Goal: Task Accomplishment & Management: Manage account settings

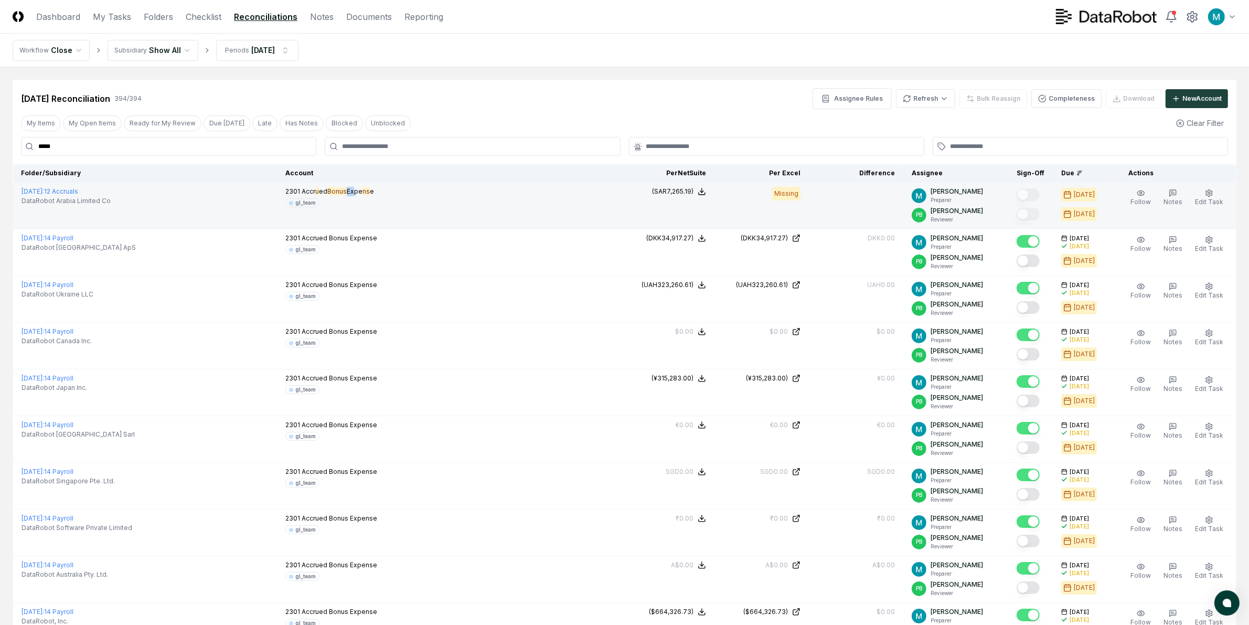
drag, startPoint x: 344, startPoint y: 192, endPoint x: 352, endPoint y: 190, distance: 7.9
click at [352, 190] on span "Accr u ed Bonus Expe ns e" at bounding box center [338, 191] width 72 height 8
click at [364, 197] on div "2301 Accr u ed Bonus Expe ns e gl_team" at bounding box center [329, 197] width 89 height 20
drag, startPoint x: 673, startPoint y: 189, endPoint x: 711, endPoint y: 190, distance: 38.8
click at [706, 190] on button "(SAR7,265.19)" at bounding box center [679, 191] width 54 height 9
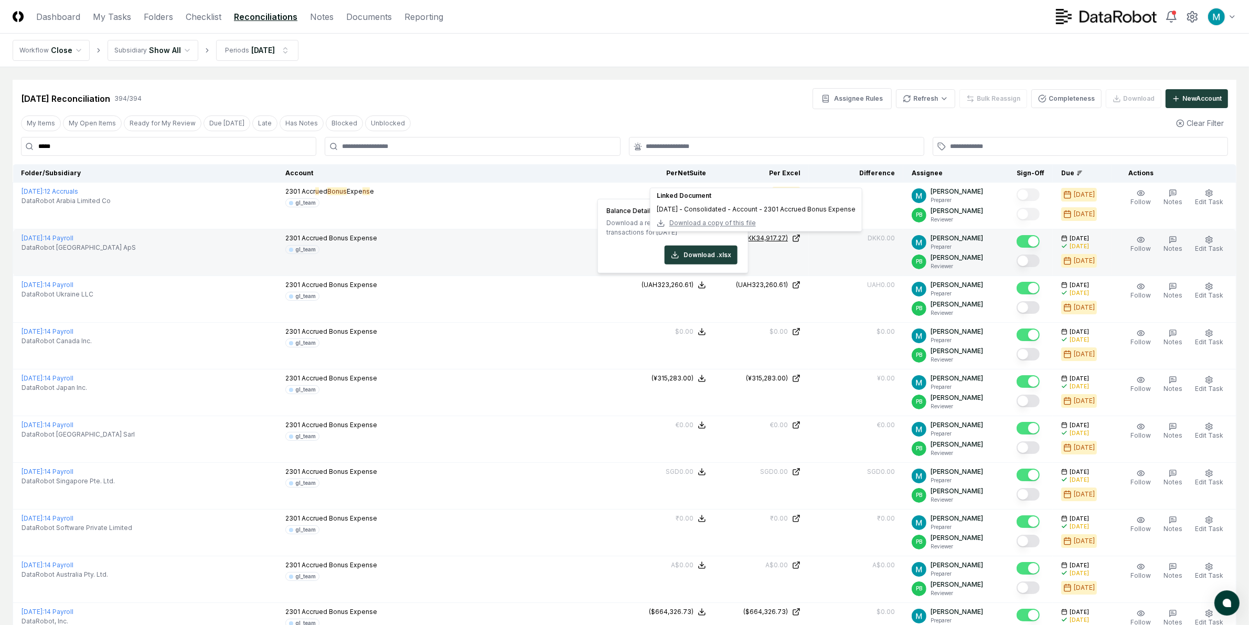
click at [801, 239] on icon at bounding box center [796, 238] width 8 height 8
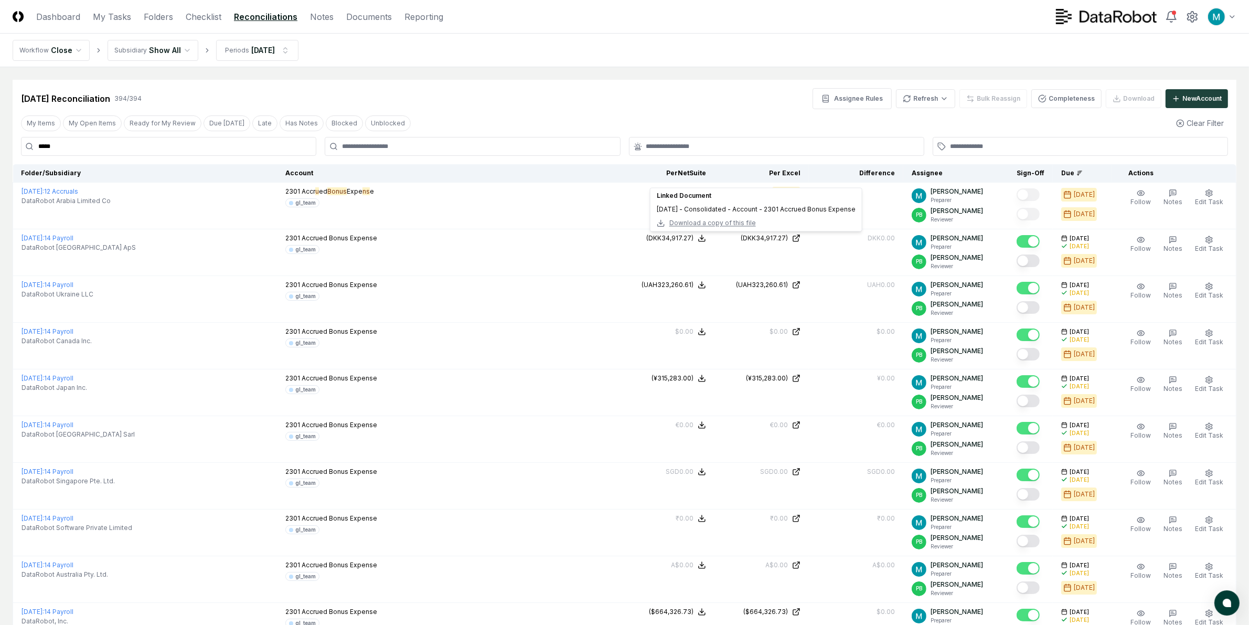
click at [88, 153] on input "*****" at bounding box center [168, 146] width 295 height 19
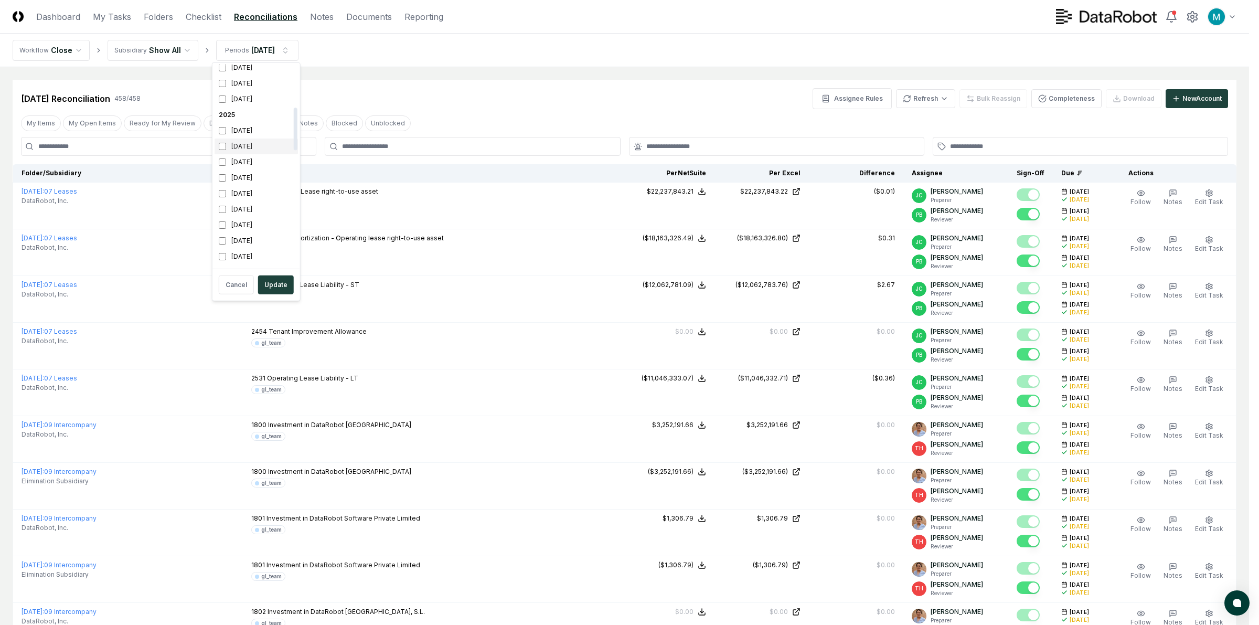
scroll to position [131, 0]
click at [231, 189] on div "[DATE]" at bounding box center [256, 194] width 83 height 16
click at [239, 176] on div "[DATE]" at bounding box center [256, 178] width 83 height 16
click at [277, 281] on button "Update" at bounding box center [276, 284] width 36 height 19
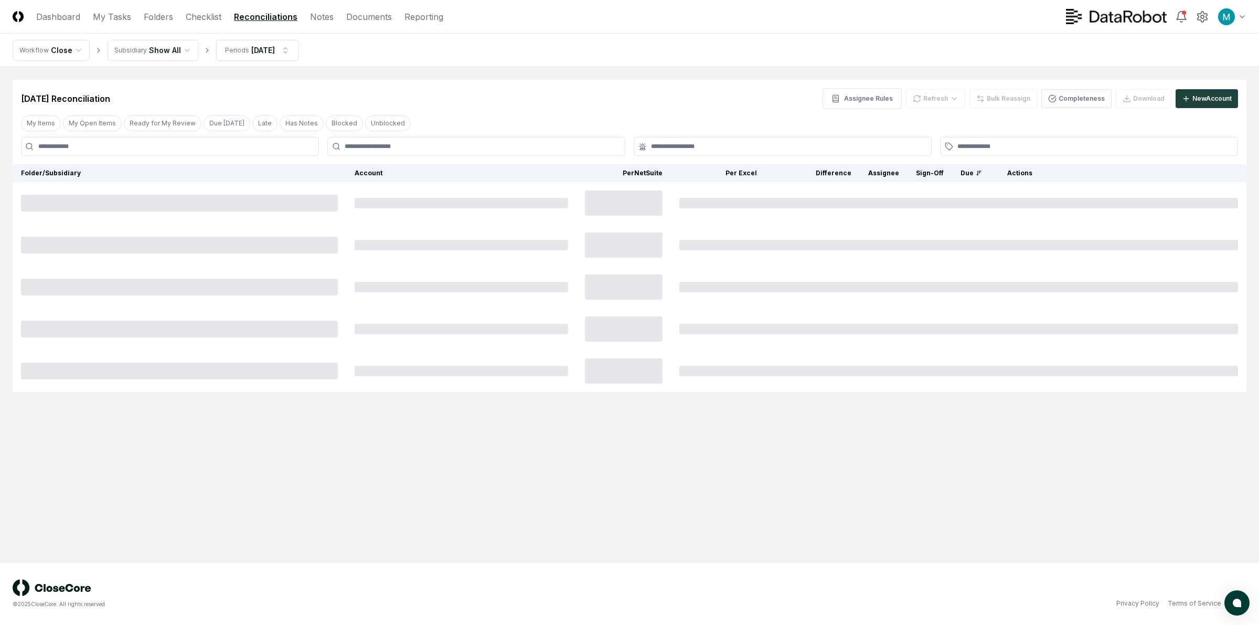
click at [437, 72] on main "Cancel Reassign [DATE] Reconciliation Assignee Rules Refresh Bulk Reassign Comp…" at bounding box center [629, 314] width 1259 height 495
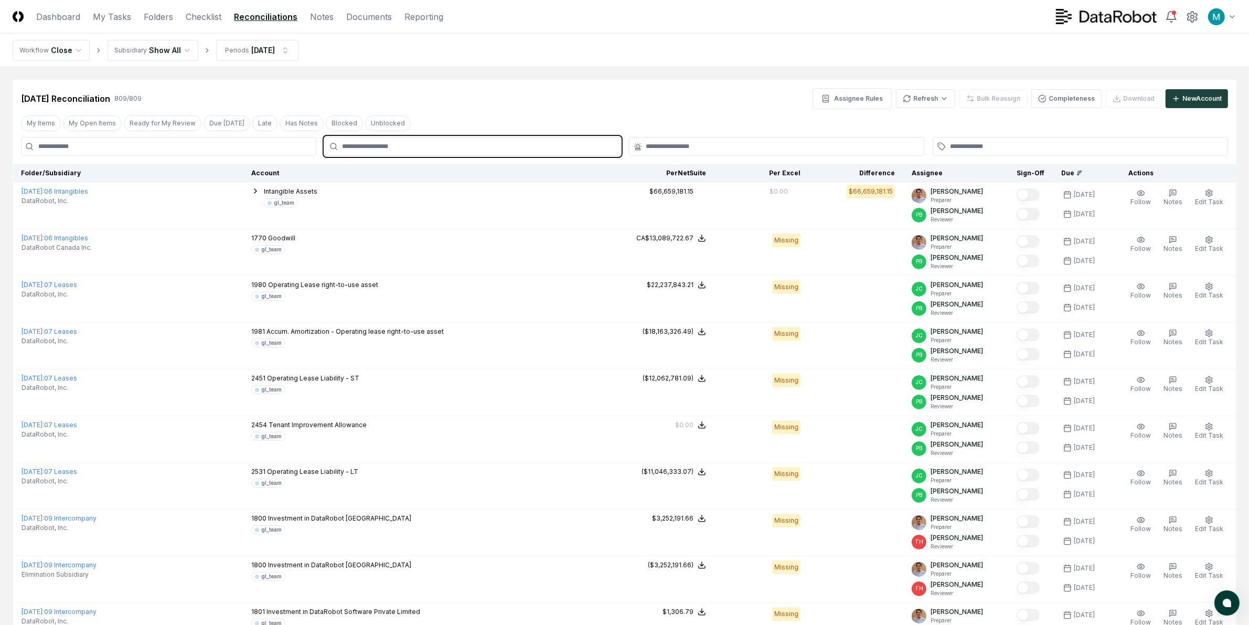
click at [406, 147] on input "text" at bounding box center [477, 146] width 271 height 9
type input "***"
click at [480, 169] on div "GW [PERSON_NAME] Reviewer" at bounding box center [472, 175] width 290 height 25
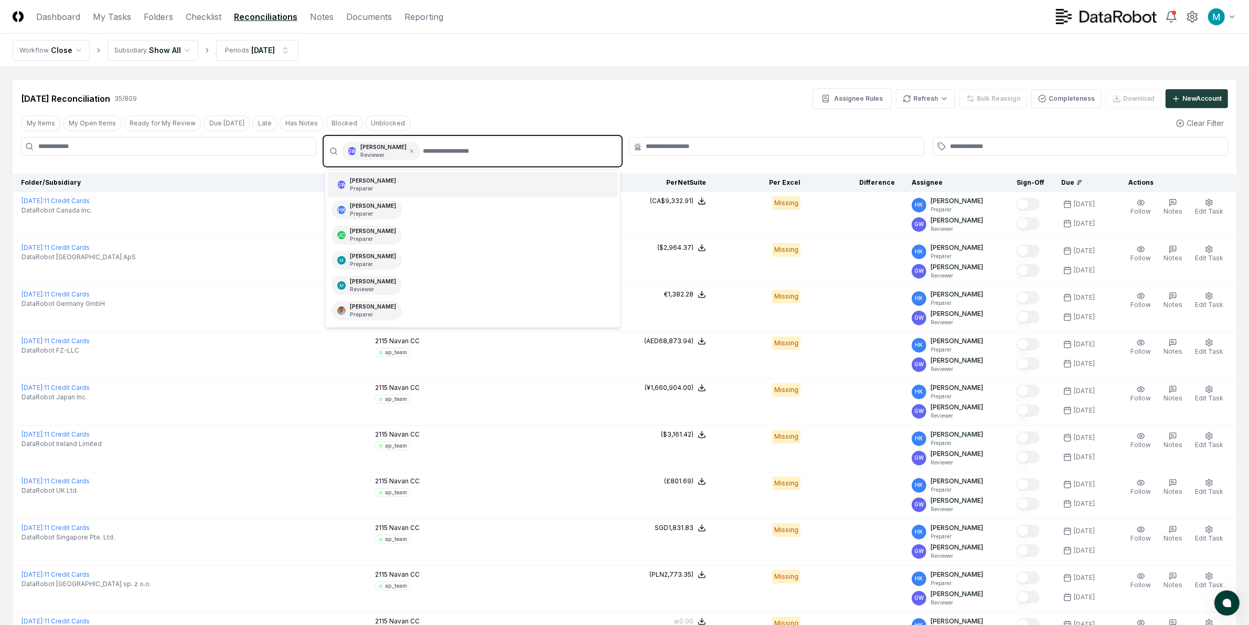
click at [446, 188] on div "GW [PERSON_NAME] Preparer" at bounding box center [472, 184] width 290 height 25
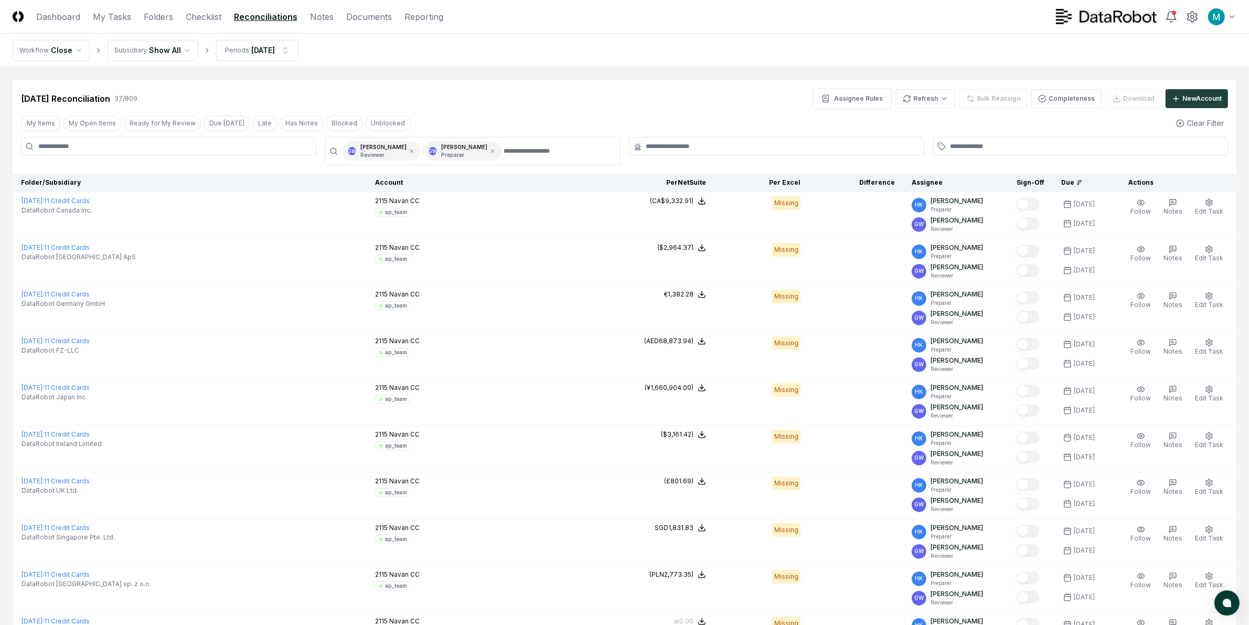
click at [518, 101] on div "[DATE] Reconciliation 37 / 809 Assignee Rules Refresh Bulk Reassign Completenes…" at bounding box center [624, 98] width 1207 height 21
click at [206, 7] on header "CloseCore Dashboard My Tasks Folders Checklist Reconciliations Notes Documents …" at bounding box center [624, 17] width 1249 height 34
click at [206, 17] on link "Checklist" at bounding box center [204, 16] width 36 height 13
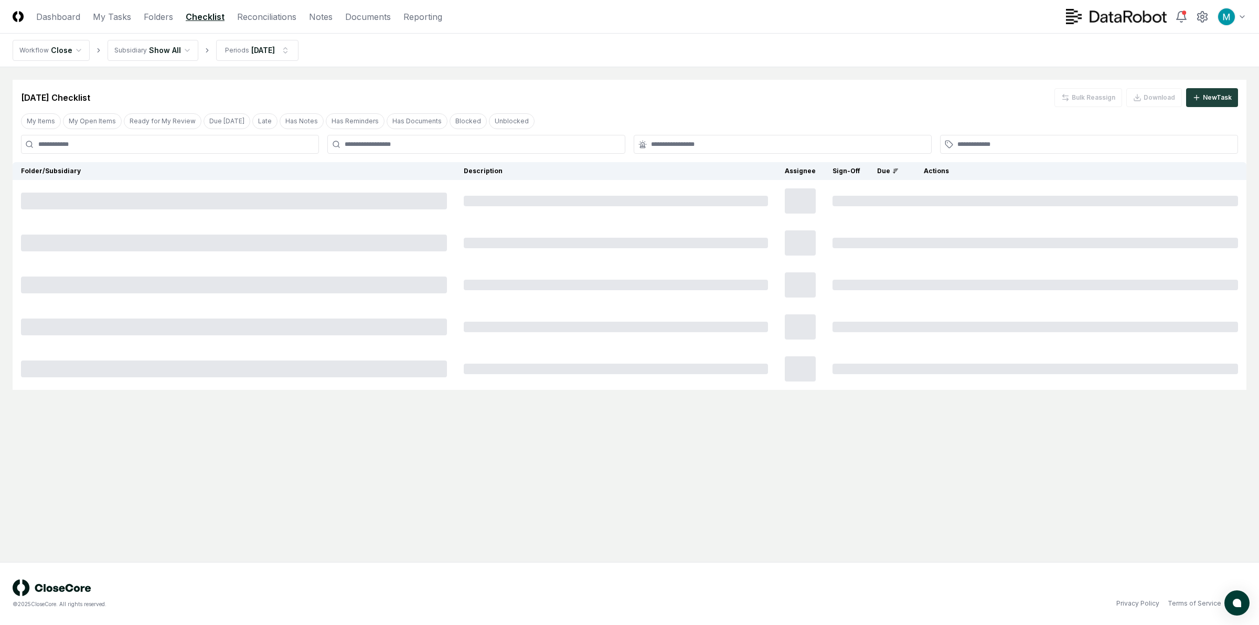
click at [409, 158] on div "[DATE] Checklist Bulk Reassign Download New Task My Items My Open Items Ready f…" at bounding box center [630, 235] width 1234 height 310
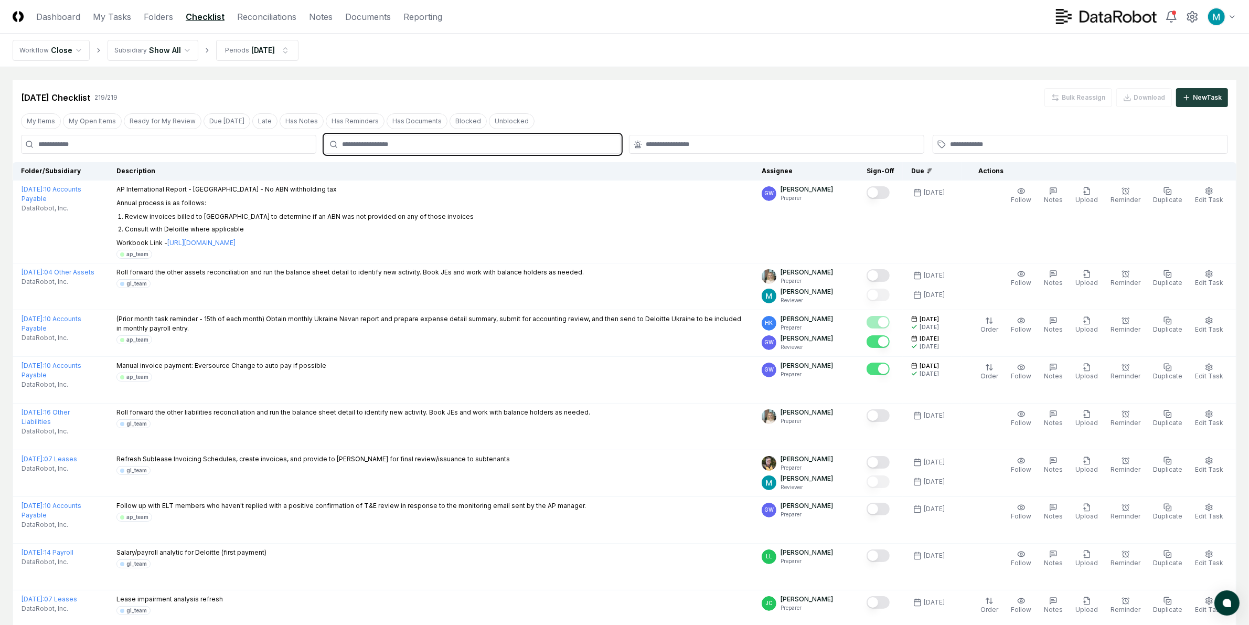
click at [410, 148] on input "text" at bounding box center [477, 144] width 271 height 9
type input "******"
click at [415, 169] on div "GW [PERSON_NAME] Reviewer" at bounding box center [472, 173] width 290 height 25
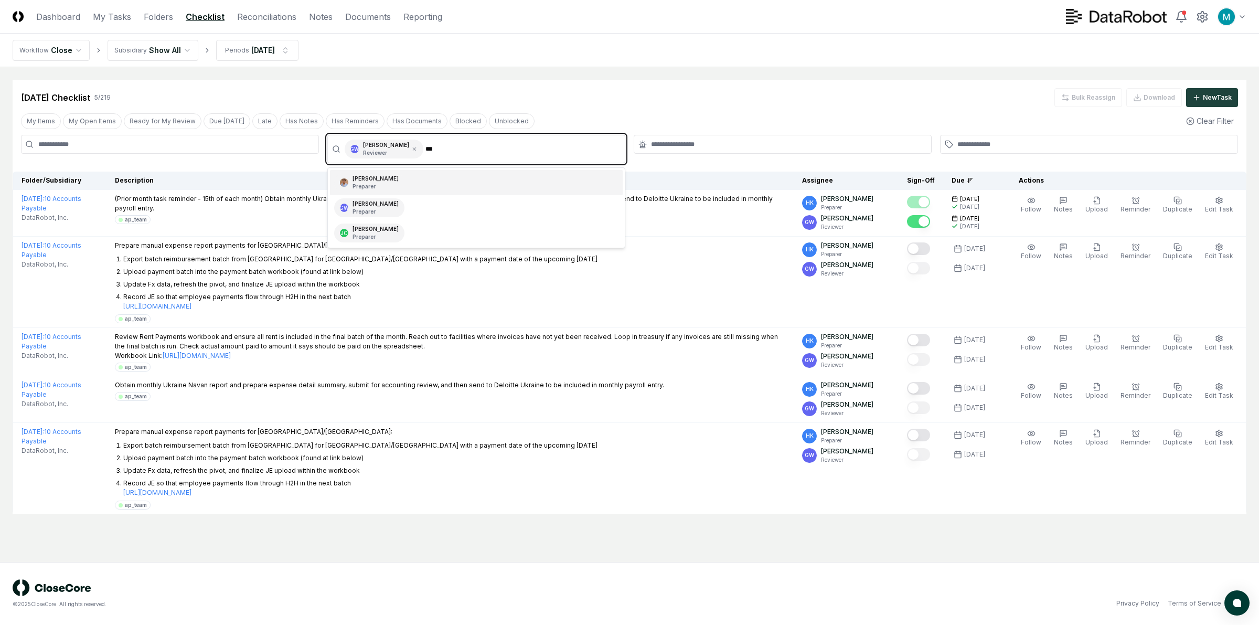
type input "****"
click at [452, 185] on div "GW [PERSON_NAME] Preparer" at bounding box center [476, 182] width 293 height 25
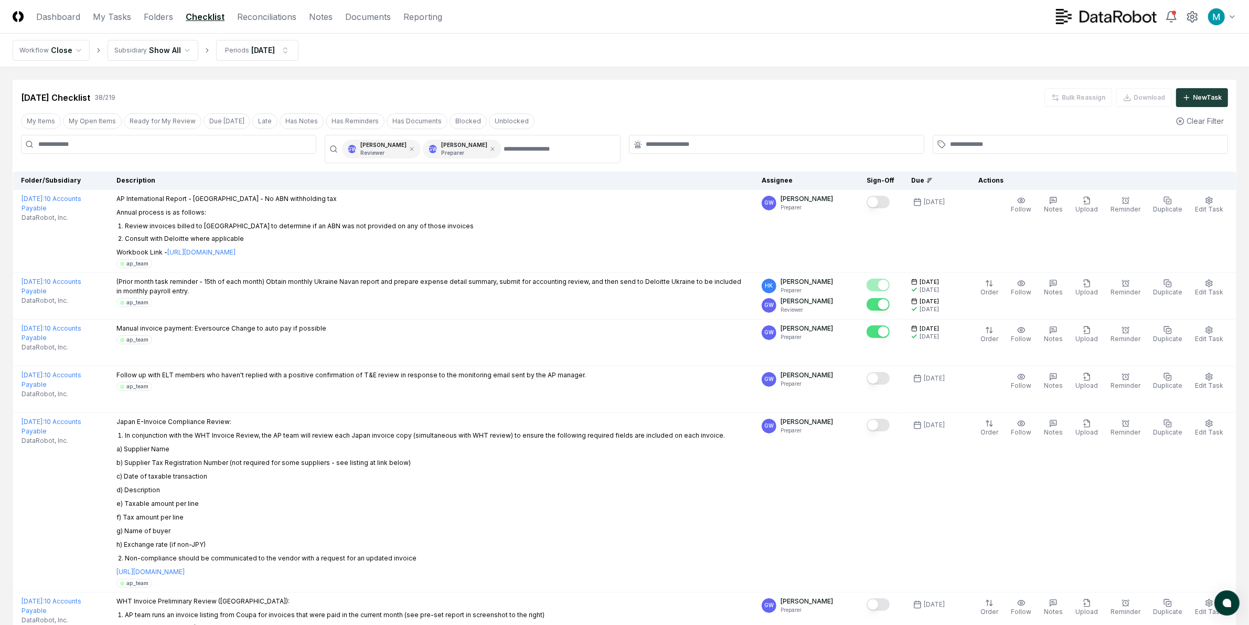
click at [588, 41] on nav "Workflow Close Subsidiary Show All Periods [DATE]" at bounding box center [624, 51] width 1249 height 34
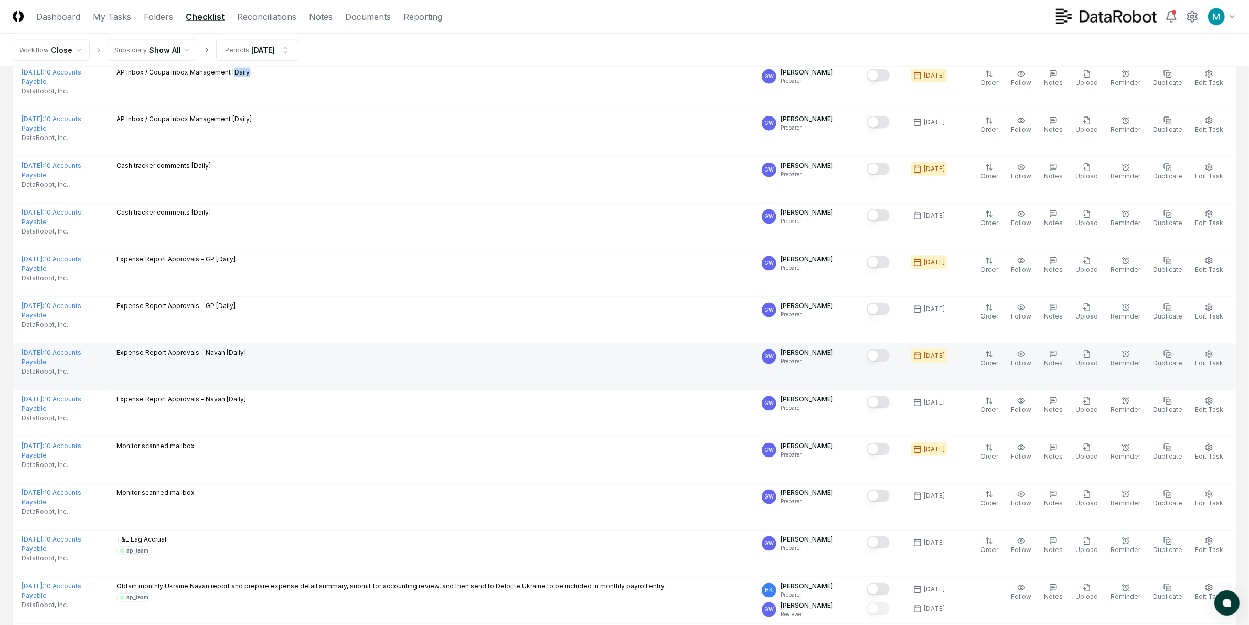
scroll to position [2016, 0]
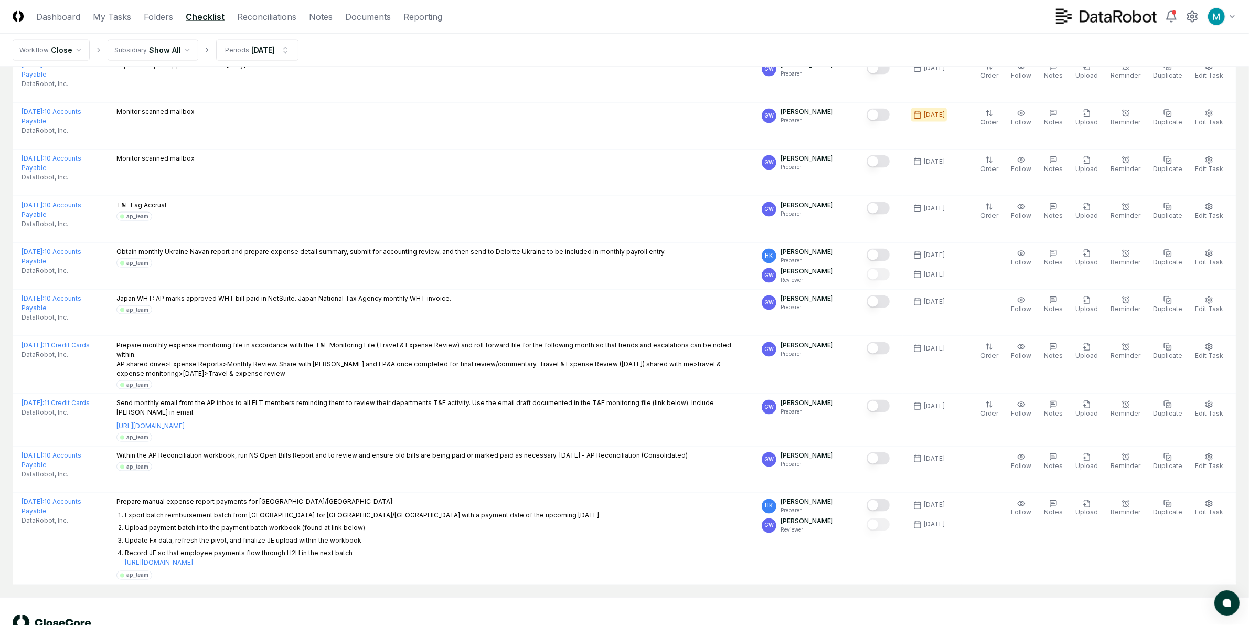
click at [1021, 614] on div "© 2025 CloseCore. All rights reserved. Privacy Policy Terms of Service" at bounding box center [625, 628] width 1224 height 29
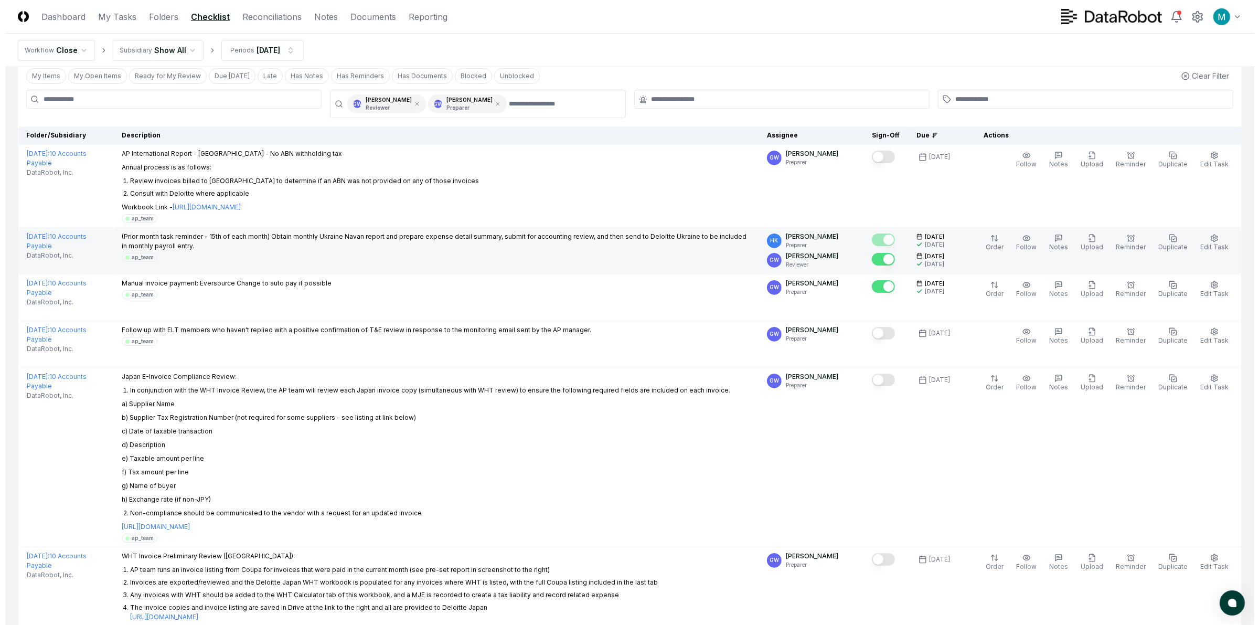
scroll to position [0, 0]
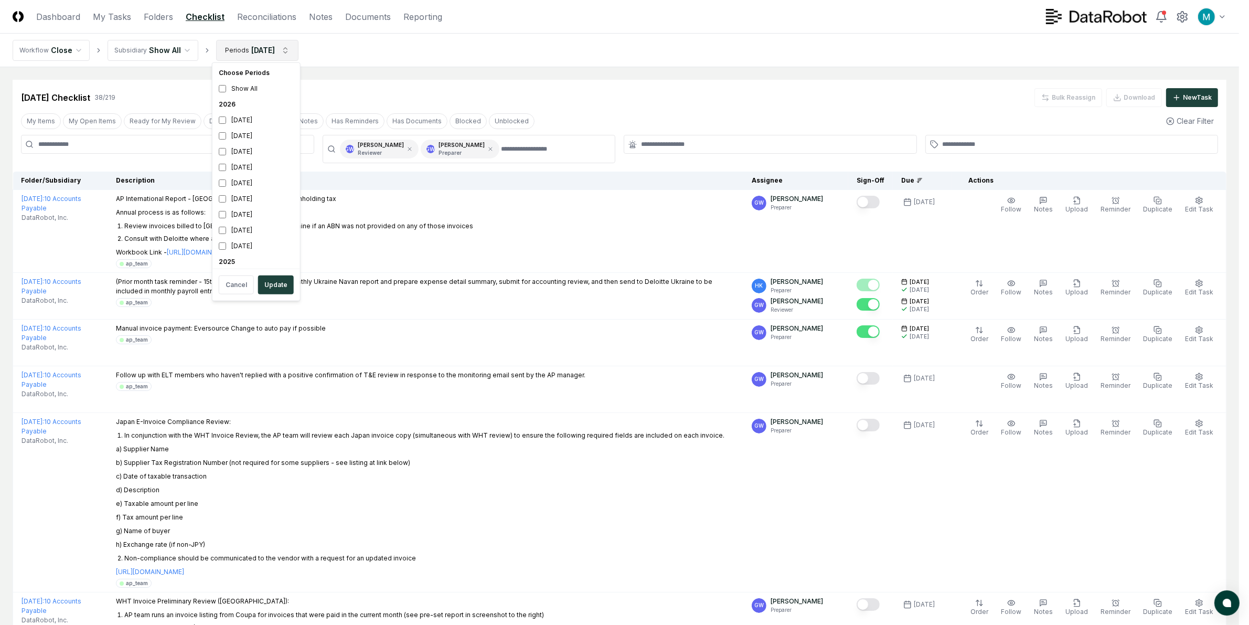
click at [255, 189] on div "[DATE]" at bounding box center [256, 194] width 83 height 16
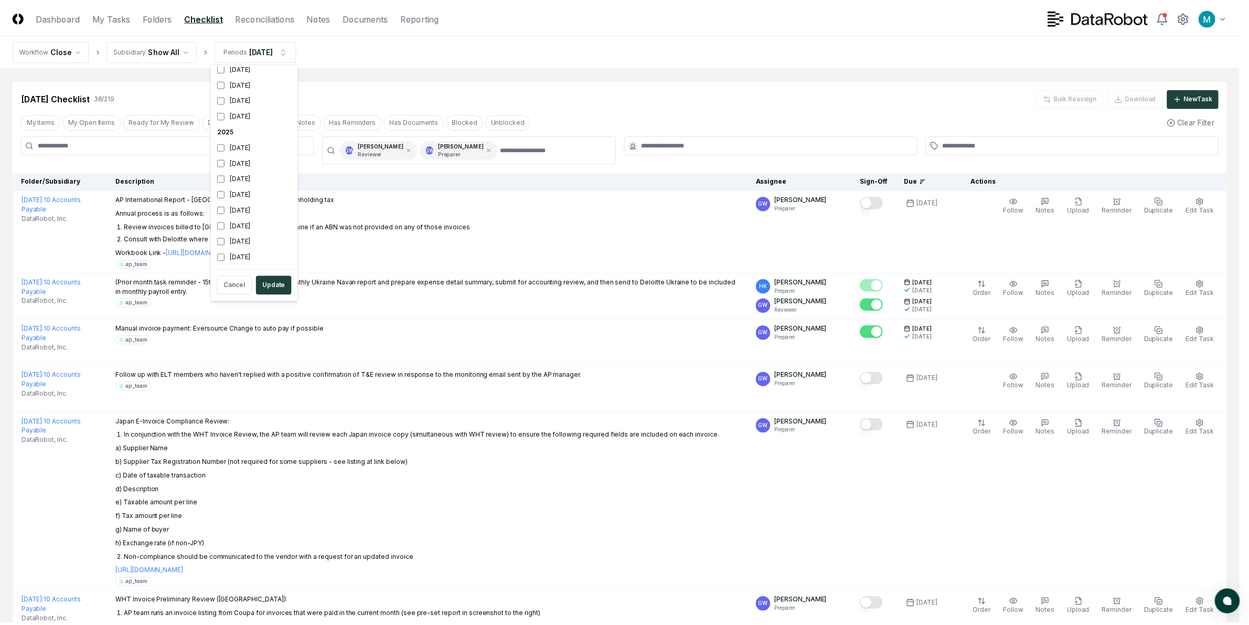
scroll to position [0, 0]
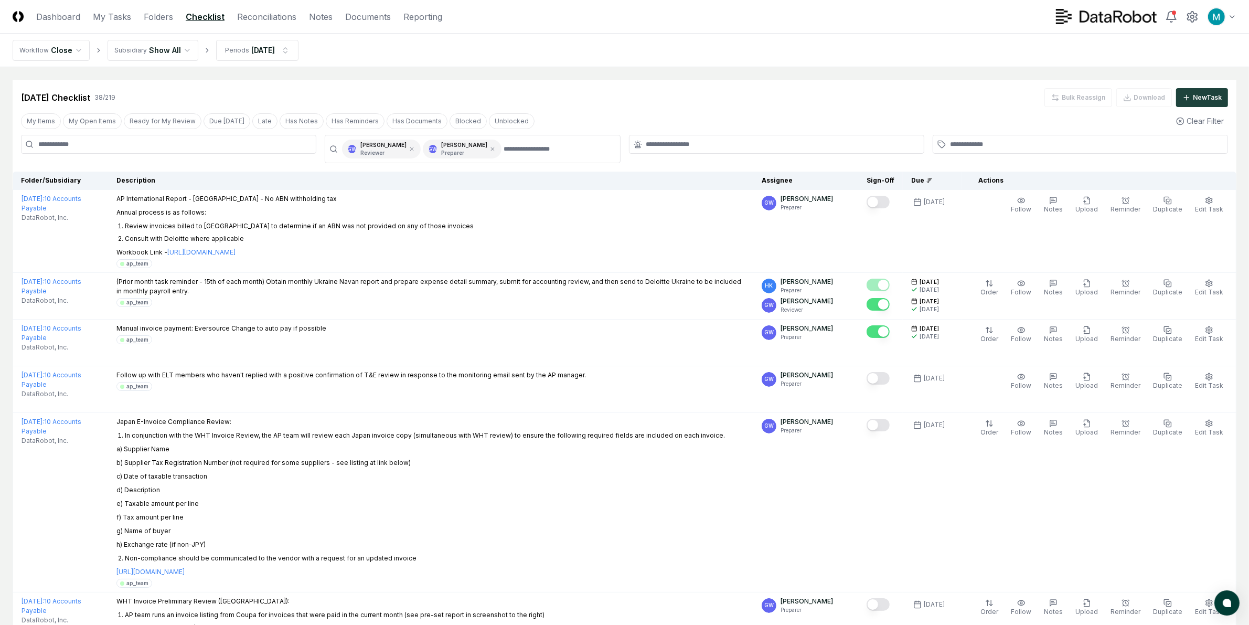
click at [933, 182] on icon at bounding box center [930, 180] width 6 height 6
click at [927, 182] on div "Due" at bounding box center [932, 180] width 42 height 9
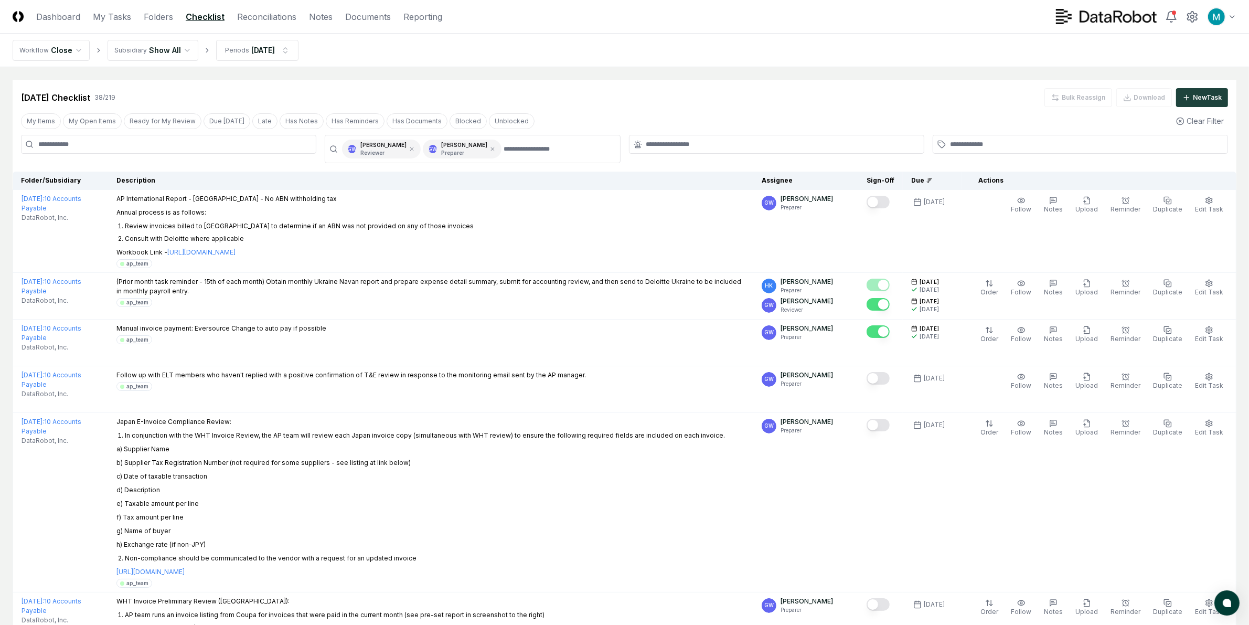
click at [888, 182] on th "Sign-Off" at bounding box center [880, 181] width 45 height 18
click at [933, 179] on icon at bounding box center [930, 180] width 6 height 6
click at [636, 93] on div "[DATE] Checklist 38 / 219 Bulk Reassign Download New Task" at bounding box center [624, 97] width 1207 height 19
click at [936, 186] on th "Due" at bounding box center [932, 181] width 59 height 18
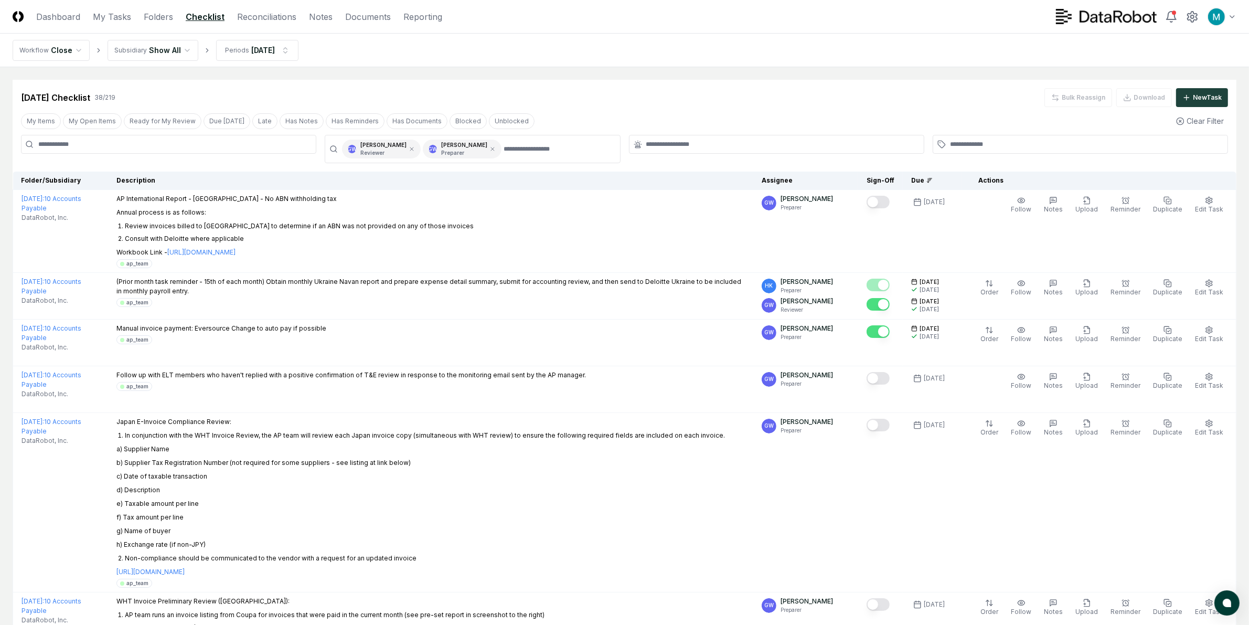
click at [936, 186] on th "Due" at bounding box center [932, 181] width 59 height 18
click at [785, 180] on th "Assignee" at bounding box center [805, 181] width 105 height 18
click at [887, 184] on th "Sign-Off" at bounding box center [880, 181] width 45 height 18
click at [932, 179] on div "Due" at bounding box center [932, 180] width 42 height 9
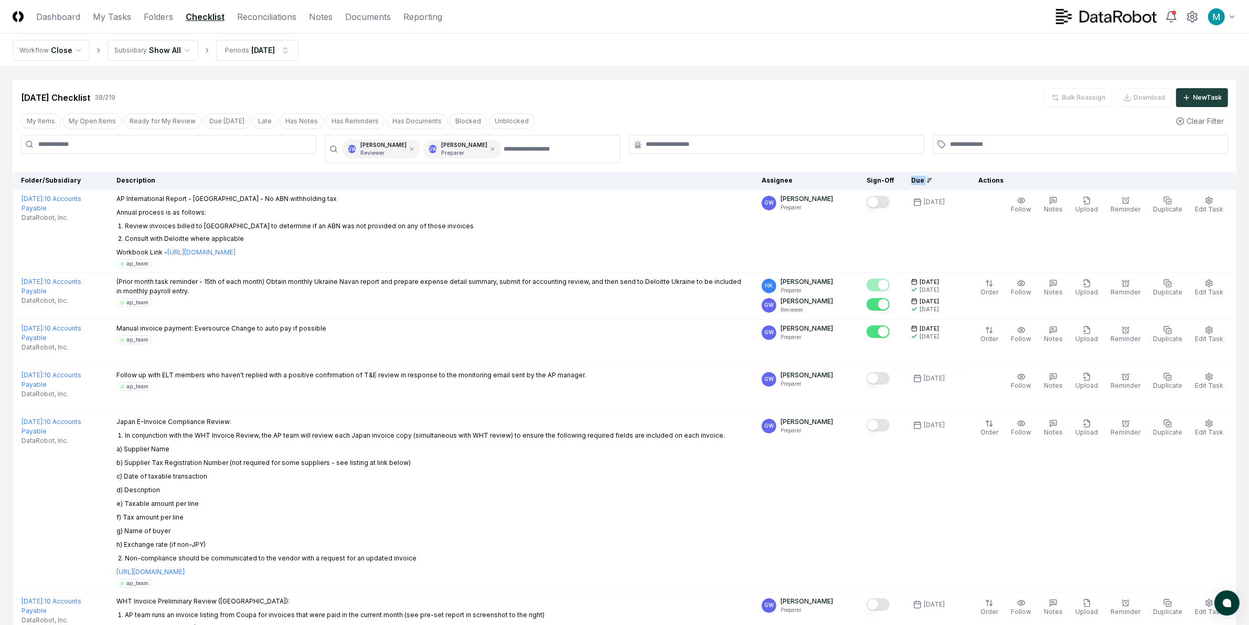
click at [932, 179] on div "Due" at bounding box center [932, 180] width 42 height 9
click at [951, 119] on div "My Items My Open Items Ready for My Review Due [DATE] Late Has Notes Has Remind…" at bounding box center [625, 120] width 1224 height 19
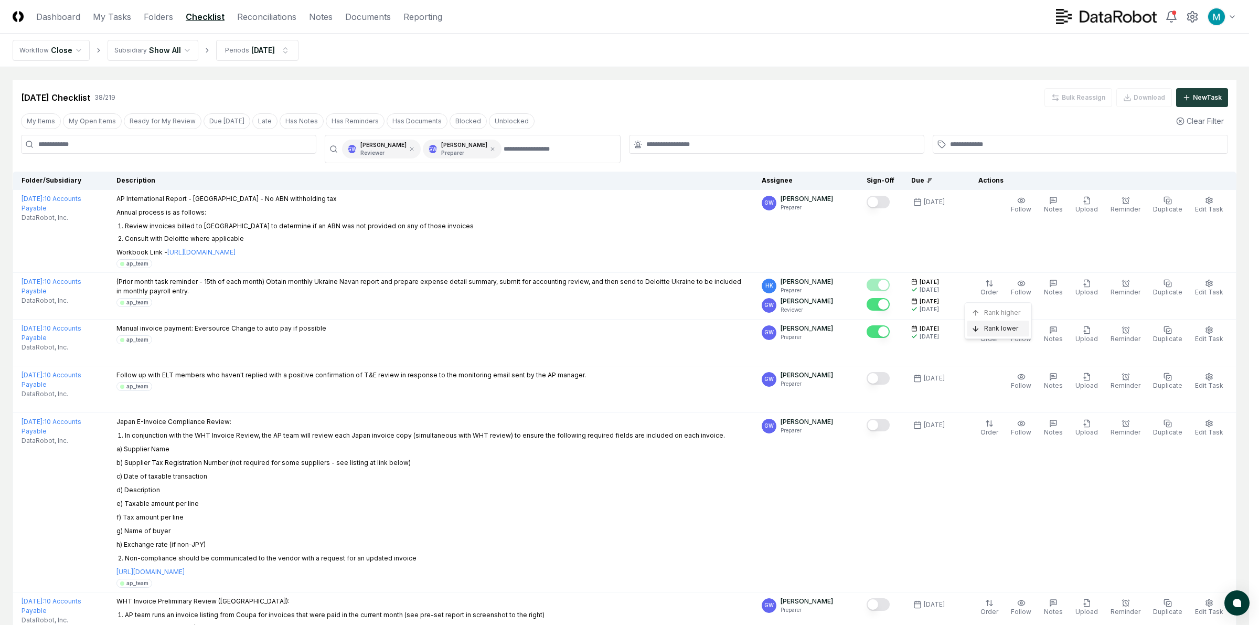
click at [1000, 327] on span "Rank lower" at bounding box center [1001, 328] width 34 height 9
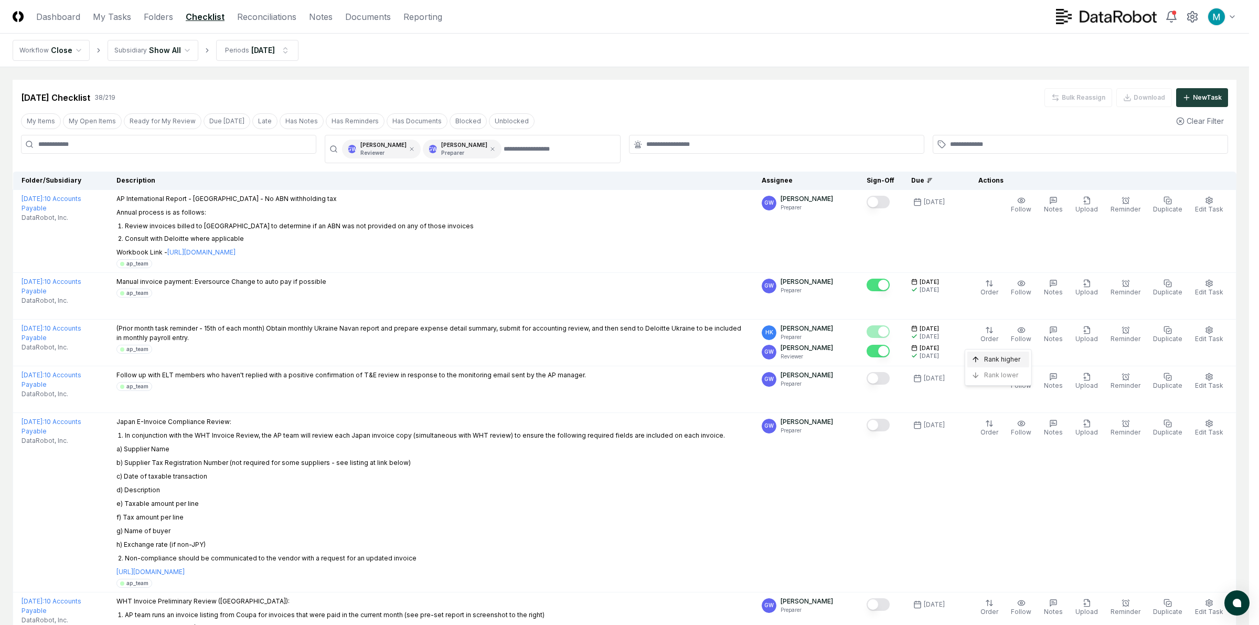
click at [995, 359] on span "Rank higher" at bounding box center [1002, 359] width 36 height 9
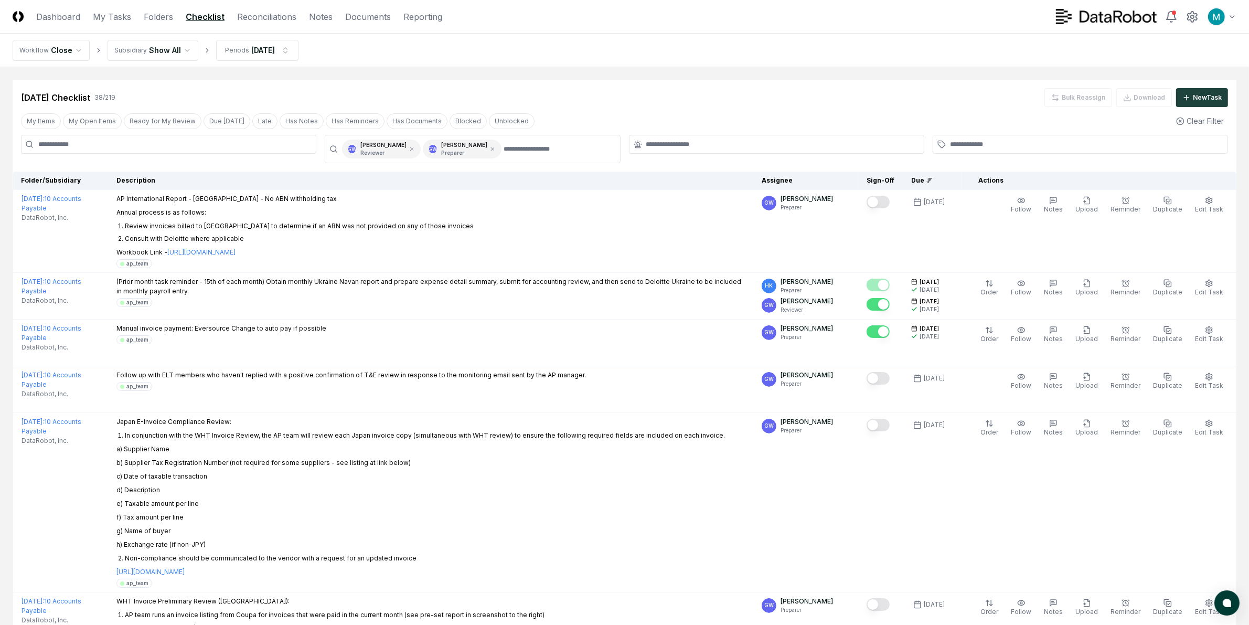
click at [933, 181] on icon at bounding box center [930, 180] width 6 height 6
click at [963, 158] on div at bounding box center [1080, 149] width 295 height 28
click at [938, 176] on div "Due" at bounding box center [932, 180] width 42 height 9
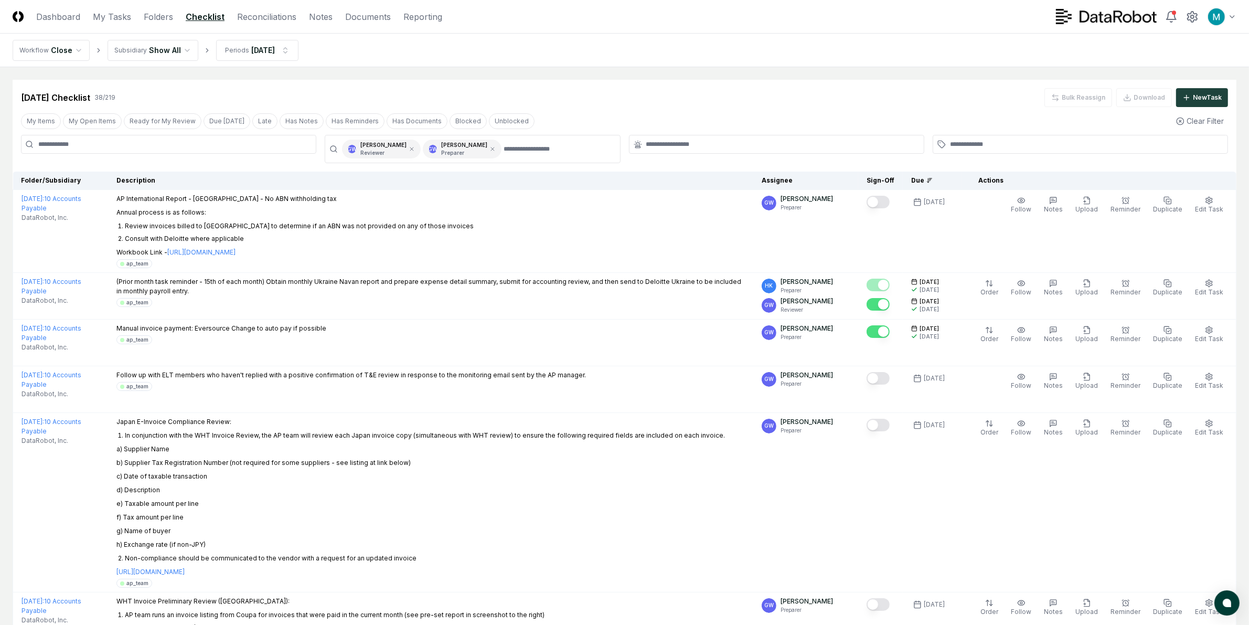
drag, startPoint x: 997, startPoint y: 100, endPoint x: 1011, endPoint y: 102, distance: 13.8
click at [997, 98] on div "[DATE] Checklist 38 / 219 Bulk Reassign Download New Task" at bounding box center [624, 97] width 1207 height 19
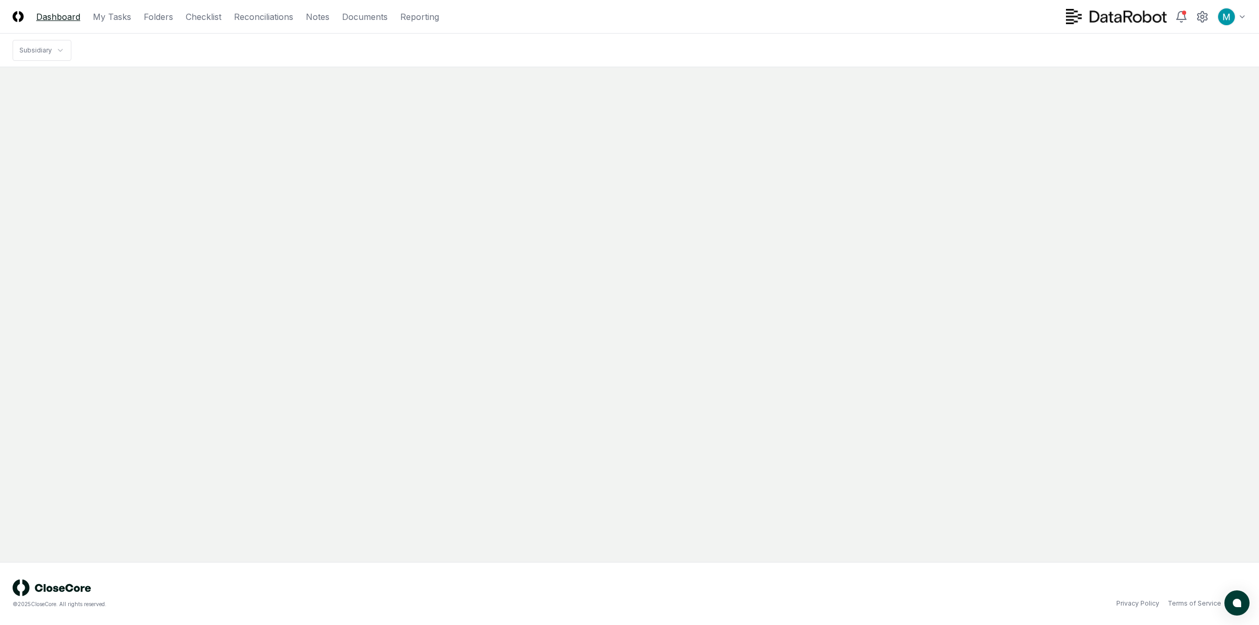
click at [71, 21] on link "Dashboard" at bounding box center [58, 16] width 44 height 13
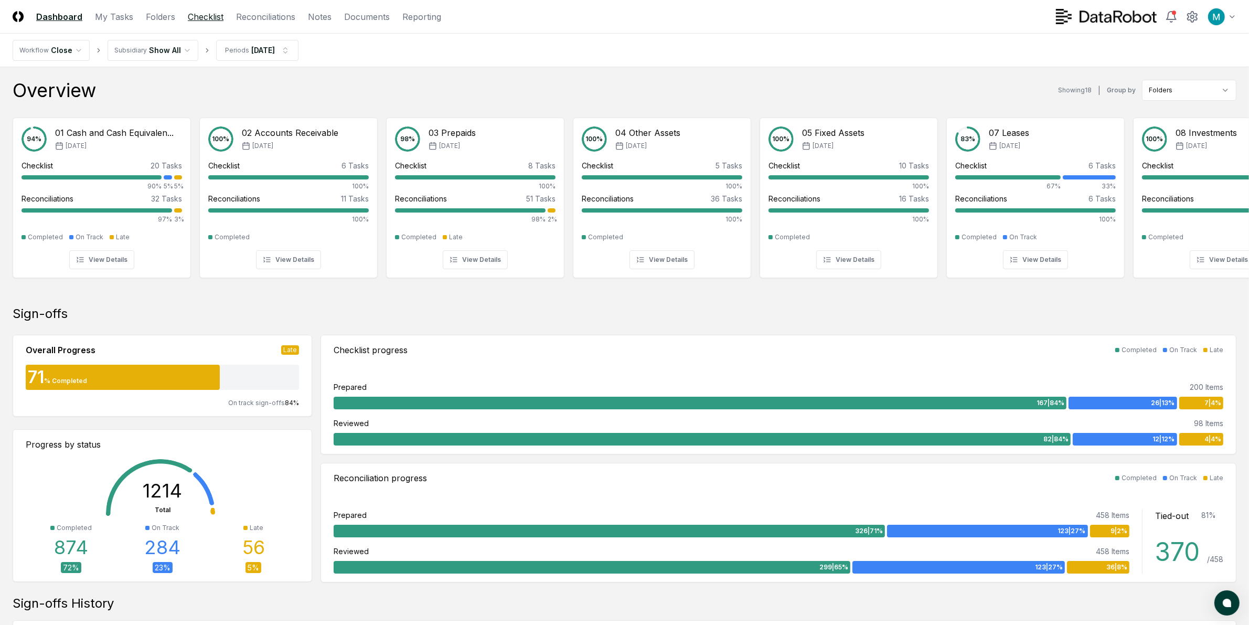
click at [188, 21] on link "Checklist" at bounding box center [206, 16] width 36 height 13
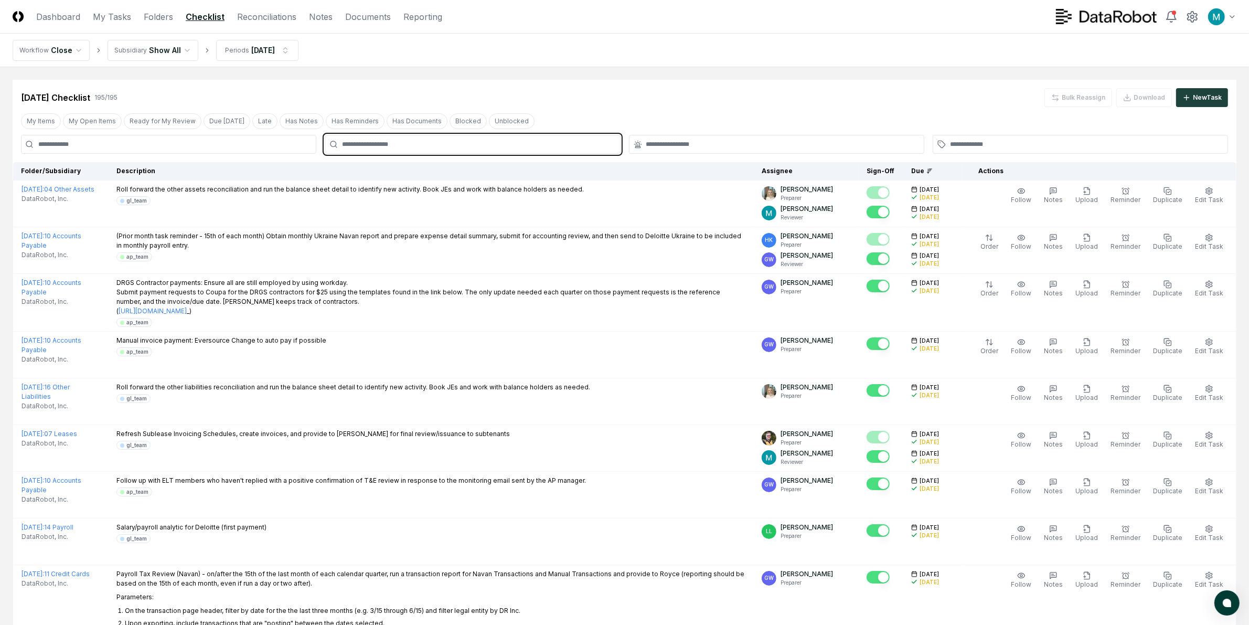
click at [360, 145] on input "text" at bounding box center [477, 144] width 271 height 9
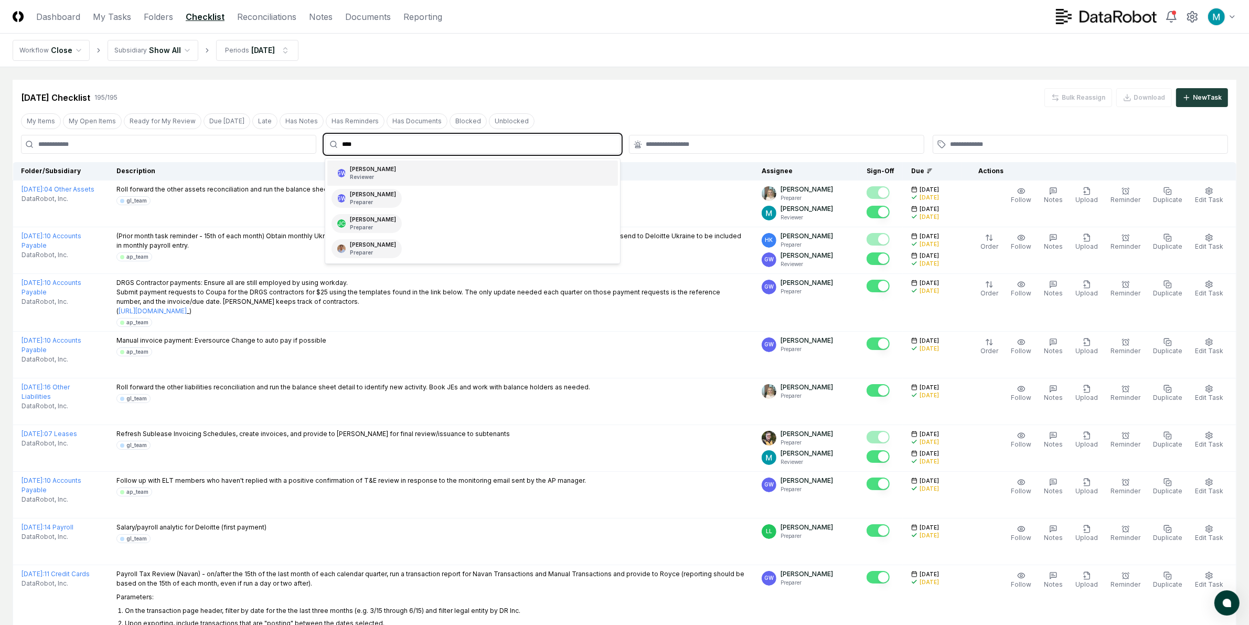
type input "*****"
click at [371, 171] on div "Gerald Weimer Reviewer" at bounding box center [373, 173] width 46 height 16
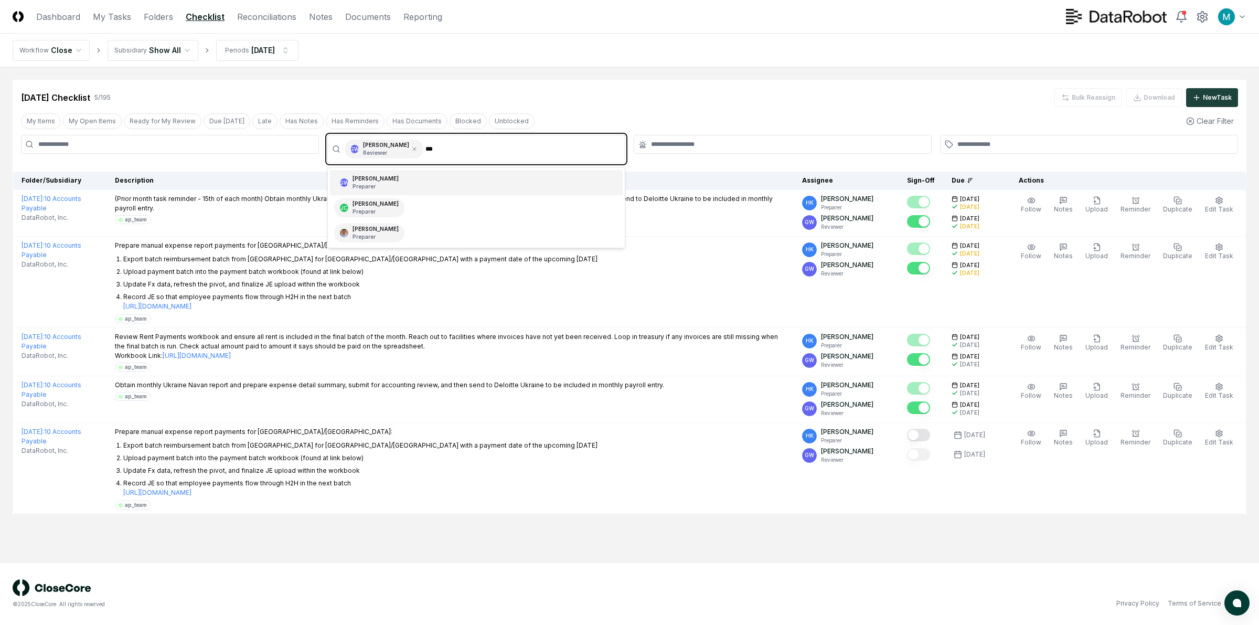
type input "****"
click at [409, 176] on div "GW [PERSON_NAME] Preparer" at bounding box center [476, 182] width 293 height 25
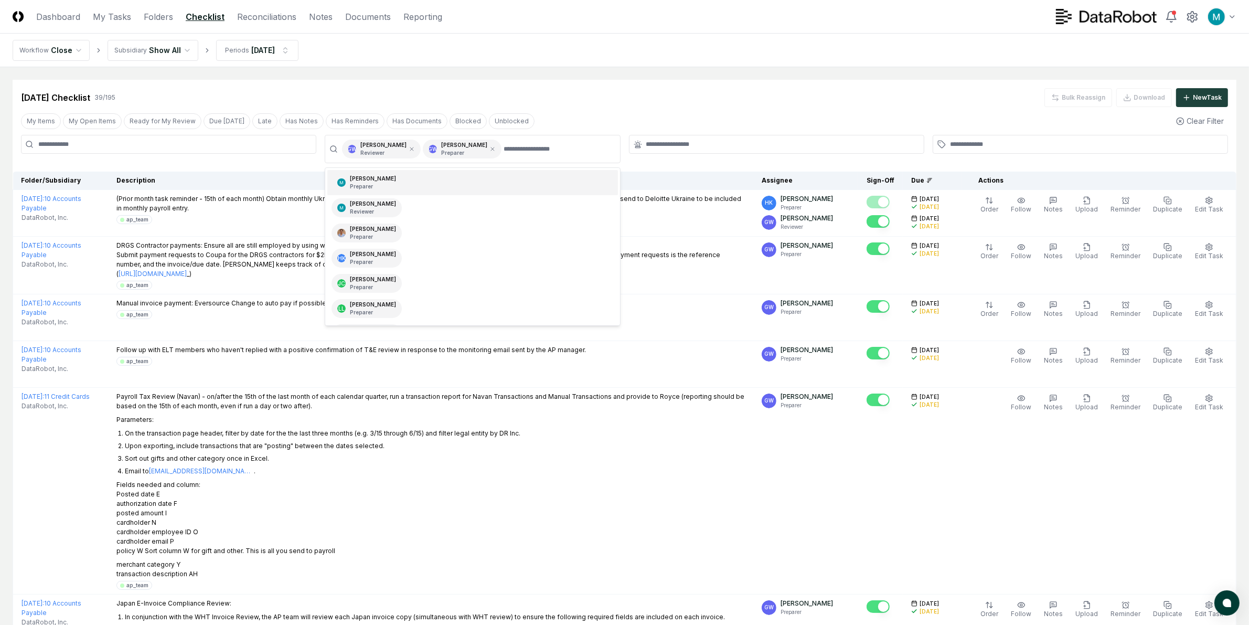
click at [570, 81] on div "Sep 2025 Checklist 39 / 195 Bulk Reassign Download New Task" at bounding box center [625, 93] width 1224 height 27
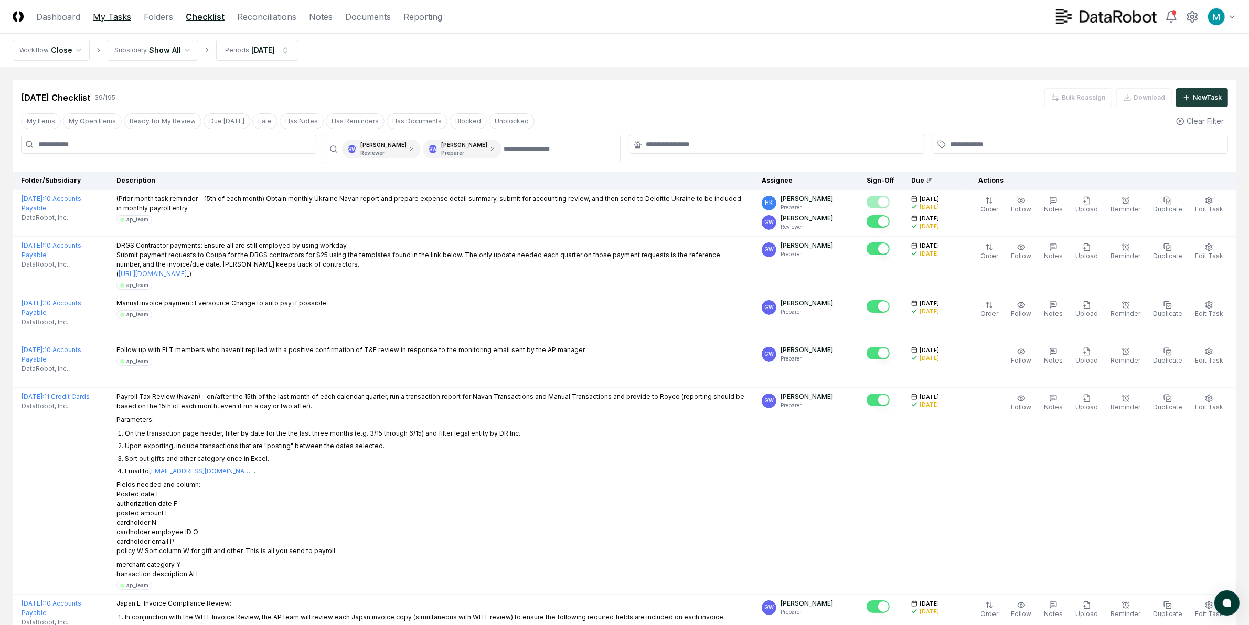
click at [109, 15] on link "My Tasks" at bounding box center [112, 16] width 38 height 13
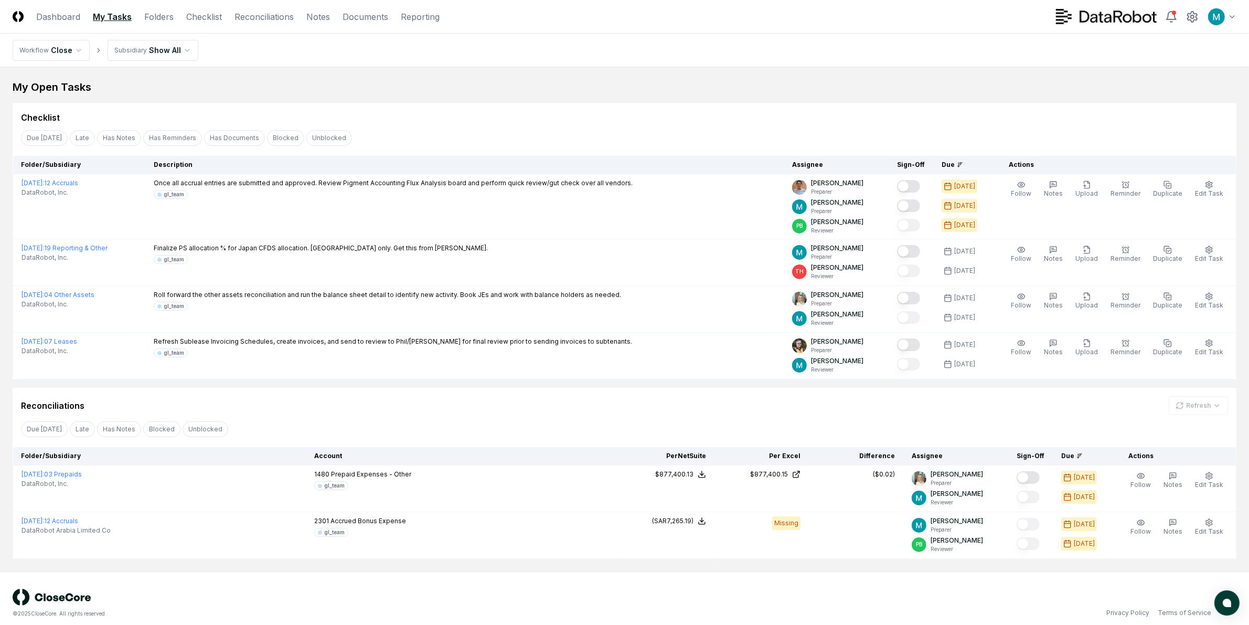
click at [916, 89] on div "My Open Tasks" at bounding box center [625, 87] width 1224 height 15
click at [210, 15] on link "Checklist" at bounding box center [204, 16] width 36 height 13
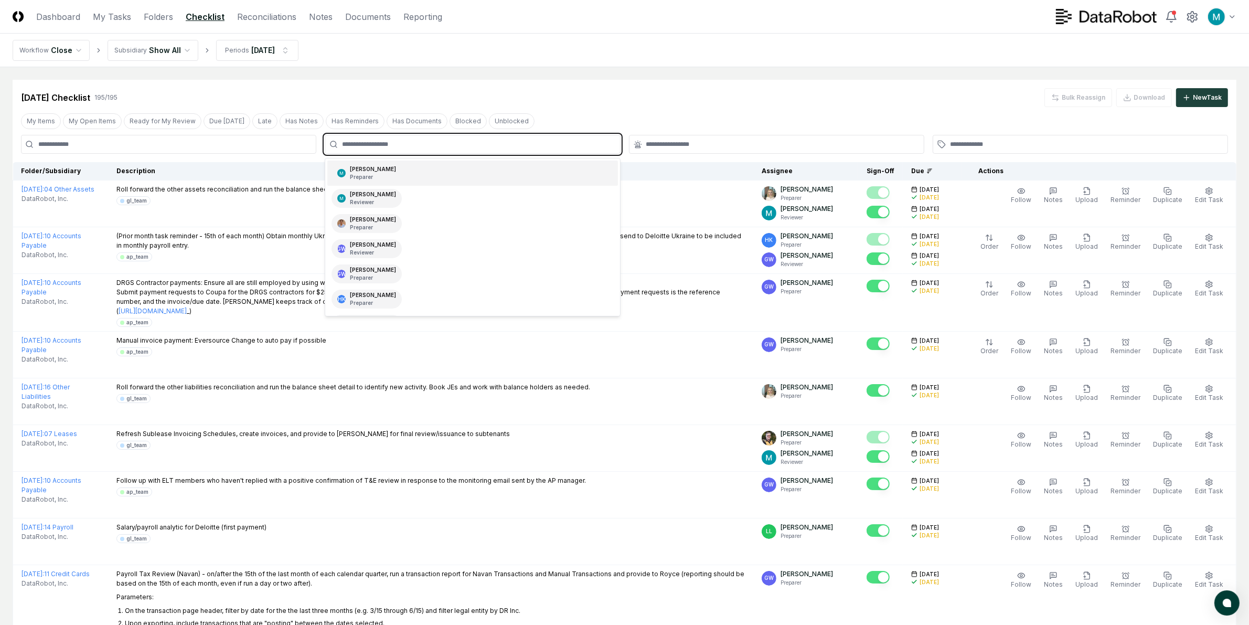
click at [349, 142] on input "text" at bounding box center [477, 144] width 271 height 9
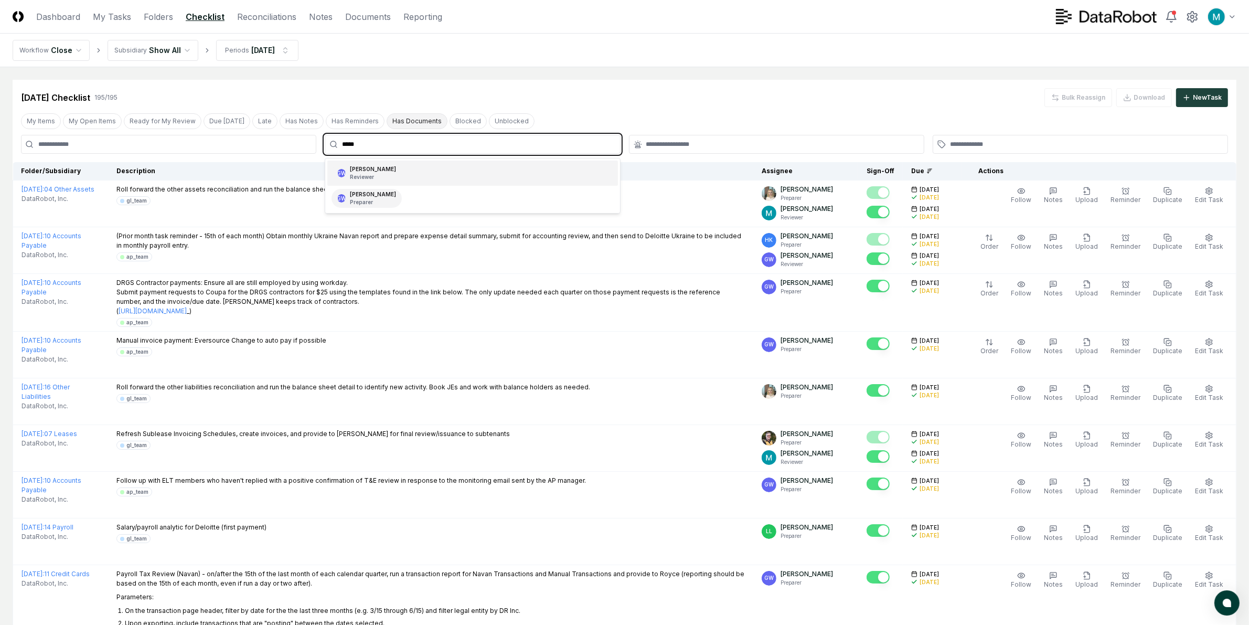
type input "******"
click at [418, 171] on div "GW [PERSON_NAME] Reviewer" at bounding box center [472, 173] width 290 height 25
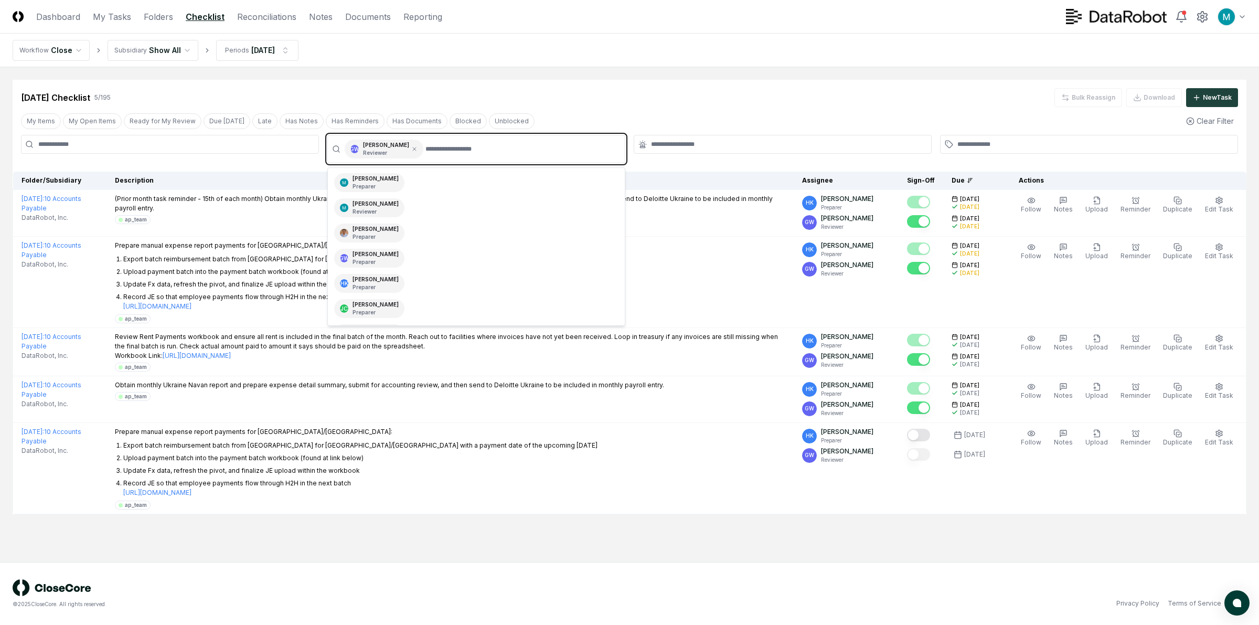
click at [448, 150] on input "text" at bounding box center [522, 149] width 193 height 19
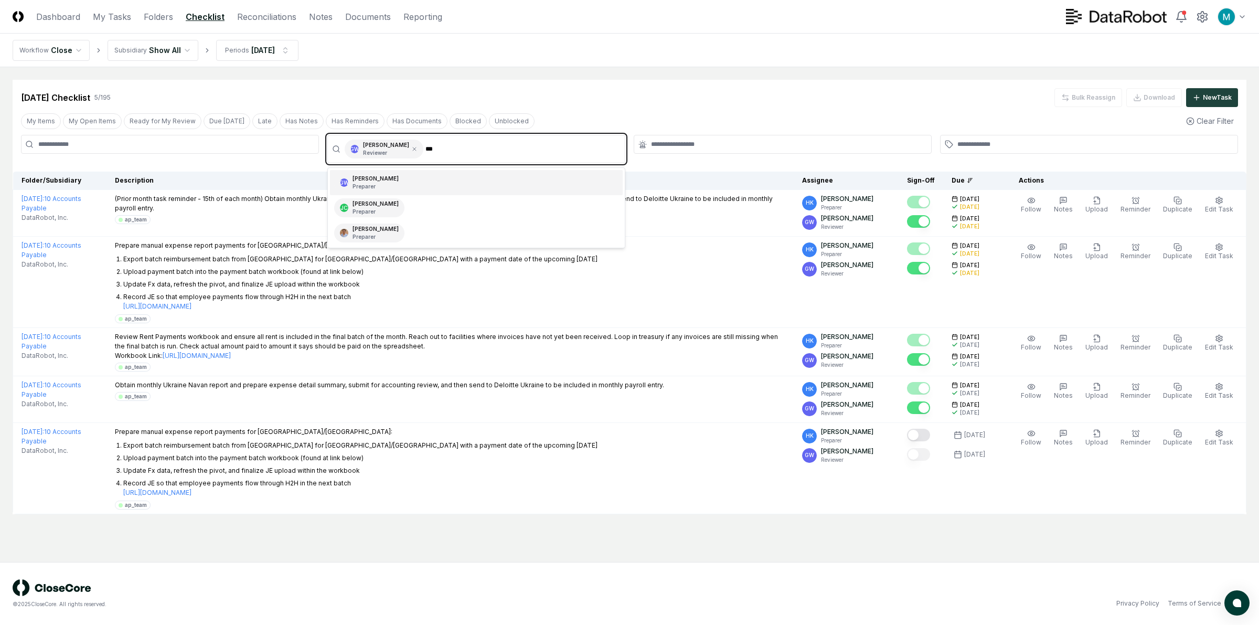
type input "****"
click at [440, 176] on div "GW [PERSON_NAME] Preparer" at bounding box center [476, 182] width 293 height 25
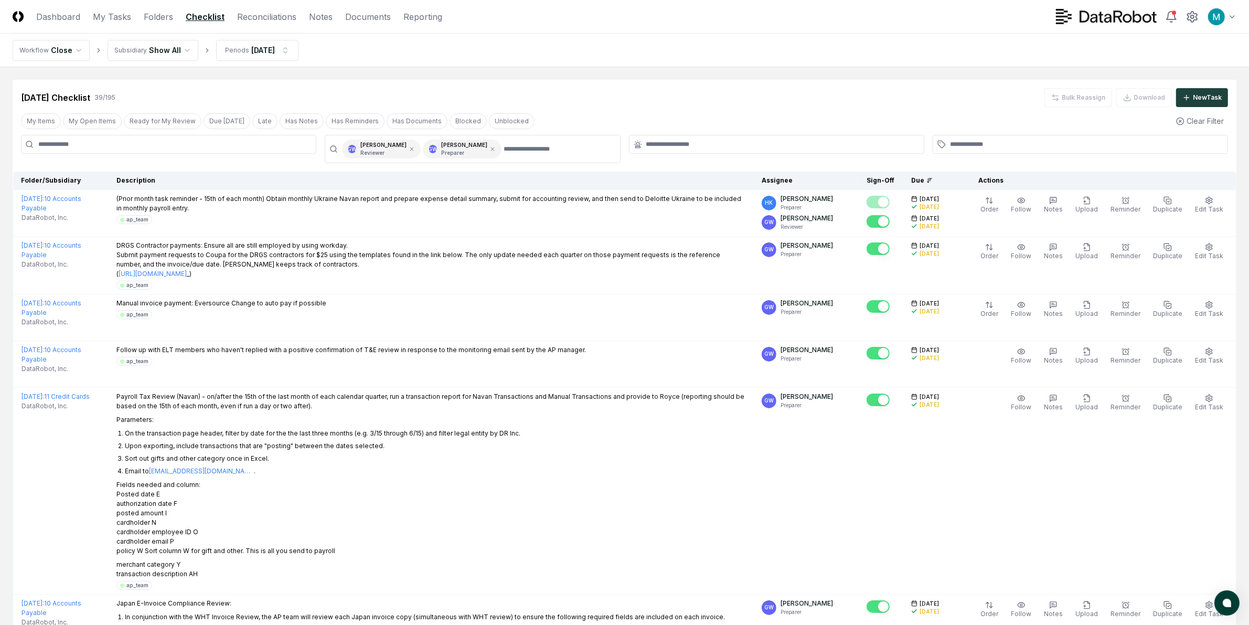
click at [543, 89] on div "Sep 2025 Checklist 39 / 195 Bulk Reassign Download New Task" at bounding box center [624, 97] width 1207 height 19
click at [938, 176] on div "Due" at bounding box center [932, 180] width 42 height 9
click at [933, 177] on icon at bounding box center [930, 180] width 6 height 6
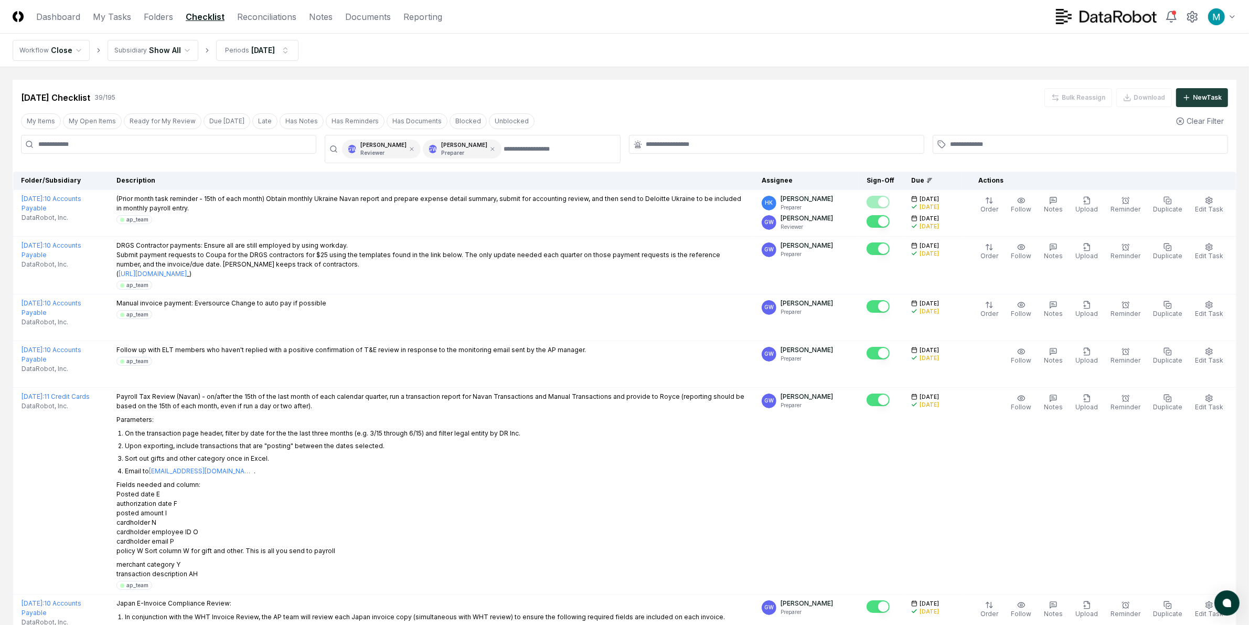
click at [937, 111] on div "My Items My Open Items Ready for My Review Due [DATE] Late Has Notes Has Remind…" at bounding box center [625, 120] width 1224 height 19
click at [933, 182] on icon at bounding box center [930, 180] width 6 height 6
click at [901, 111] on div "My Items My Open Items Ready for My Review Due [DATE] Late Has Notes Has Remind…" at bounding box center [625, 120] width 1224 height 19
click at [933, 182] on icon at bounding box center [930, 180] width 6 height 6
click at [931, 180] on icon at bounding box center [930, 180] width 1 height 0
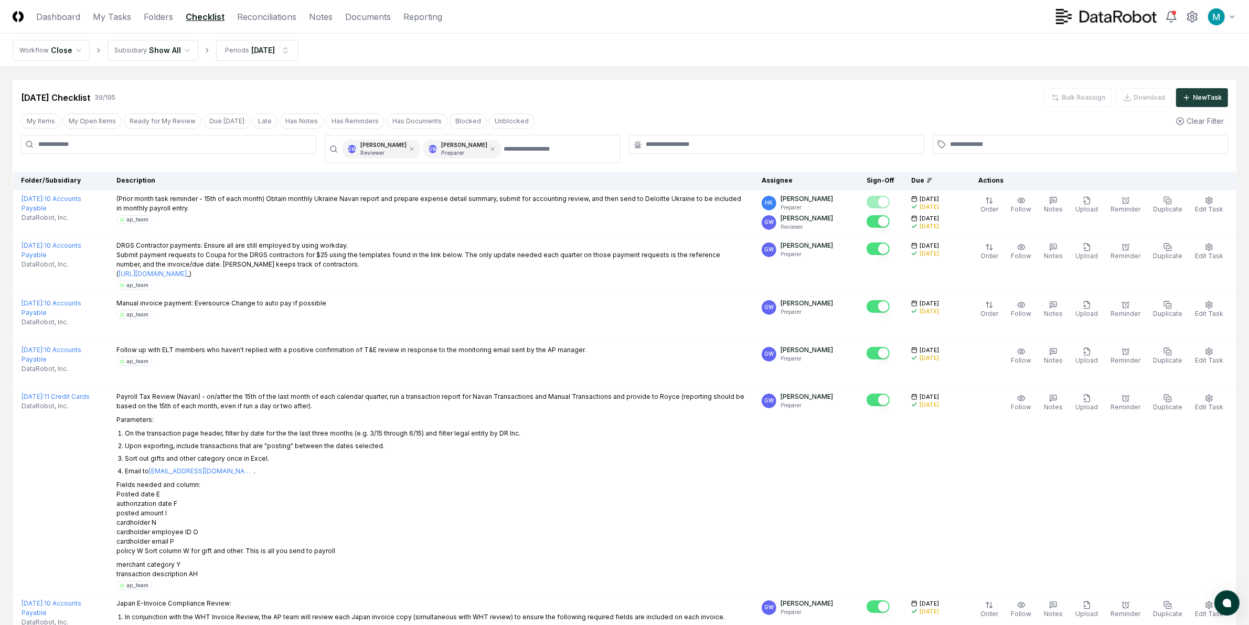
click at [931, 180] on icon at bounding box center [930, 180] width 1 height 0
click at [932, 179] on div "Due" at bounding box center [932, 180] width 42 height 9
click at [932, 184] on div "Due" at bounding box center [932, 180] width 42 height 9
click at [933, 181] on div "Due" at bounding box center [932, 180] width 42 height 9
click at [121, 16] on link "My Tasks" at bounding box center [112, 16] width 38 height 13
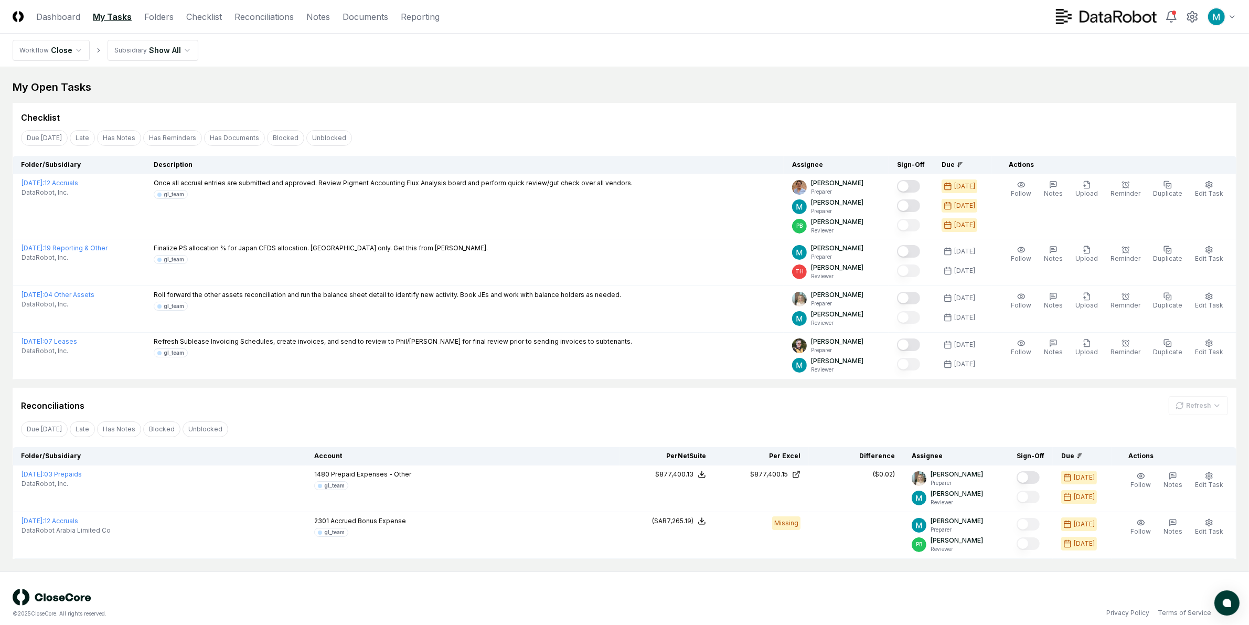
click at [973, 163] on div "Due" at bounding box center [963, 164] width 42 height 9
click at [963, 163] on icon at bounding box center [960, 165] width 6 height 6
click at [969, 138] on div "Due Today Late Has Notes Has Reminders Has Documents Blocked Unblocked Clear Fi…" at bounding box center [625, 137] width 1224 height 19
click at [958, 163] on div "Due" at bounding box center [963, 164] width 42 height 9
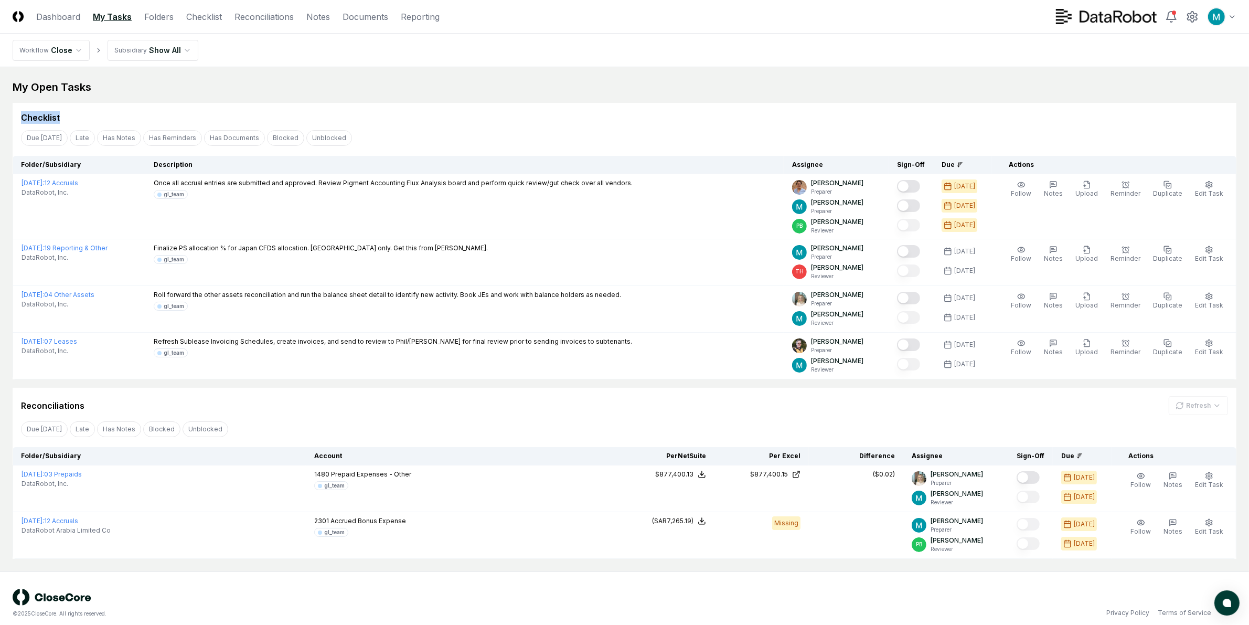
drag, startPoint x: 927, startPoint y: 95, endPoint x: 929, endPoint y: 87, distance: 8.7
click at [929, 87] on div "My Open Tasks Cancel Reassign Checklist Due Today Late Has Notes Has Reminders …" at bounding box center [625, 319] width 1224 height 479
click at [491, 139] on div "Due Today Late Has Notes Has Reminders Has Documents Blocked Unblocked Clear Fi…" at bounding box center [625, 137] width 1224 height 19
click at [161, 93] on div "My Open Tasks" at bounding box center [625, 87] width 1224 height 15
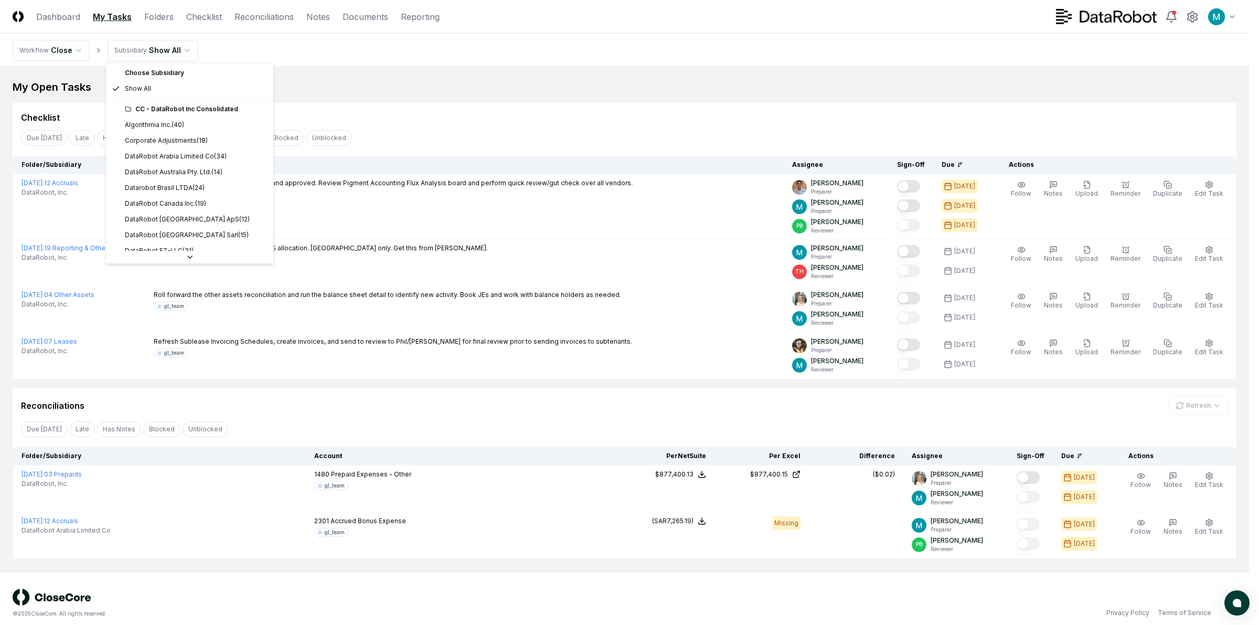
click at [179, 46] on html "CloseCore Dashboard My Tasks Folders Checklist Reconciliations Notes Documents …" at bounding box center [629, 317] width 1259 height 634
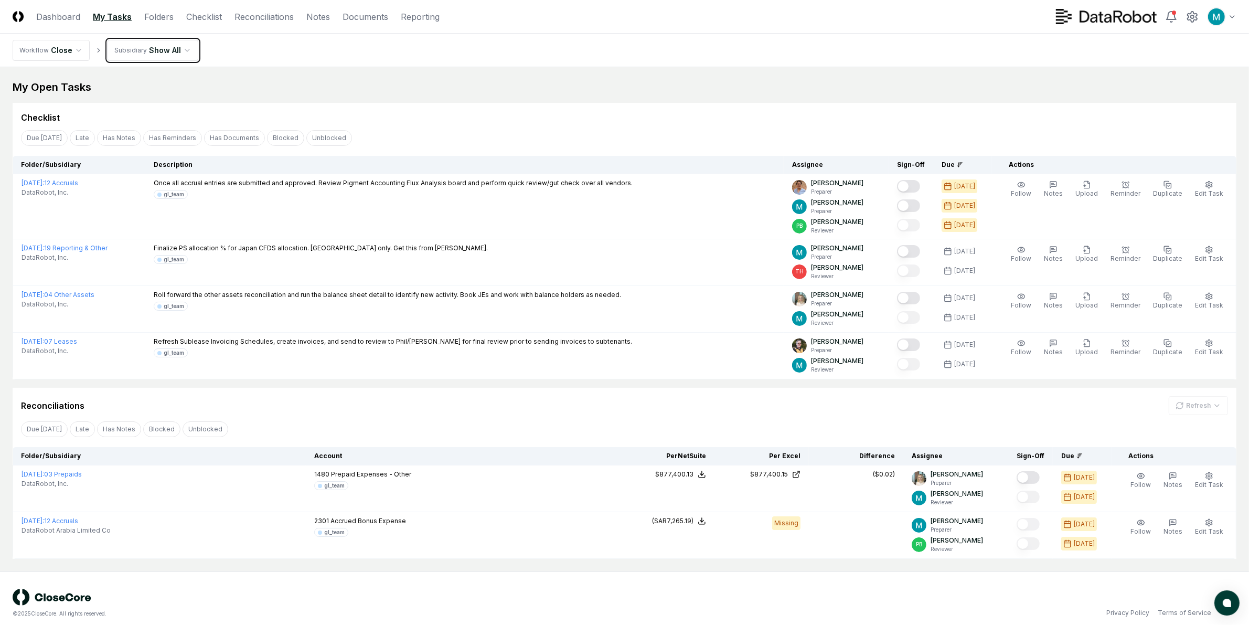
click at [357, 87] on html "CloseCore Dashboard My Tasks Folders Checklist Reconciliations Notes Documents …" at bounding box center [624, 317] width 1249 height 634
click at [46, 138] on button "Due [DATE]" at bounding box center [44, 138] width 47 height 16
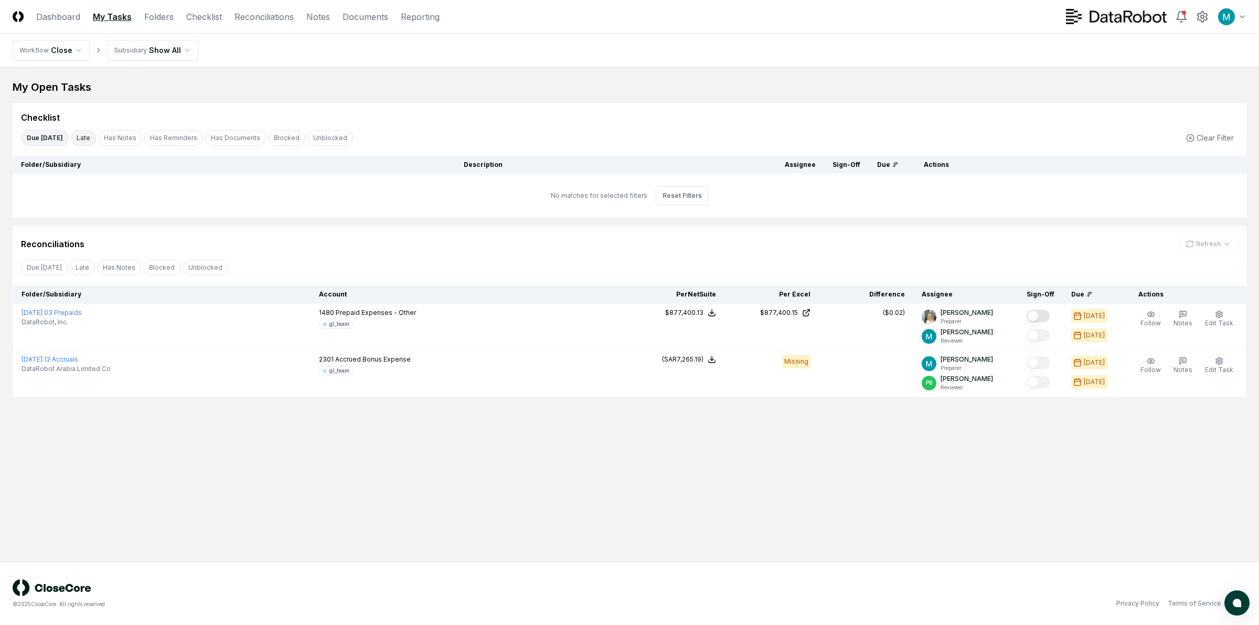
click at [87, 137] on button "Late" at bounding box center [83, 138] width 25 height 16
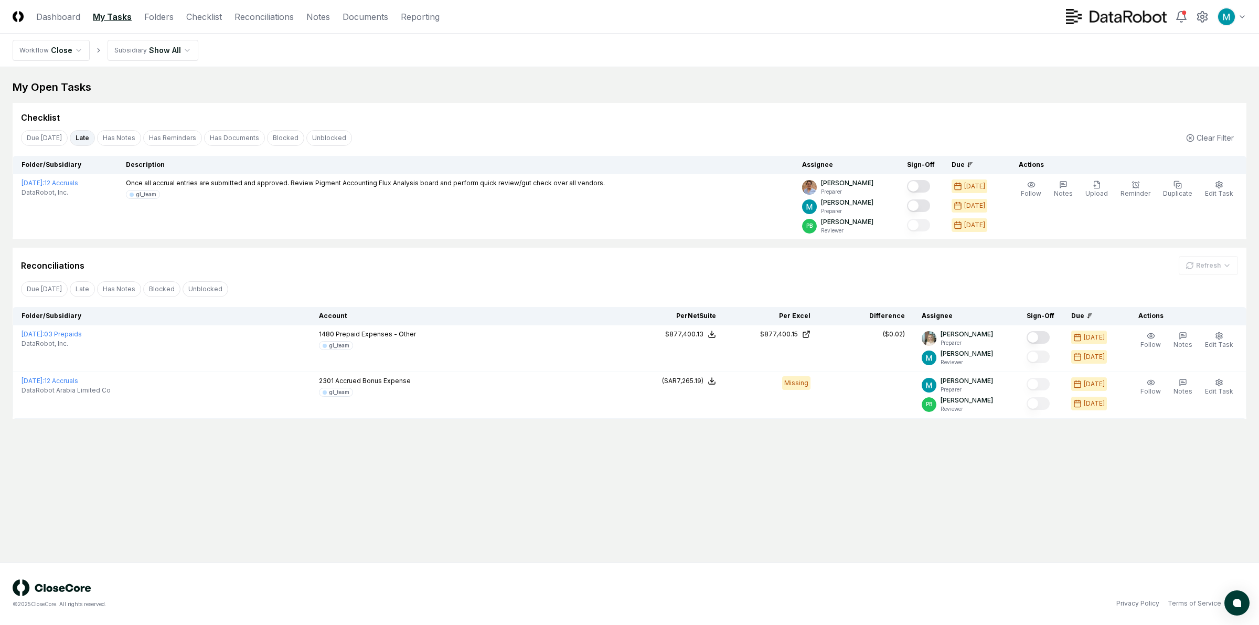
click at [78, 143] on button "Late" at bounding box center [82, 138] width 25 height 16
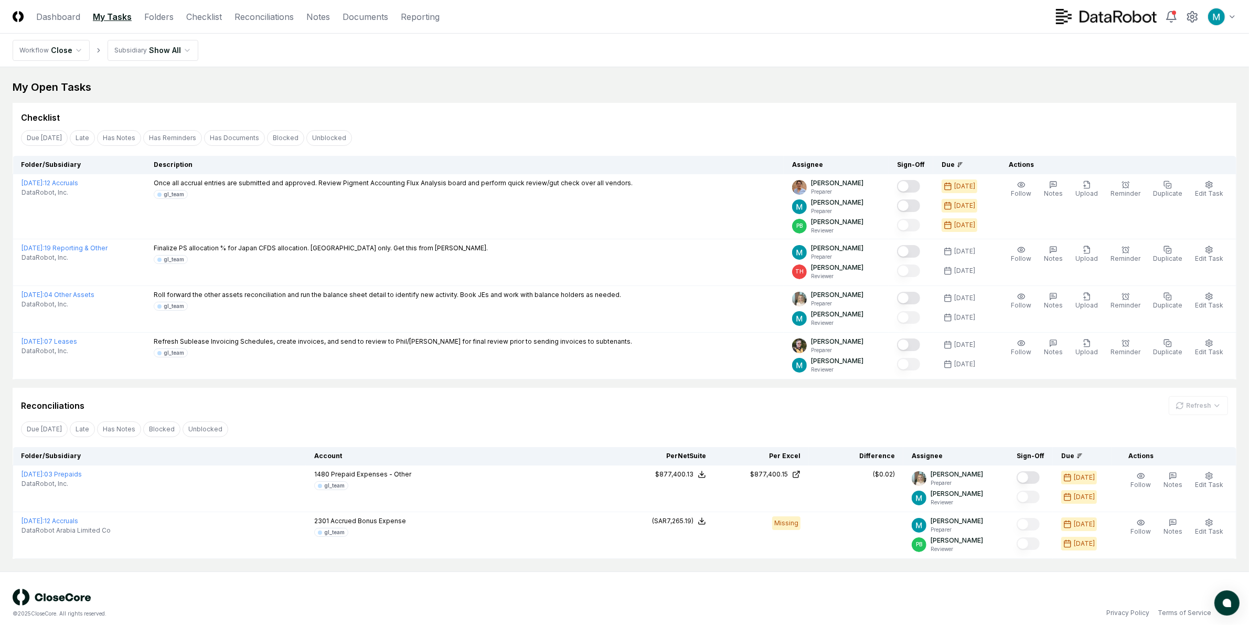
click at [130, 108] on div "Checklist" at bounding box center [625, 113] width 1224 height 21
click at [24, 140] on button "Due [DATE]" at bounding box center [44, 138] width 47 height 16
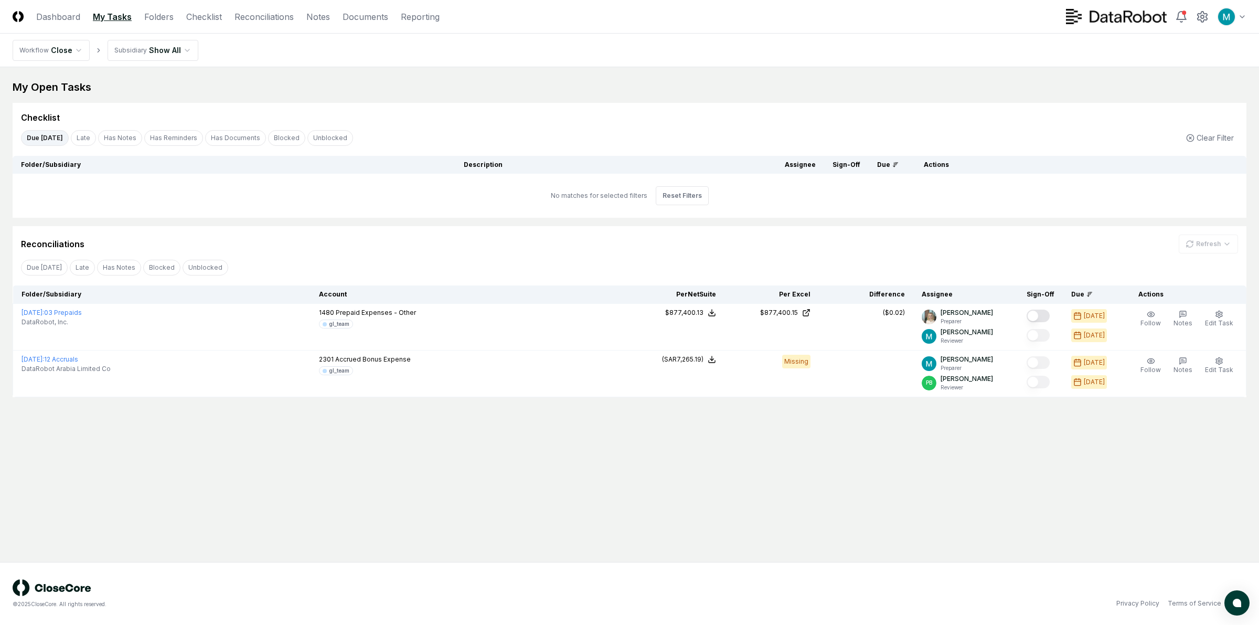
click at [24, 140] on button "Due [DATE]" at bounding box center [45, 138] width 48 height 16
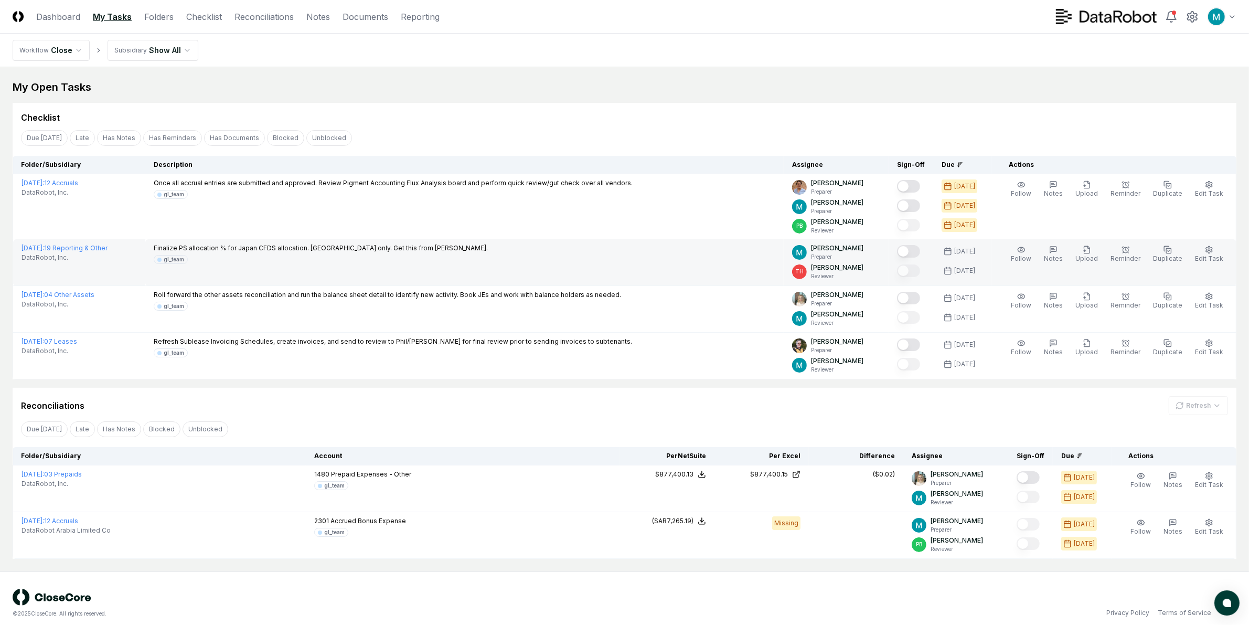
drag, startPoint x: 972, startPoint y: 251, endPoint x: 987, endPoint y: 250, distance: 15.3
click at [975, 250] on div "[DATE]" at bounding box center [964, 251] width 21 height 9
drag, startPoint x: 992, startPoint y: 252, endPoint x: 968, endPoint y: 250, distance: 23.8
click at [968, 250] on div "[DATE]" at bounding box center [964, 251] width 21 height 9
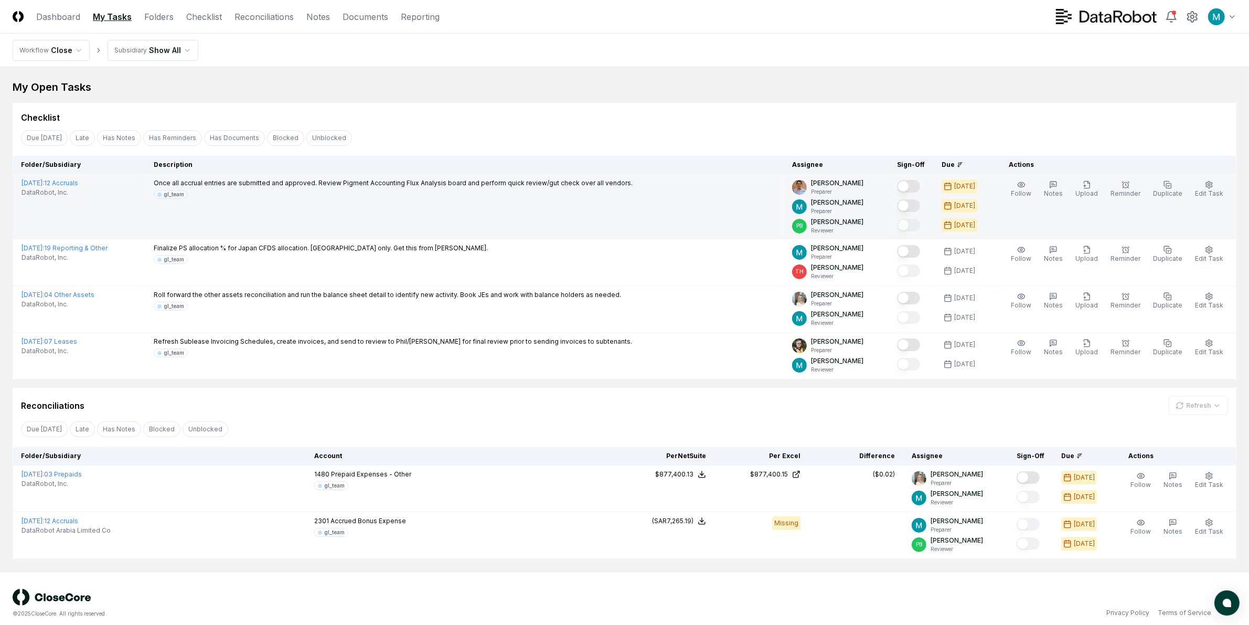
click at [727, 238] on td "Once all accrual entries are submitted and approved. Review Pigment Accounting …" at bounding box center [464, 206] width 639 height 65
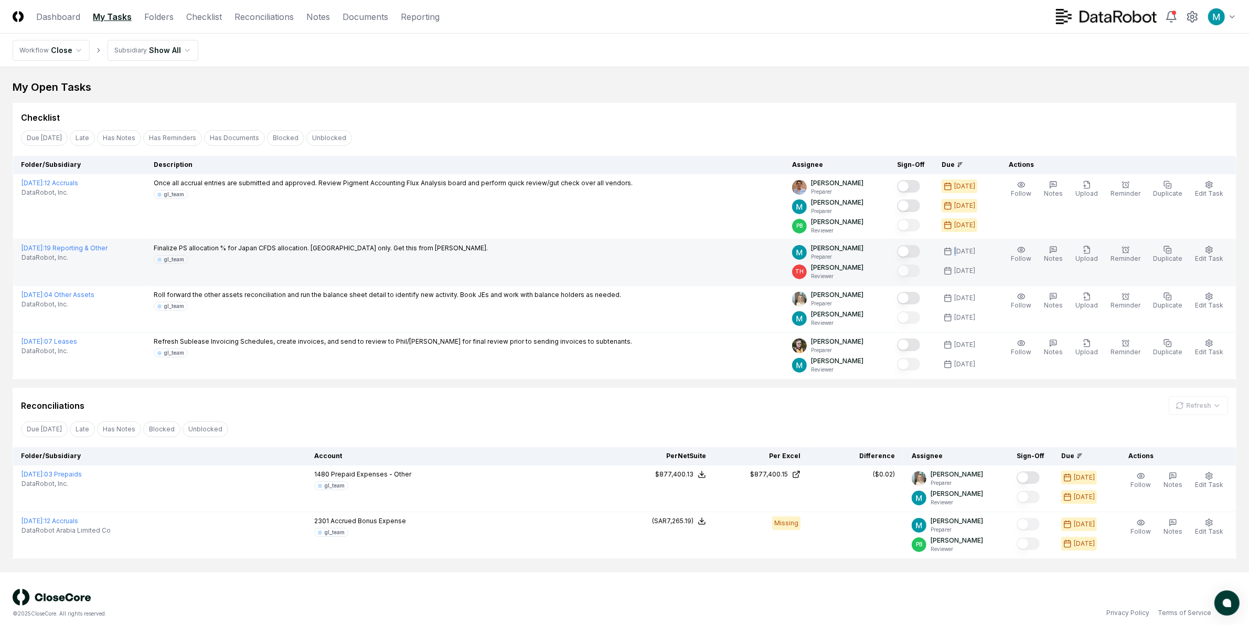
click at [959, 254] on div "[DATE]" at bounding box center [960, 252] width 36 height 14
click at [975, 250] on div "[DATE]" at bounding box center [964, 251] width 21 height 9
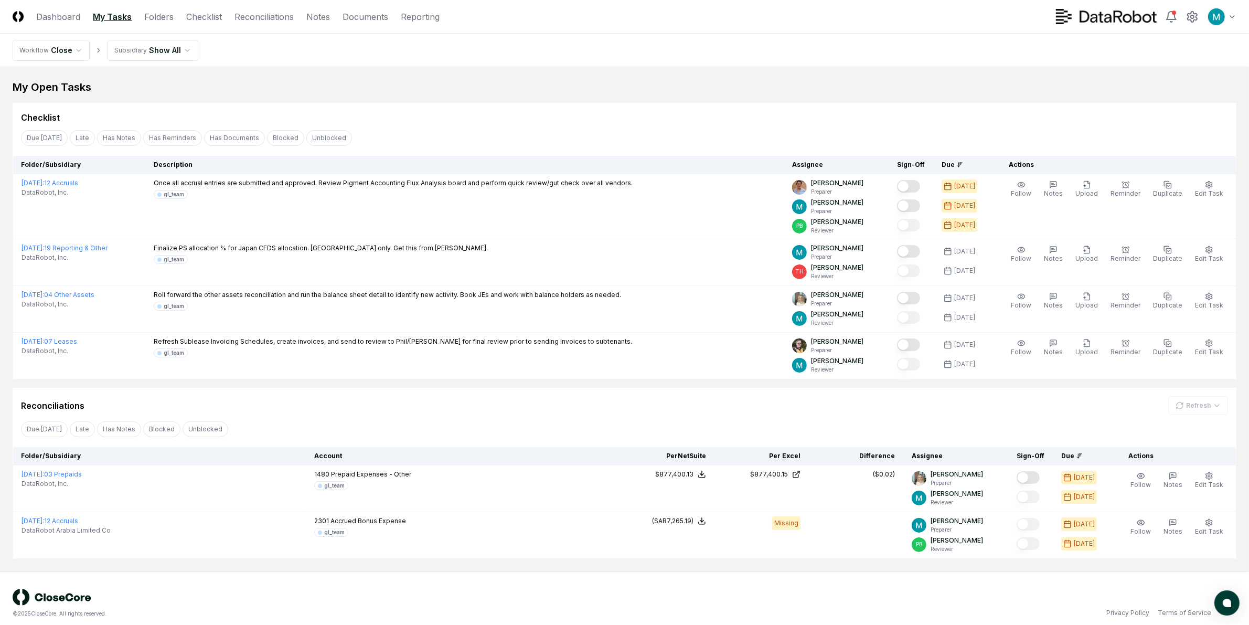
click at [944, 72] on main "My Open Tasks Cancel Reassign Checklist Due Today Late Has Notes Has Reminders …" at bounding box center [624, 319] width 1249 height 504
click at [218, 19] on link "Checklist" at bounding box center [204, 16] width 36 height 13
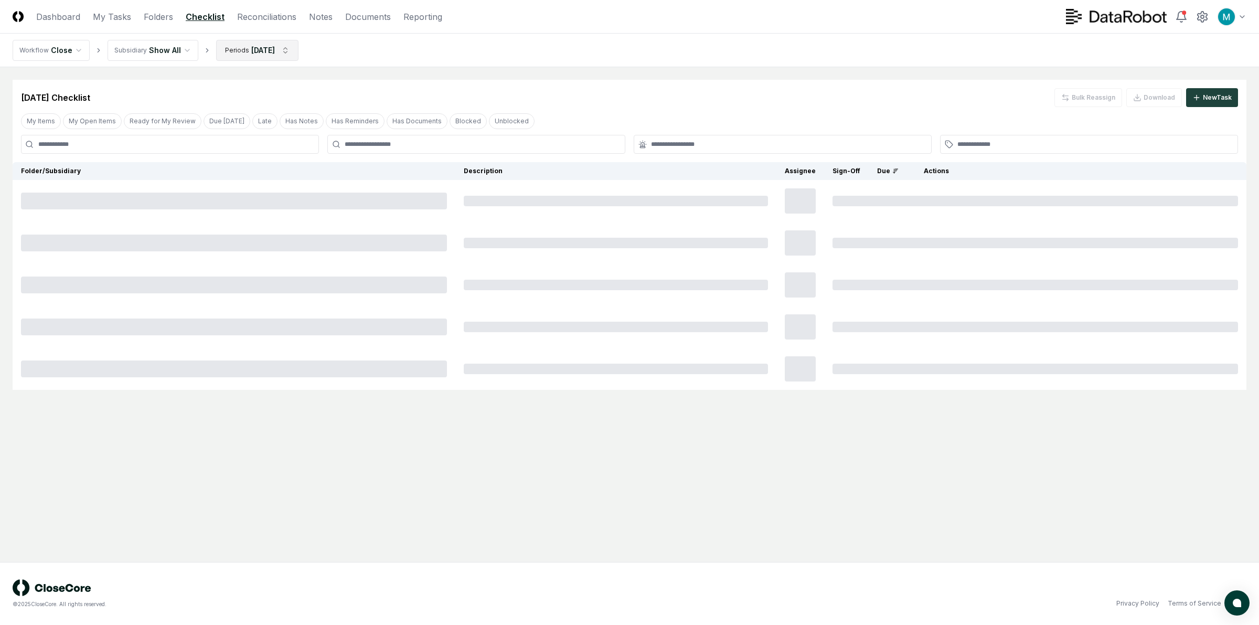
click at [282, 50] on html "CloseCore Dashboard My Tasks Folders Checklist Reconciliations Notes Documents …" at bounding box center [629, 312] width 1259 height 625
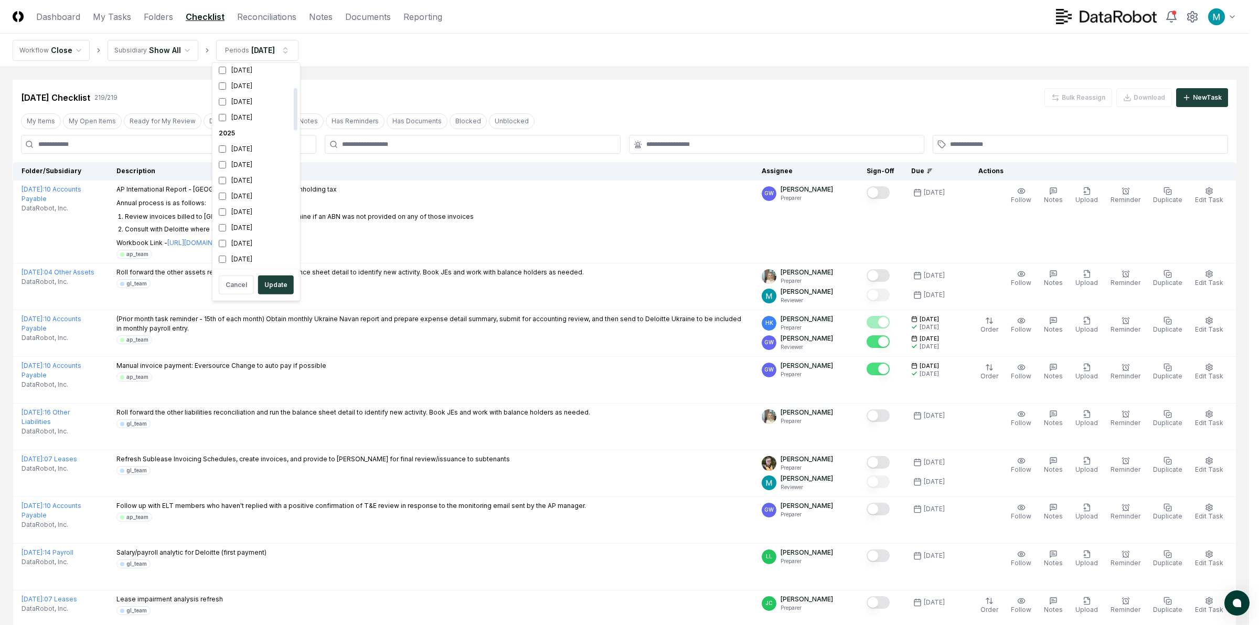
scroll to position [131, 0]
click at [252, 193] on div "[DATE]" at bounding box center [256, 194] width 83 height 16
click at [277, 284] on button "Update" at bounding box center [276, 284] width 36 height 19
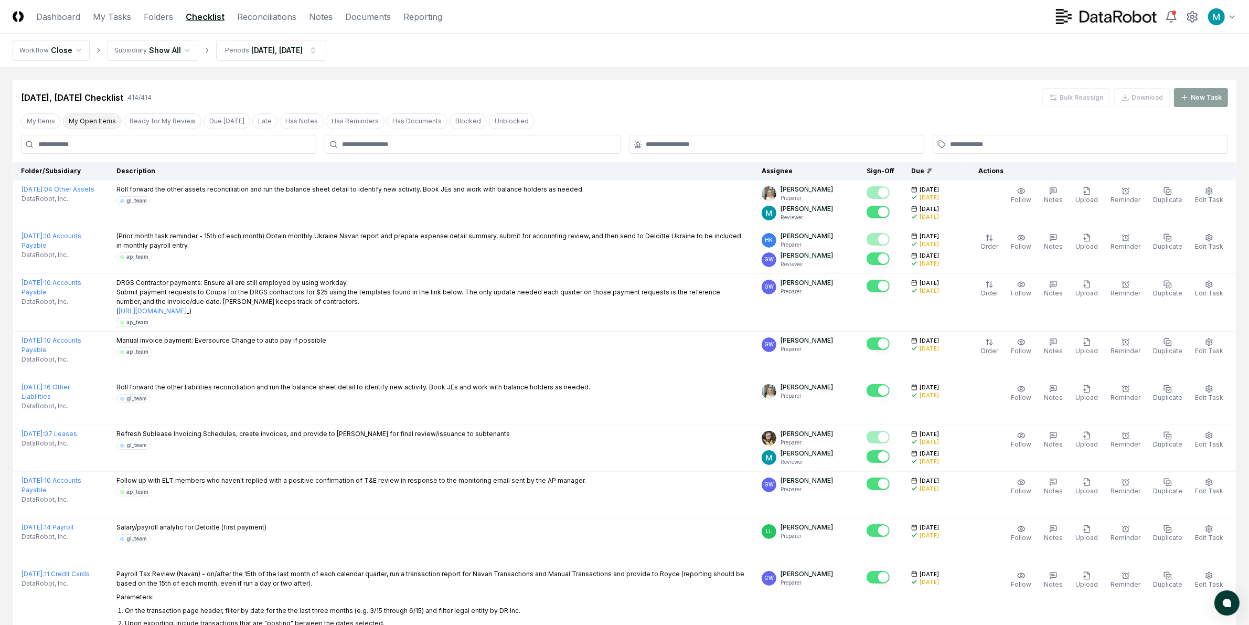
click at [83, 122] on button "My Open Items" at bounding box center [92, 121] width 59 height 16
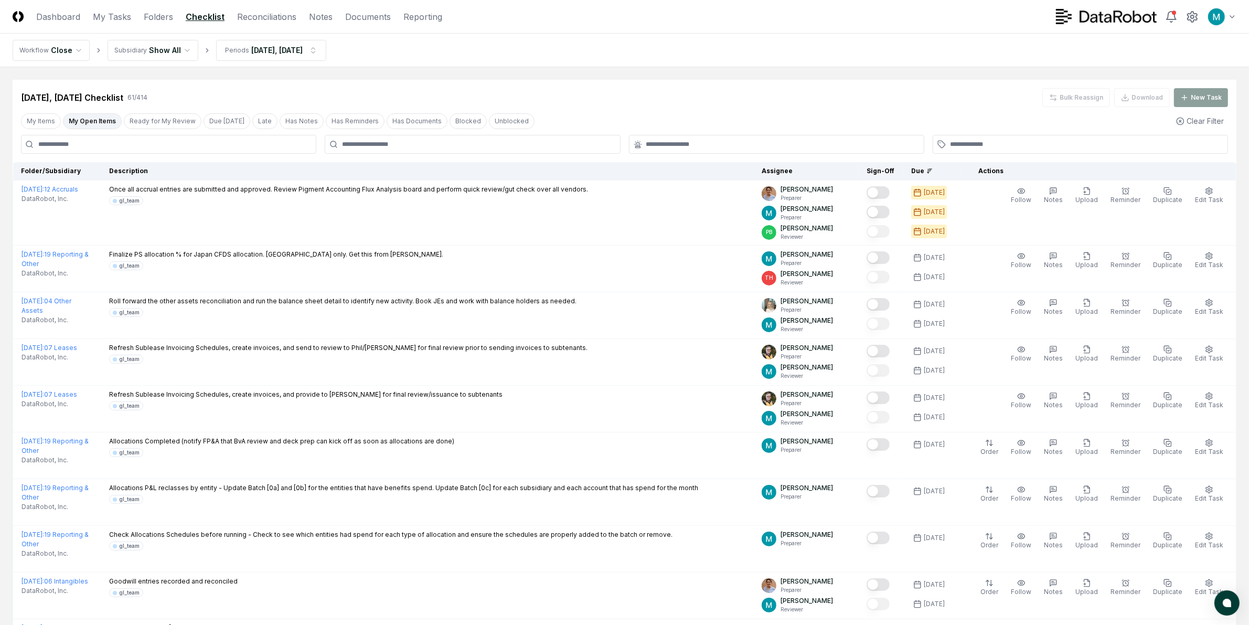
click at [105, 93] on div "Sep 2025, Oct 2025 Checklist" at bounding box center [72, 97] width 102 height 13
click at [933, 169] on icon at bounding box center [930, 171] width 6 height 6
click at [910, 67] on nav "Workflow Close Subsidiary Show All Periods Sep 2025, Oct 2025" at bounding box center [624, 51] width 1249 height 34
click at [107, 121] on button "My Open Items" at bounding box center [92, 121] width 59 height 16
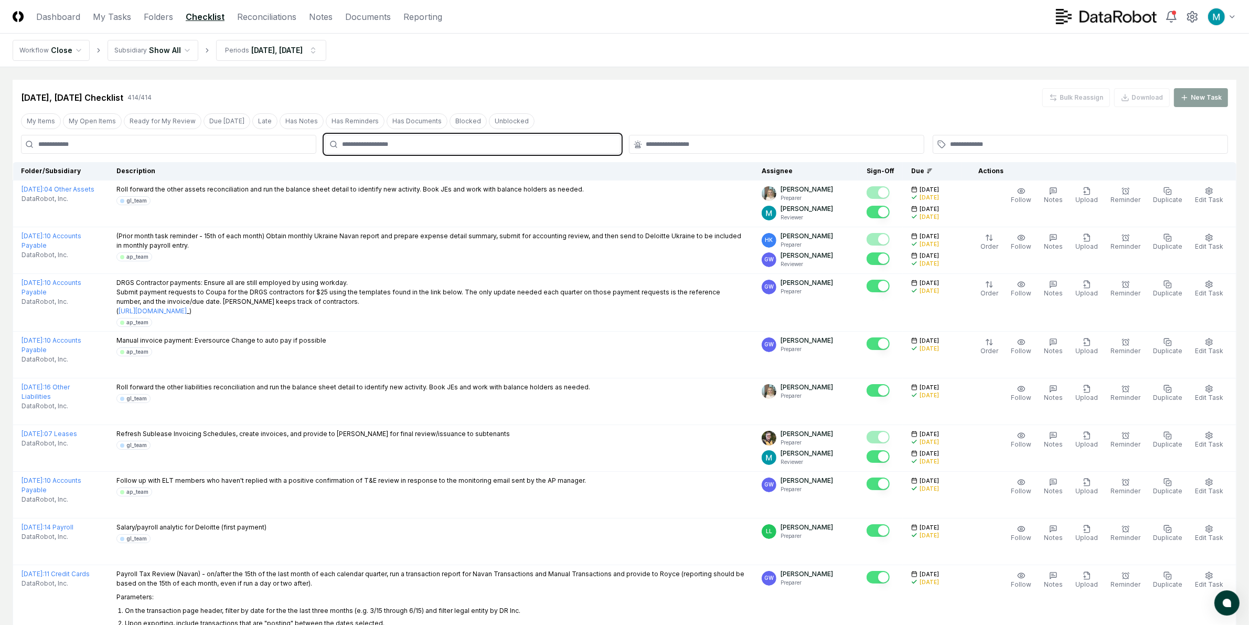
click at [377, 140] on input "text" at bounding box center [477, 144] width 271 height 9
type input "******"
click at [397, 171] on div "GW [PERSON_NAME] Reviewer" at bounding box center [472, 173] width 290 height 25
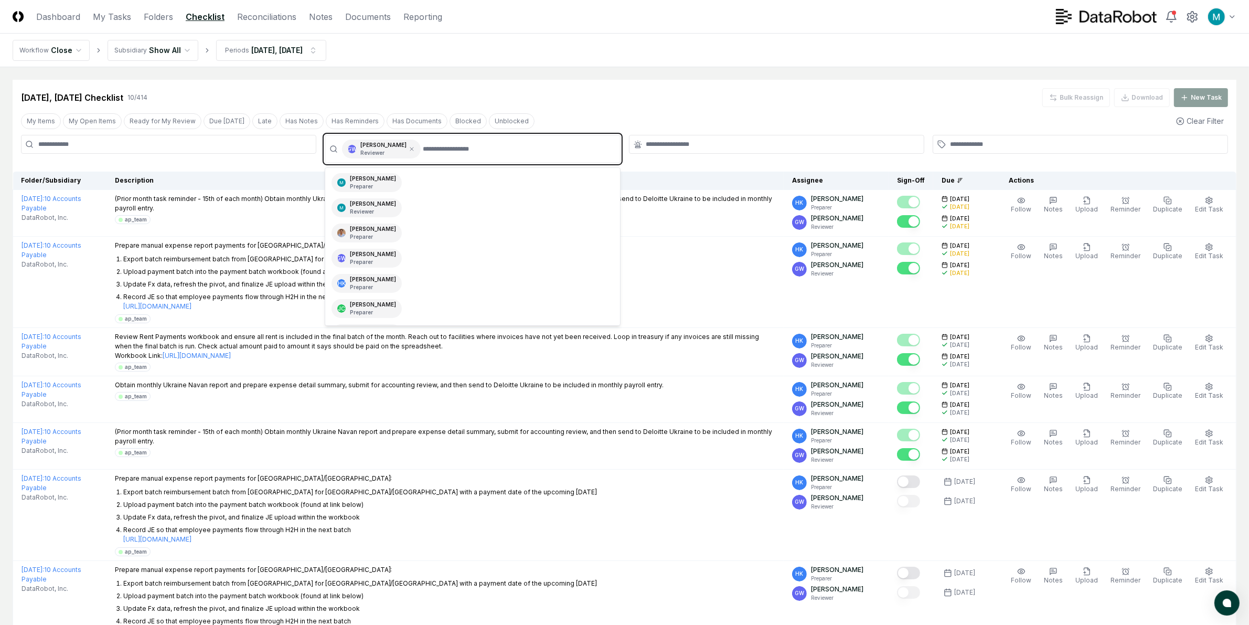
click at [452, 154] on input "text" at bounding box center [518, 149] width 190 height 19
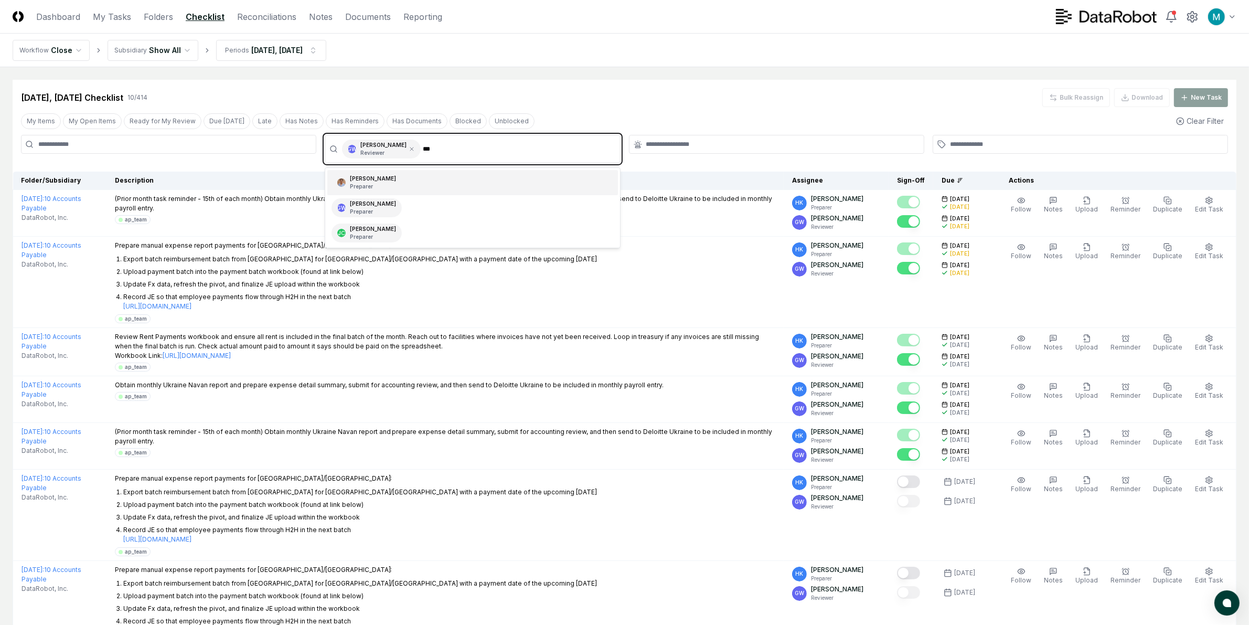
type input "****"
click at [434, 177] on div "GW [PERSON_NAME] Preparer" at bounding box center [472, 182] width 290 height 25
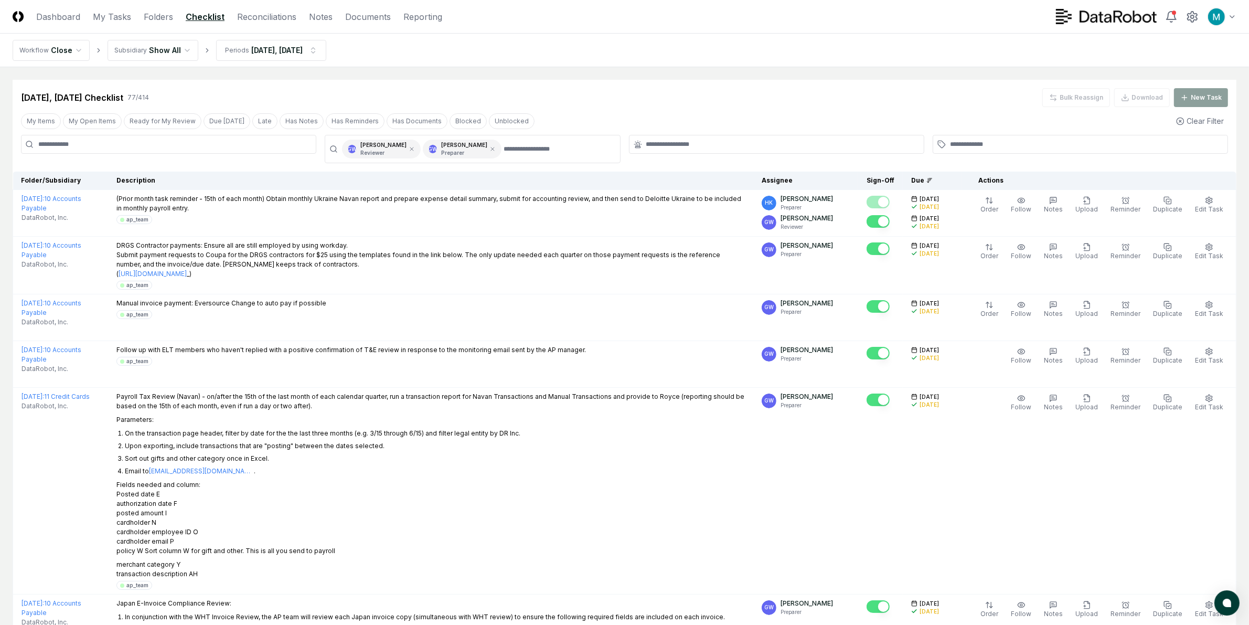
click at [546, 95] on div "Sep 2025, Oct 2025 Checklist 77 / 414 Bulk Reassign Download New Task" at bounding box center [624, 97] width 1207 height 19
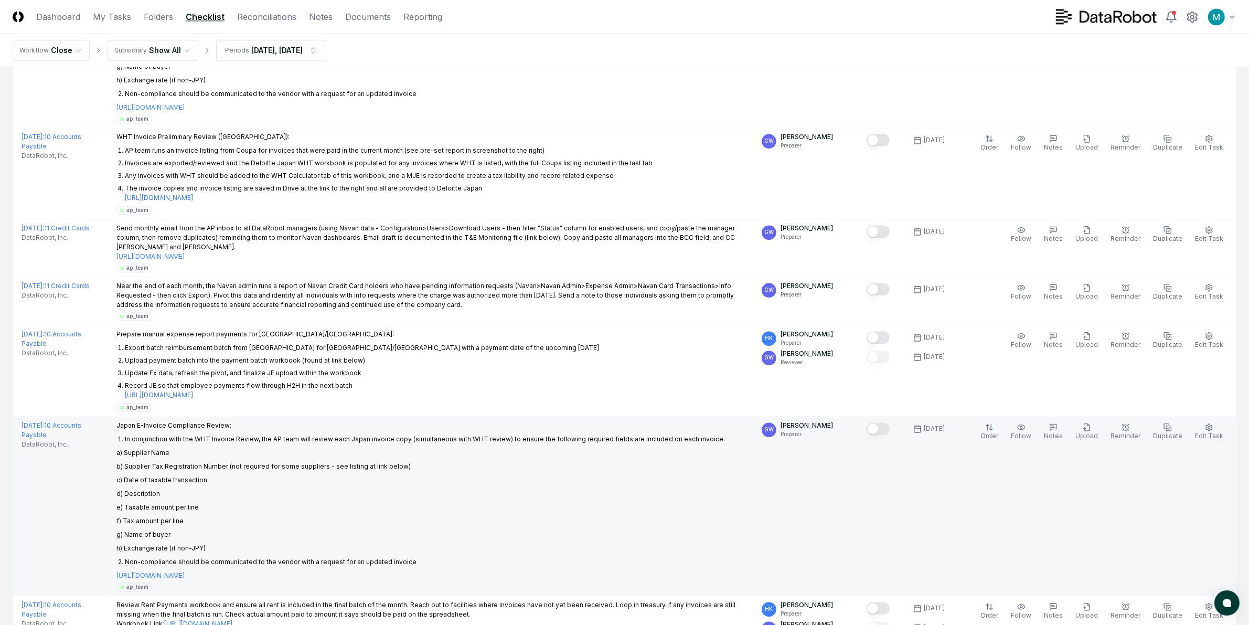
scroll to position [3147, 0]
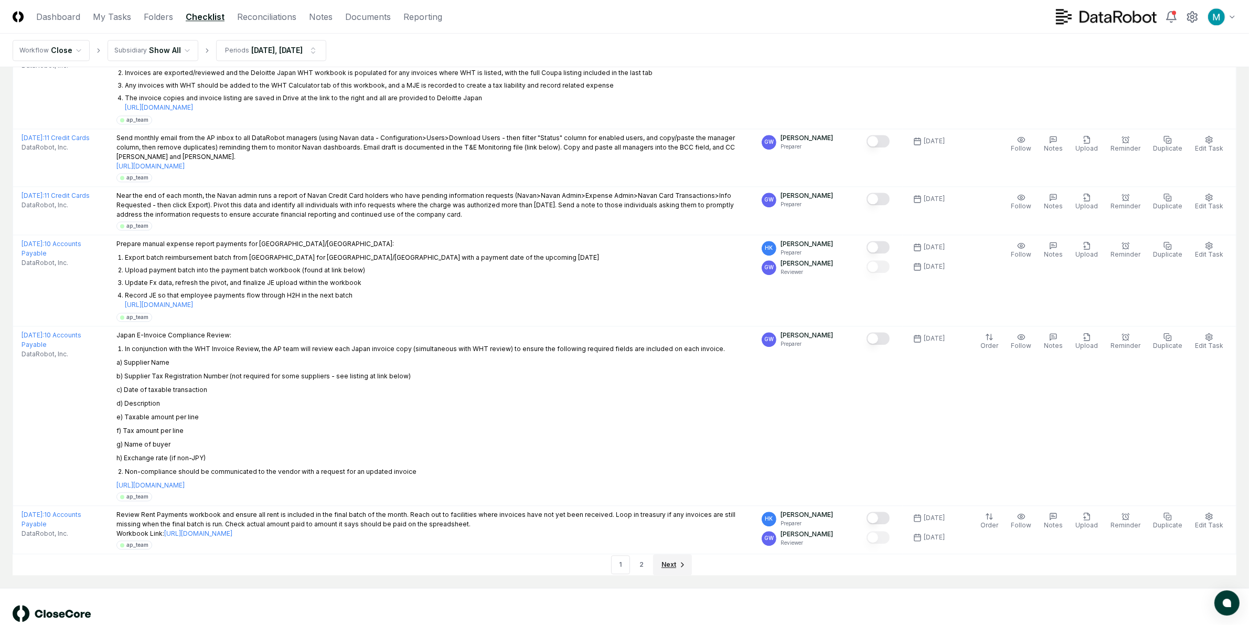
click at [683, 560] on icon "Go to next page" at bounding box center [682, 564] width 8 height 8
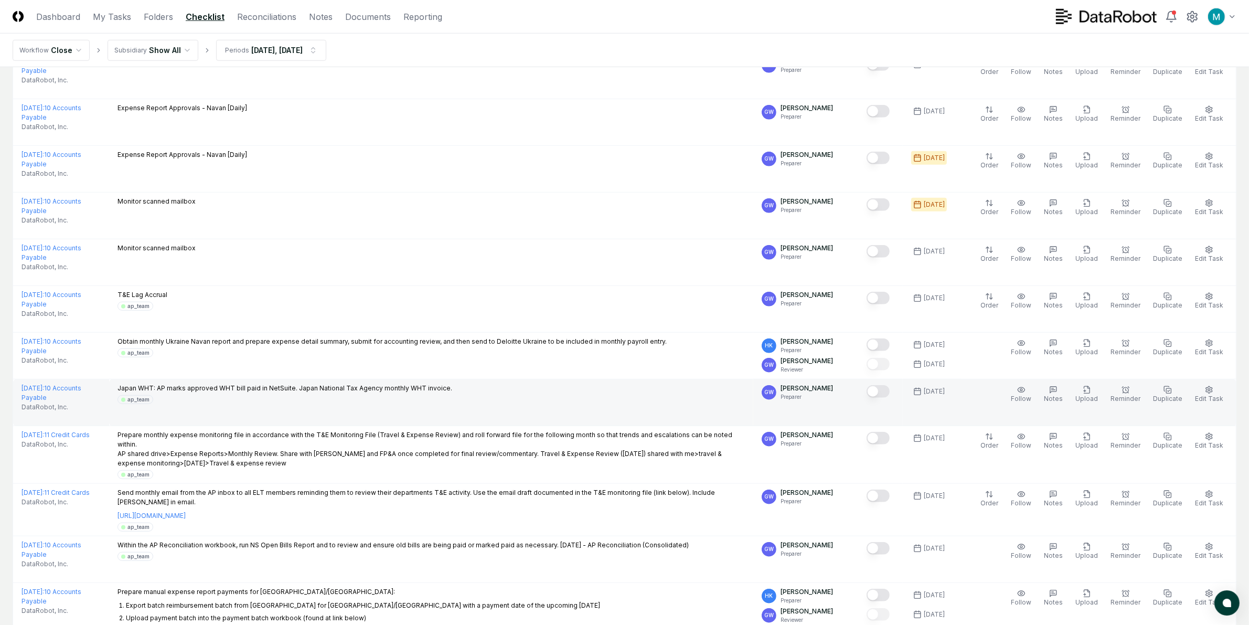
scroll to position [1121, 0]
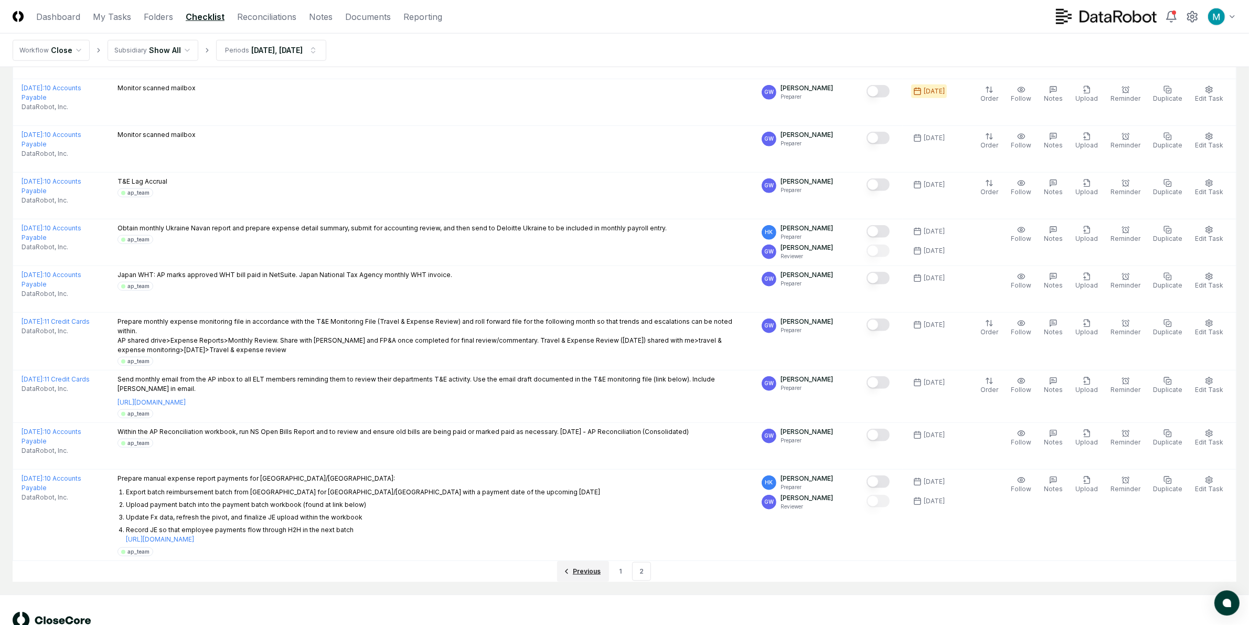
click at [597, 567] on span "Previous" at bounding box center [587, 571] width 28 height 9
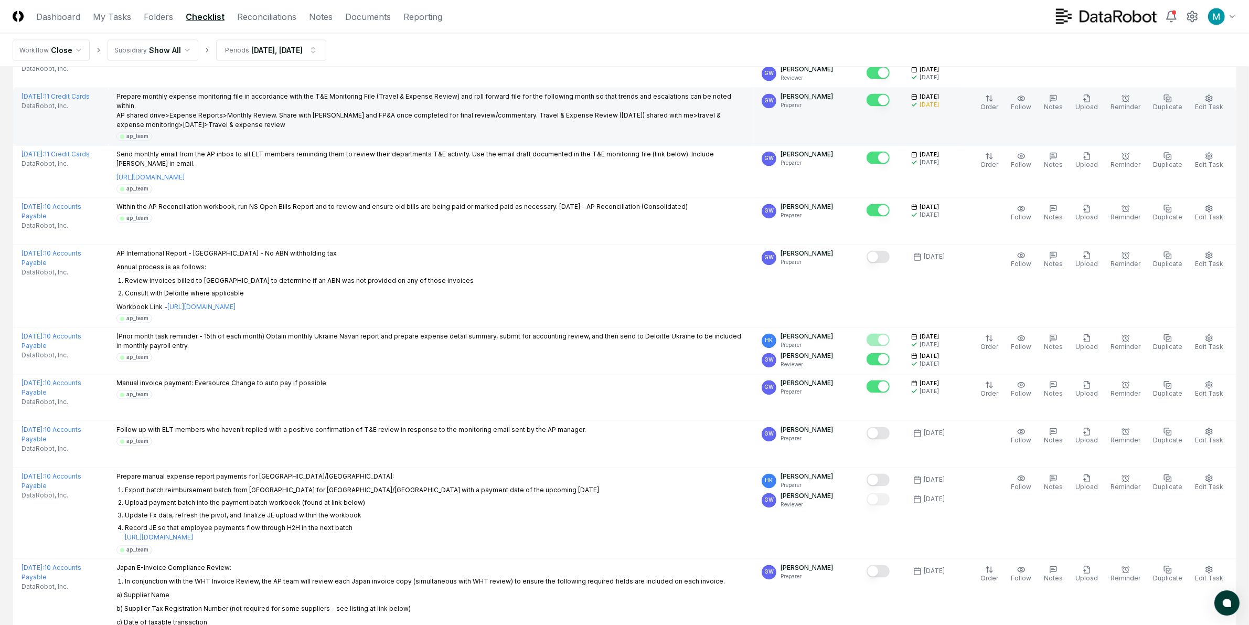
scroll to position [2361, 0]
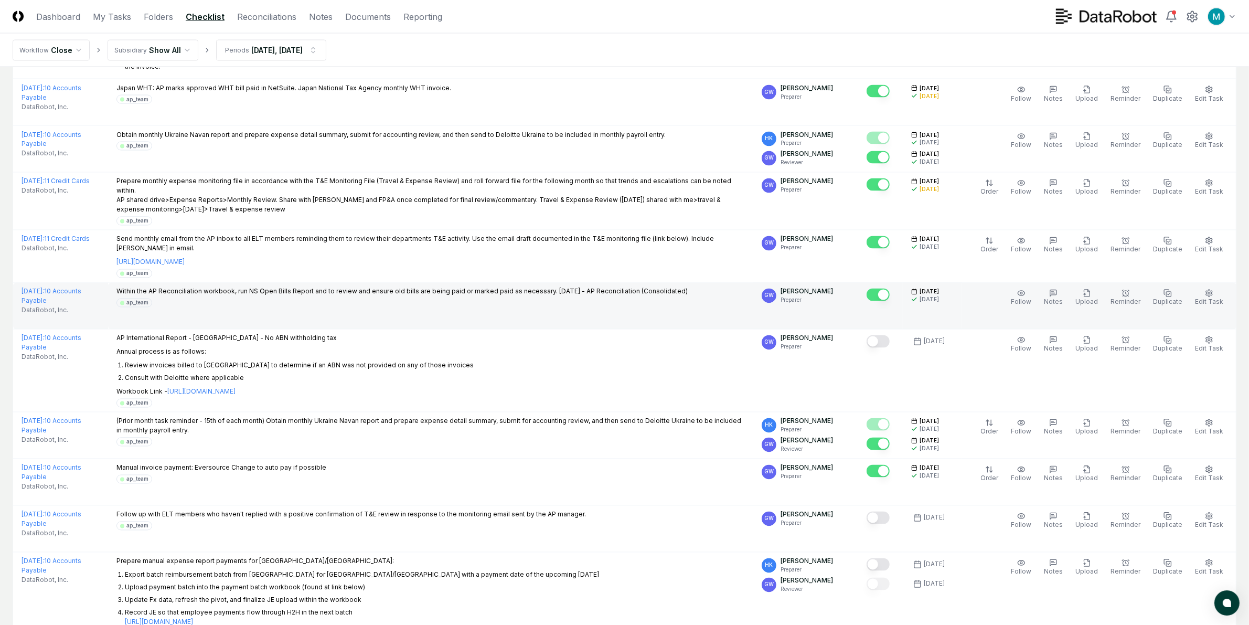
drag, startPoint x: 931, startPoint y: 264, endPoint x: 953, endPoint y: 270, distance: 22.4
click at [953, 288] on div "10/14/2025 10/10/2025" at bounding box center [932, 296] width 42 height 16
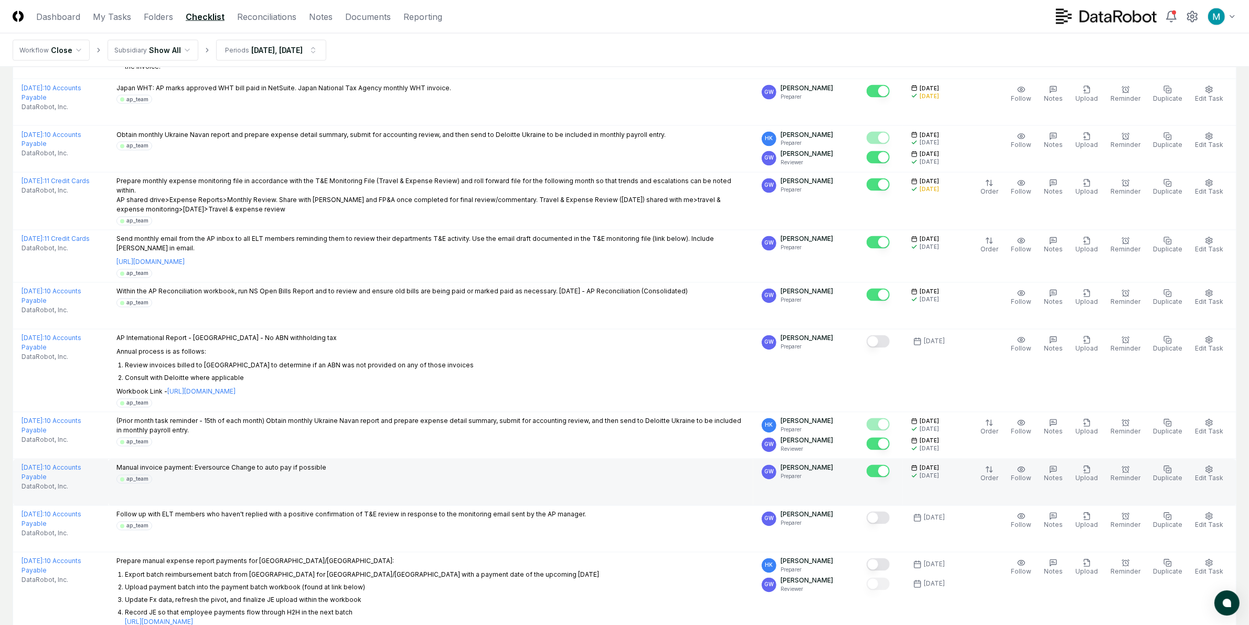
drag, startPoint x: 942, startPoint y: 316, endPoint x: 948, endPoint y: 469, distance: 152.3
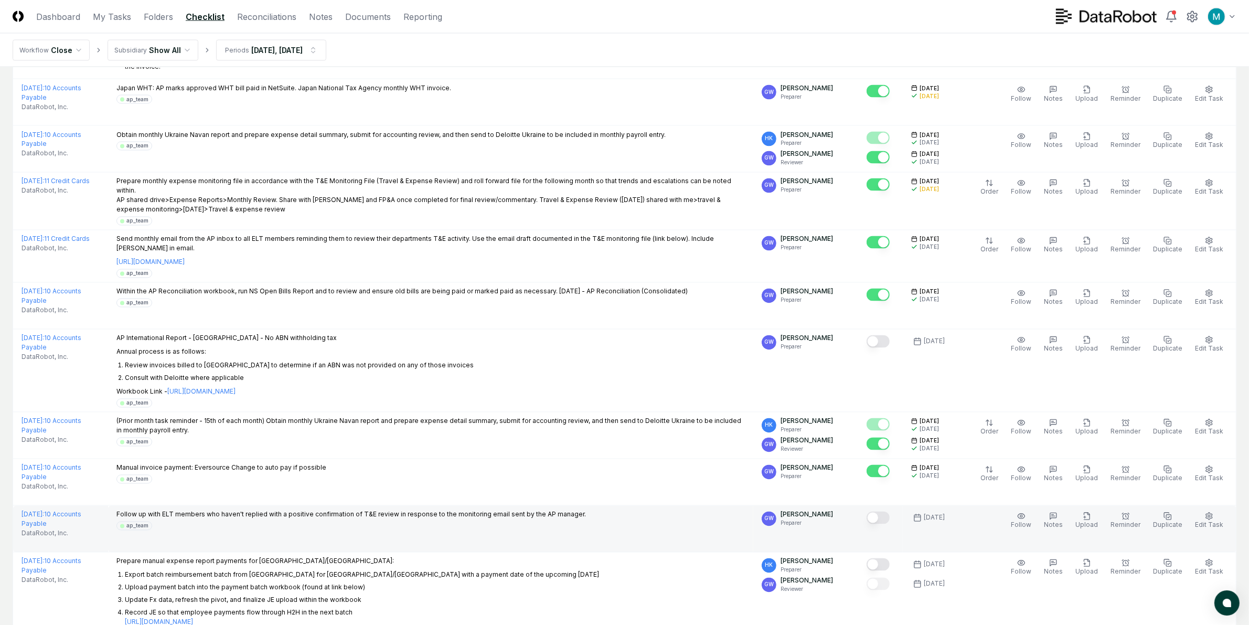
click at [958, 506] on td "[DATE]" at bounding box center [932, 529] width 59 height 47
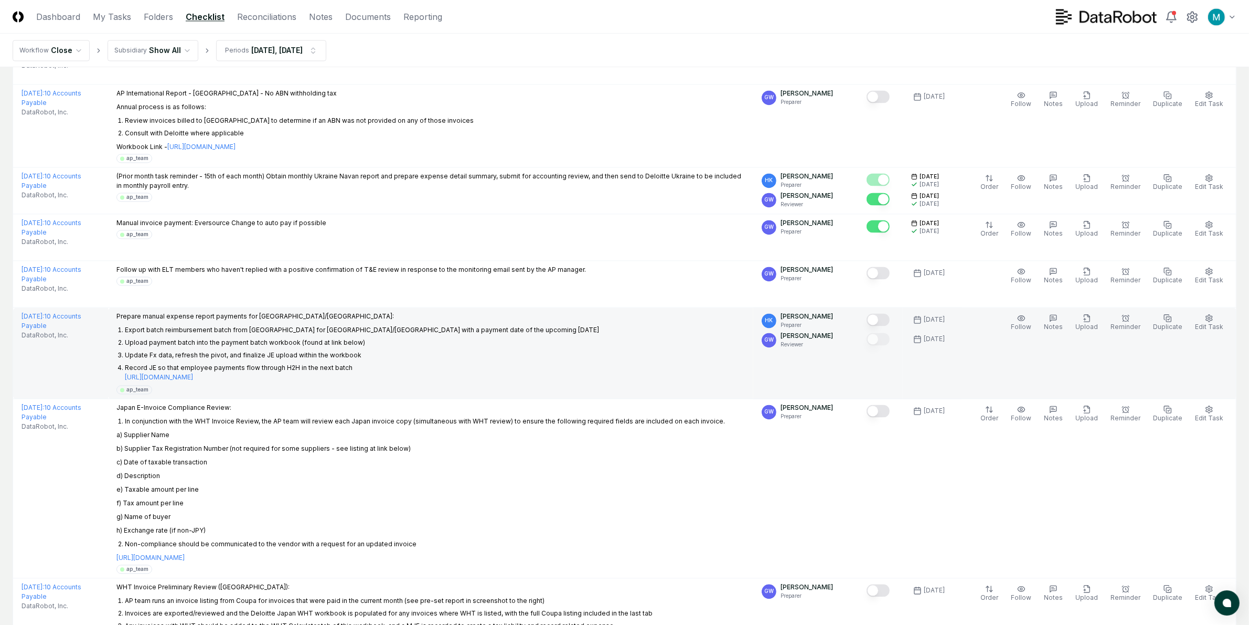
scroll to position [2623, 0]
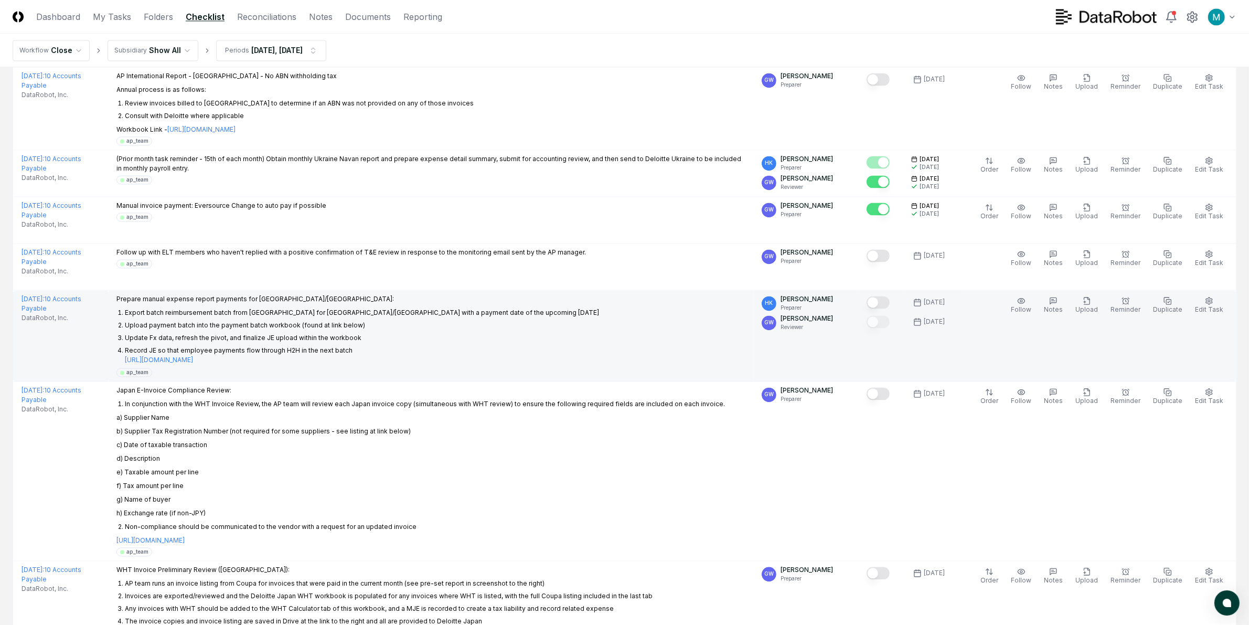
drag, startPoint x: 939, startPoint y: 273, endPoint x: 955, endPoint y: 271, distance: 15.8
click at [945, 298] on div "[DATE]" at bounding box center [934, 302] width 21 height 9
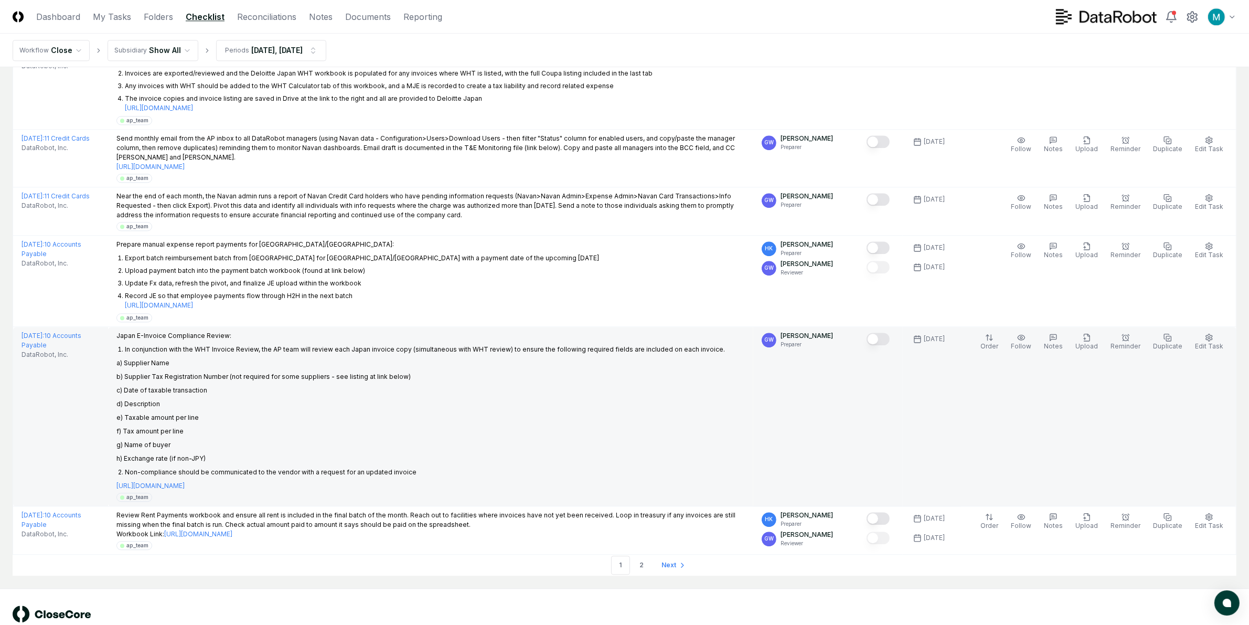
scroll to position [3147, 0]
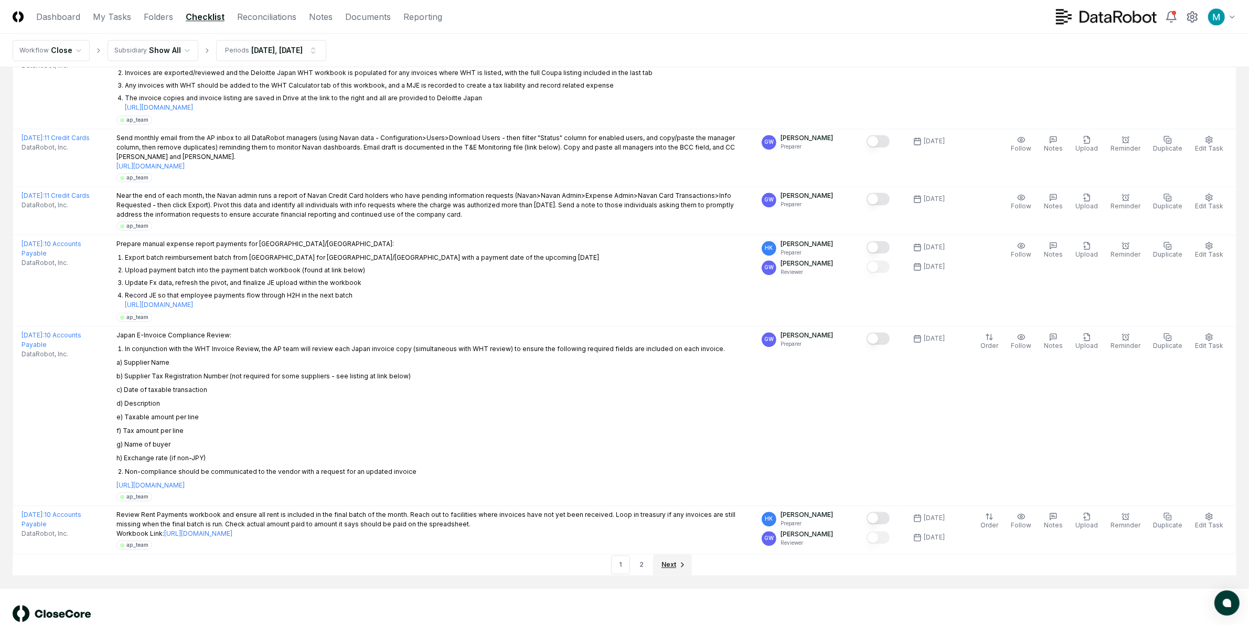
click at [687, 554] on link "Next" at bounding box center [672, 564] width 39 height 21
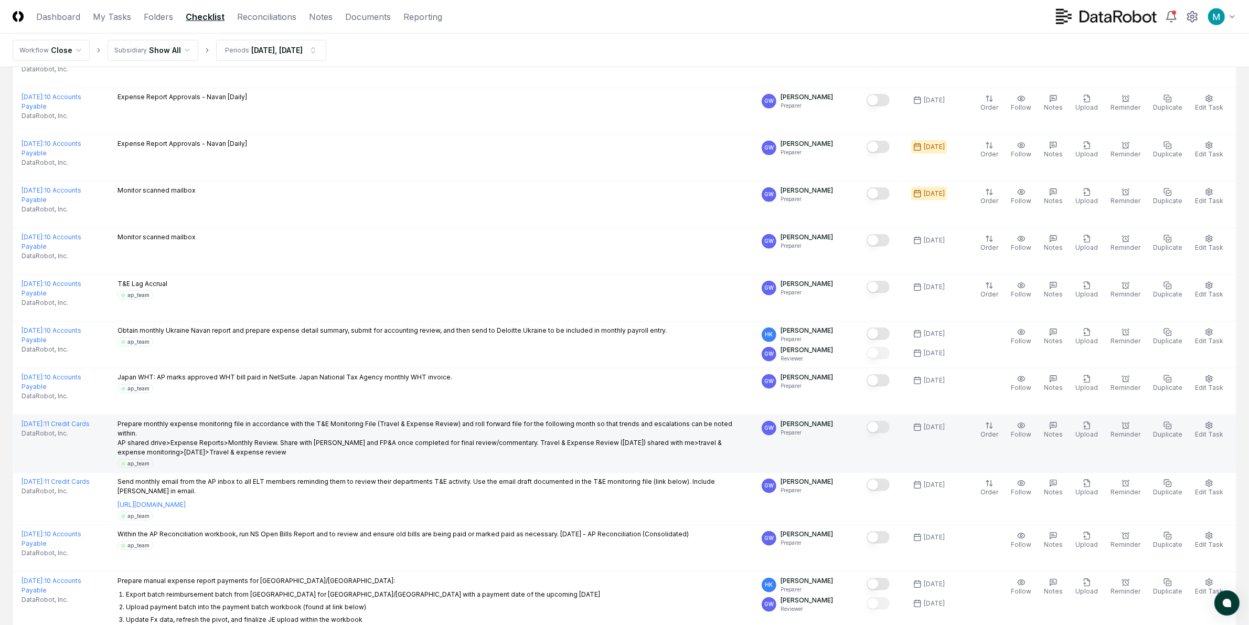
scroll to position [793, 0]
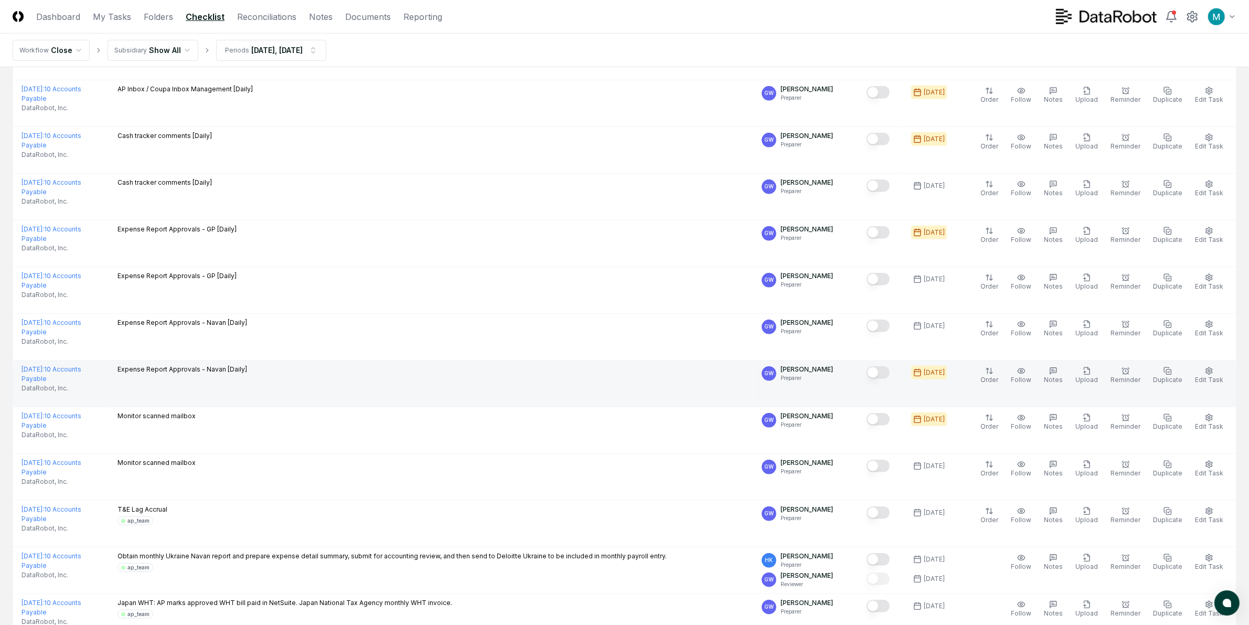
drag, startPoint x: 929, startPoint y: 352, endPoint x: 959, endPoint y: 350, distance: 30.5
click at [947, 366] on div "[DATE]" at bounding box center [929, 373] width 36 height 14
click at [936, 378] on td "[DATE]" at bounding box center [932, 383] width 59 height 47
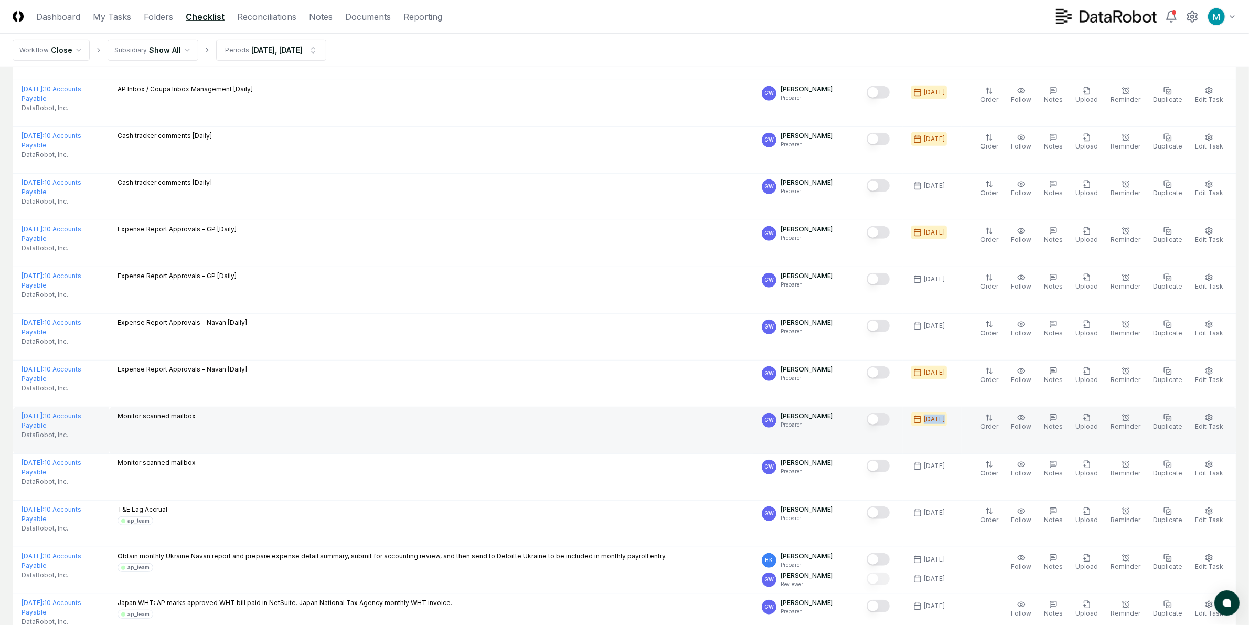
drag, startPoint x: 933, startPoint y: 392, endPoint x: 971, endPoint y: 404, distance: 40.0
click at [971, 407] on tr "October 2025 : 10 Accounts Payable DataRobot, Inc. Monitor scanned mailbox GW G…" at bounding box center [625, 430] width 1224 height 47
click at [962, 417] on td "[DATE]" at bounding box center [932, 430] width 59 height 47
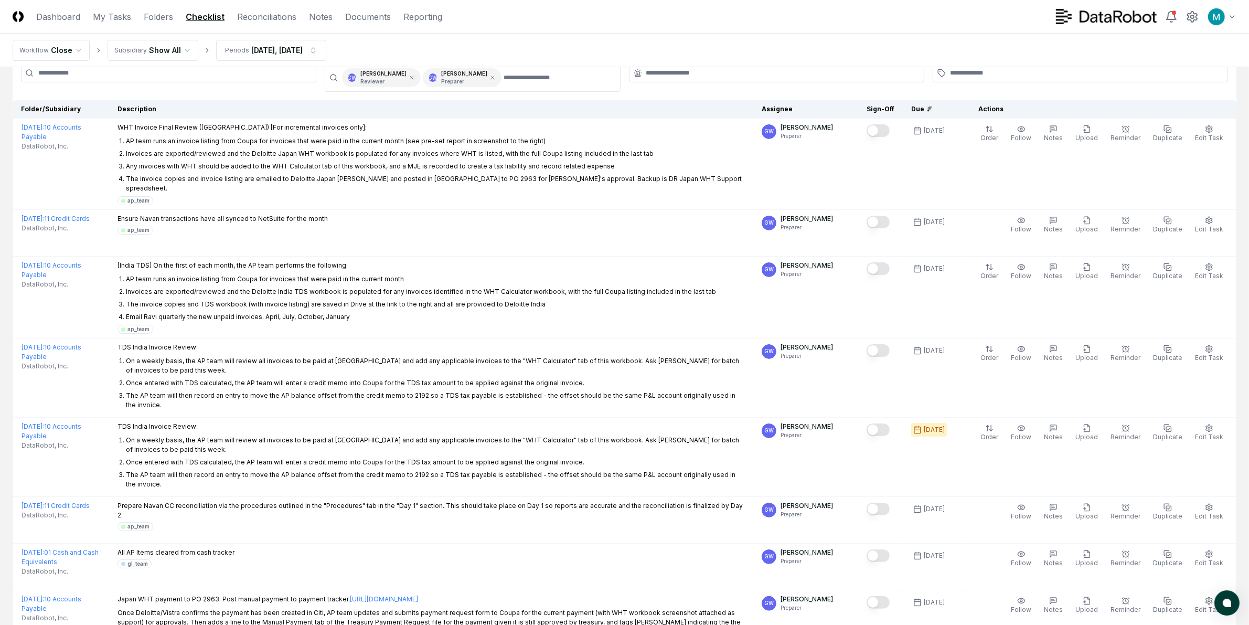
scroll to position [0, 0]
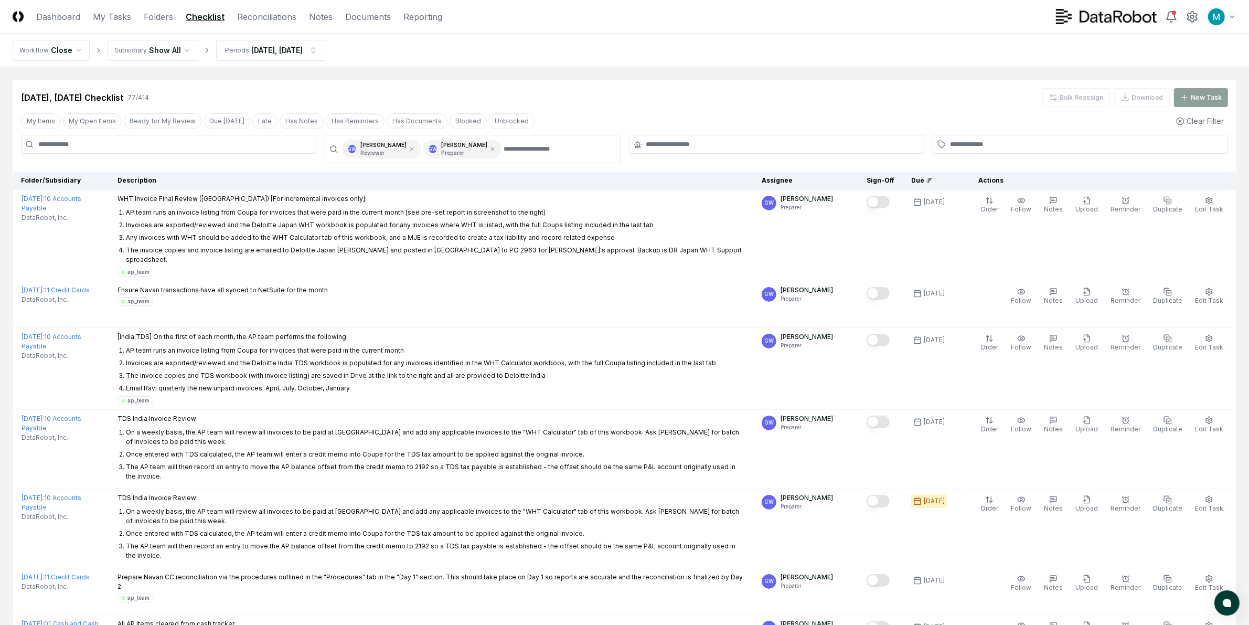
click at [249, 107] on div "Sep 2025, Oct 2025 Checklist 77 / 414 Bulk Reassign Download New Task" at bounding box center [624, 97] width 1207 height 19
click at [255, 121] on button "Late" at bounding box center [264, 121] width 25 height 16
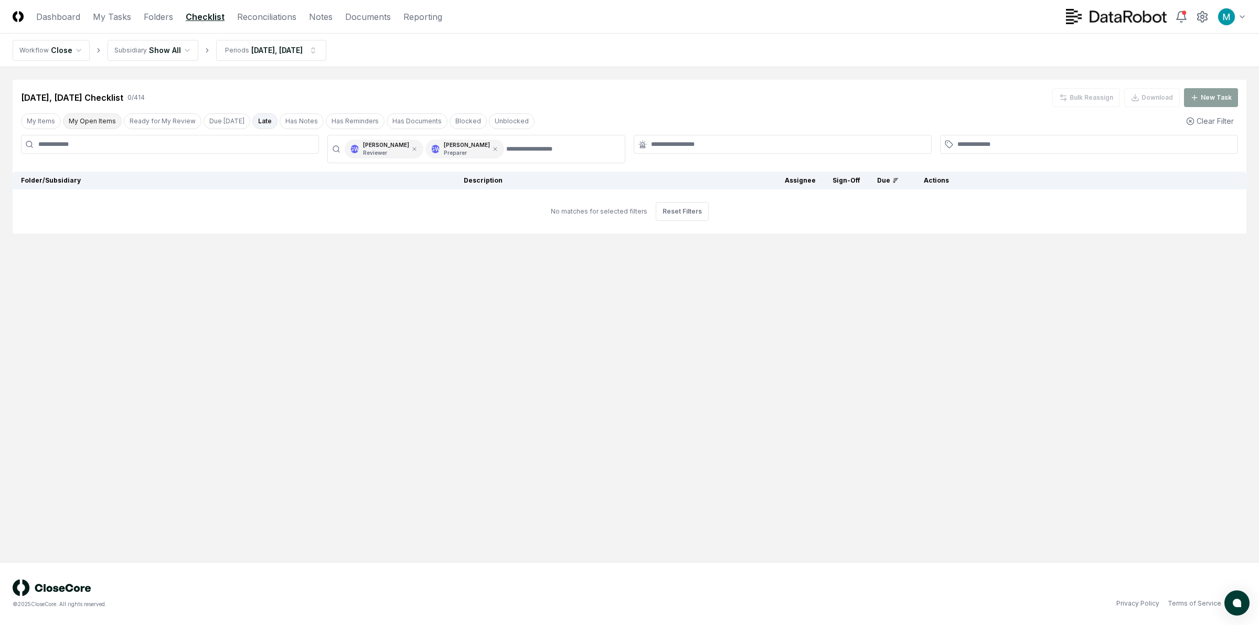
click at [74, 121] on button "My Open Items" at bounding box center [92, 121] width 59 height 16
click at [252, 120] on button "Late" at bounding box center [264, 121] width 25 height 16
drag, startPoint x: 93, startPoint y: 122, endPoint x: 113, endPoint y: 132, distance: 22.8
click at [93, 122] on button "My Open Items" at bounding box center [92, 121] width 59 height 16
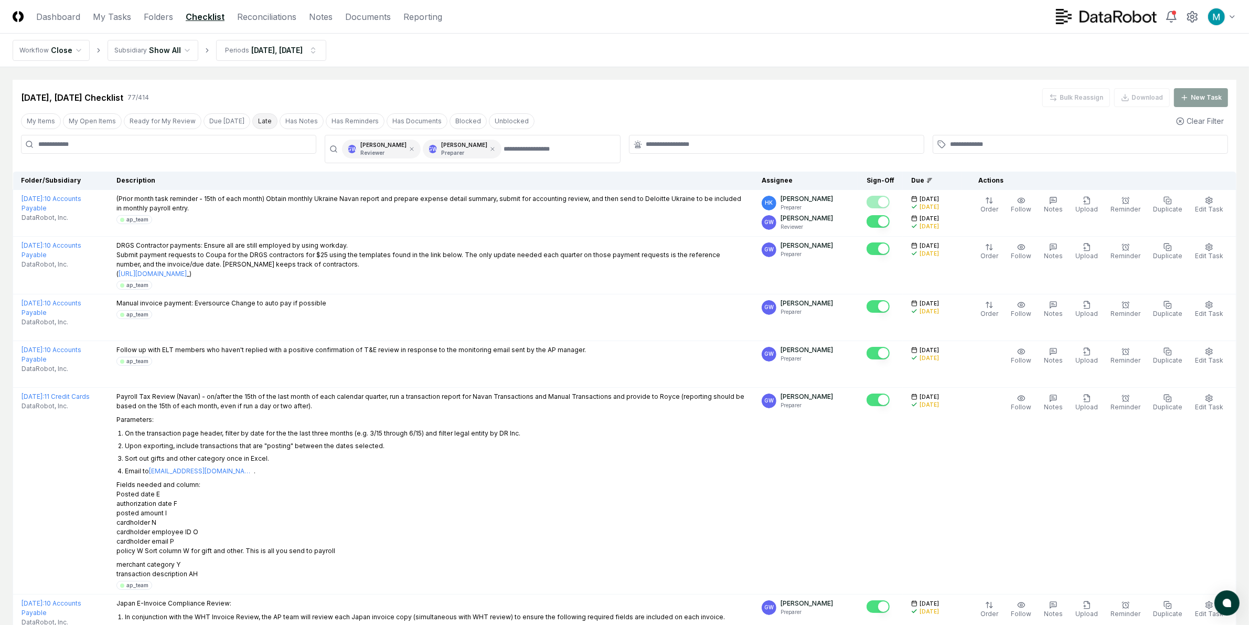
click at [254, 118] on button "Late" at bounding box center [264, 121] width 25 height 16
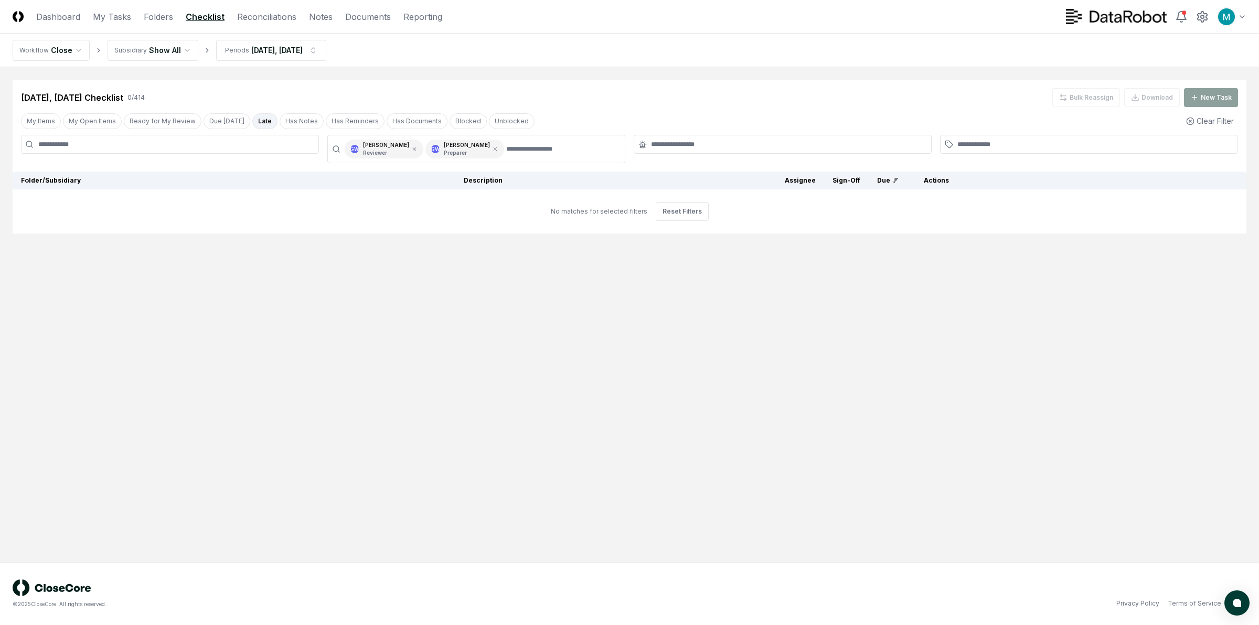
click at [258, 121] on button "Late" at bounding box center [264, 121] width 25 height 16
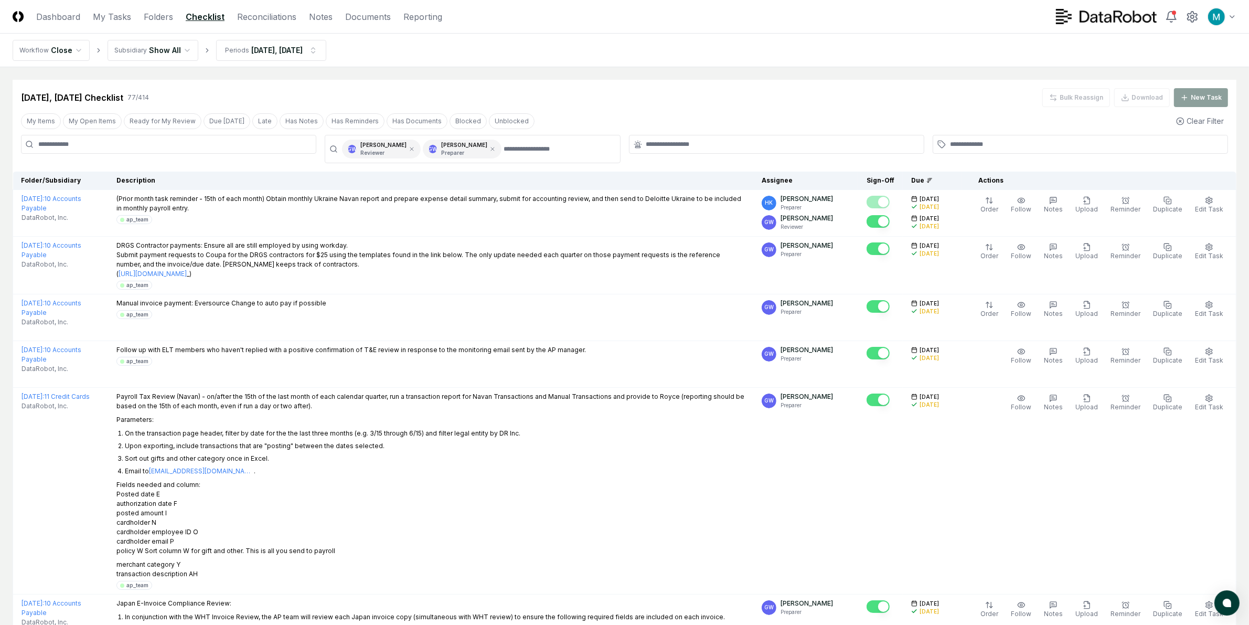
click at [934, 176] on div "Due" at bounding box center [932, 180] width 42 height 9
click at [933, 179] on icon at bounding box center [930, 180] width 6 height 6
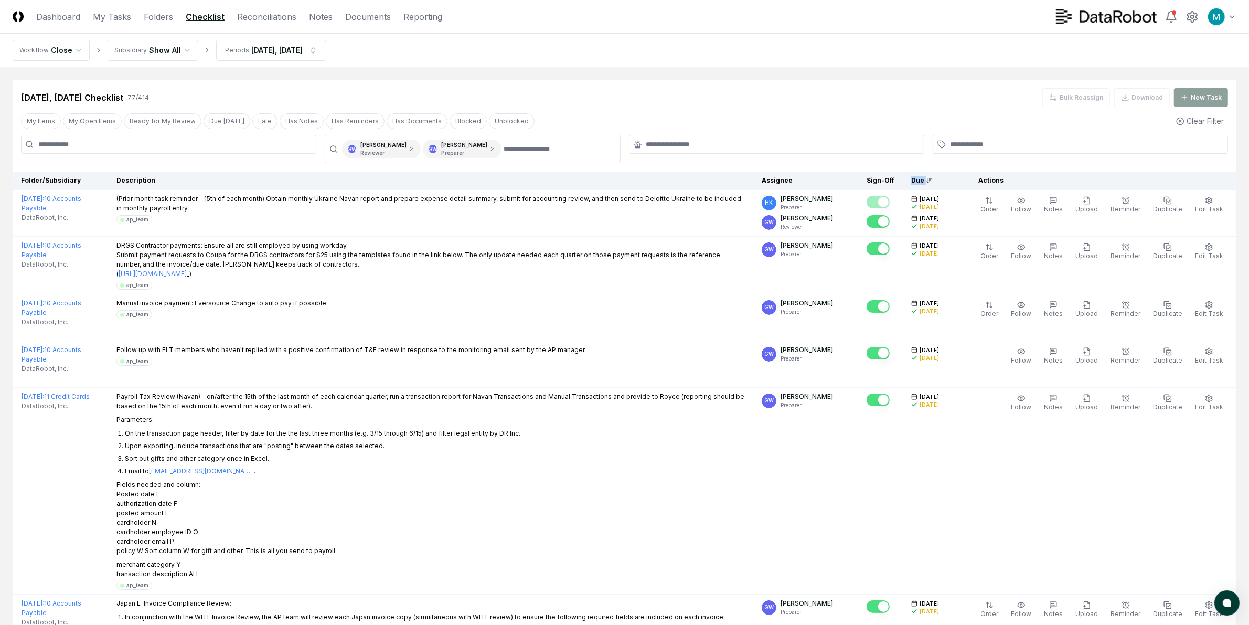
click at [933, 179] on icon at bounding box center [930, 180] width 6 height 6
click at [951, 184] on div "Due" at bounding box center [932, 180] width 42 height 9
click at [933, 182] on icon at bounding box center [930, 180] width 6 height 6
click at [956, 111] on div "My Items My Open Items Ready for My Review Due [DATE] Late Has Notes Has Remind…" at bounding box center [625, 120] width 1224 height 19
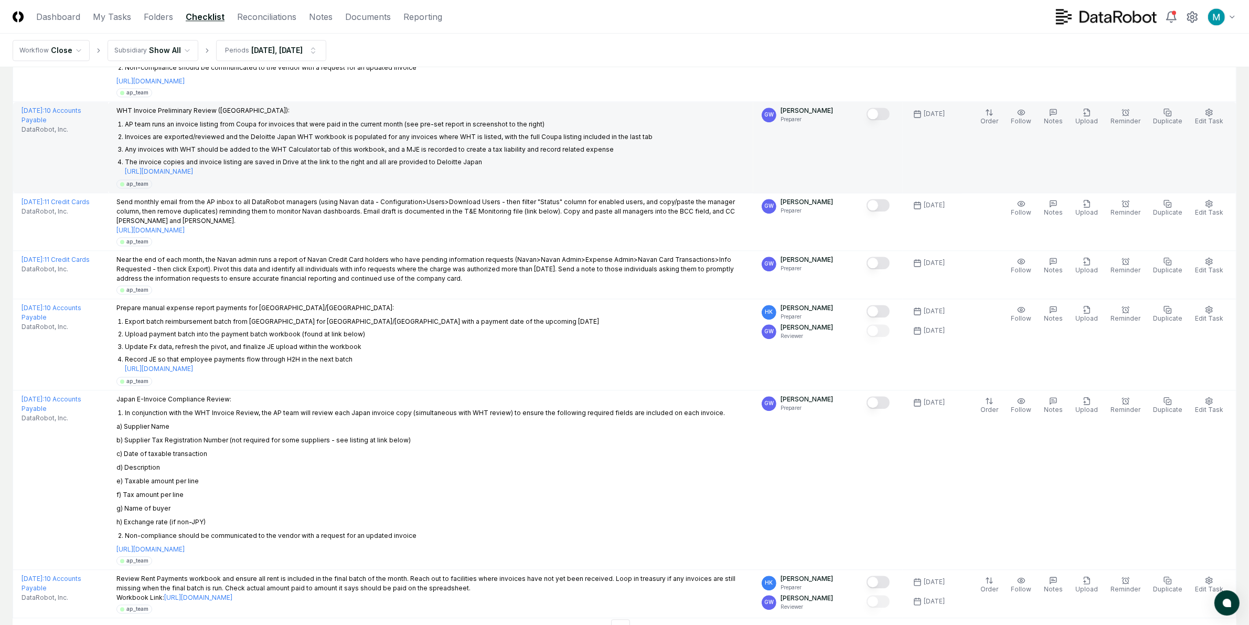
scroll to position [3147, 0]
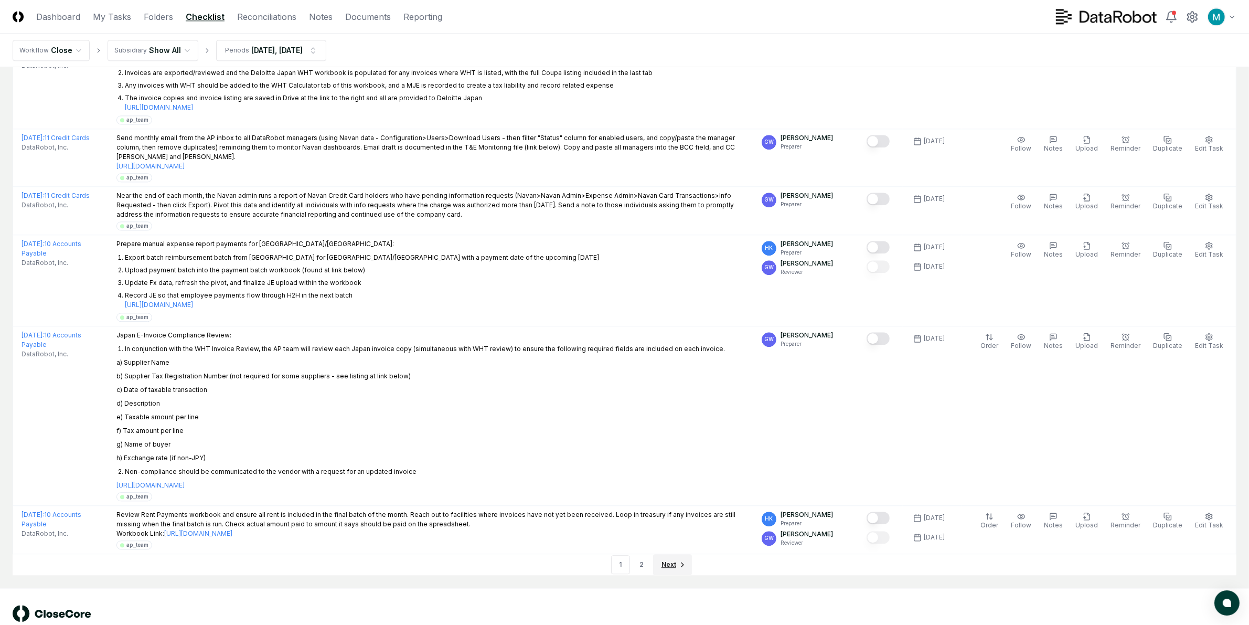
click at [668, 554] on link "Next" at bounding box center [672, 564] width 39 height 21
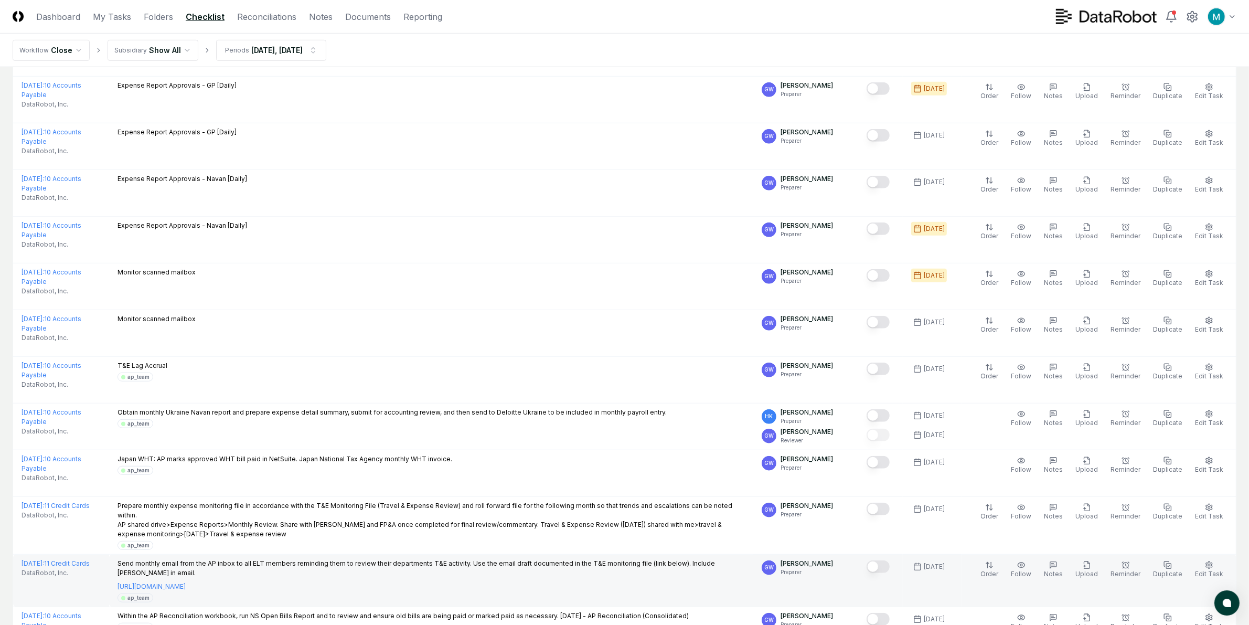
scroll to position [793, 0]
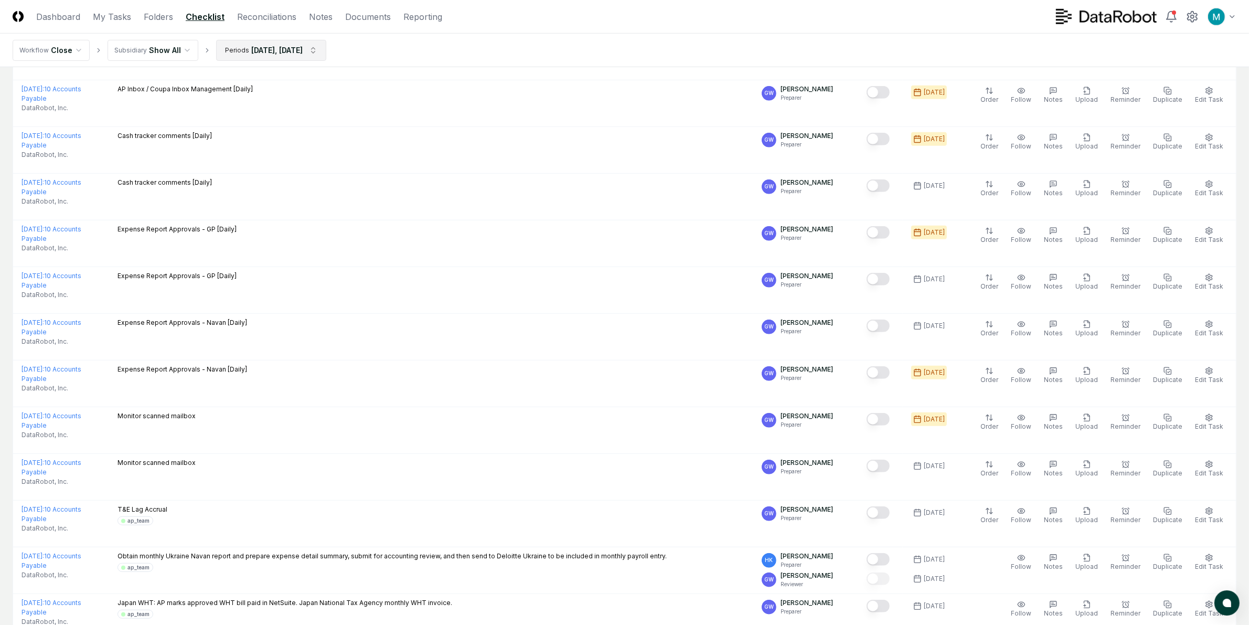
click at [305, 54] on html "CloseCore Dashboard My Tasks Folders Checklist Reconciliations Notes Documents …" at bounding box center [624, 96] width 1249 height 1778
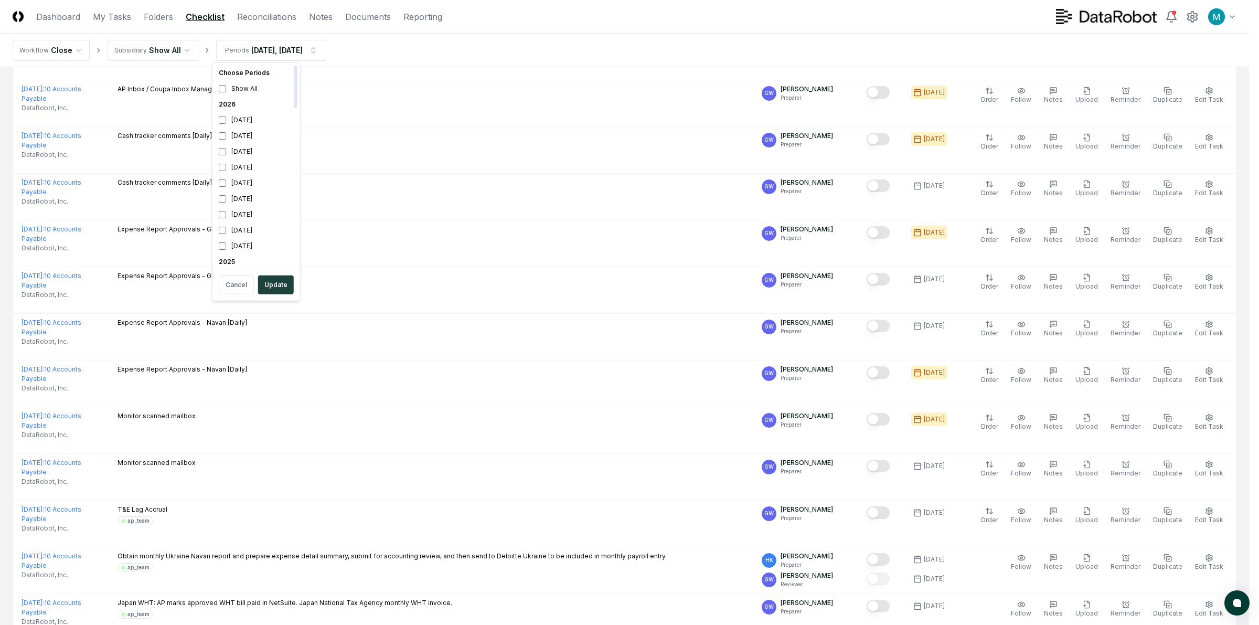
drag, startPoint x: 276, startPoint y: 82, endPoint x: 400, endPoint y: 49, distance: 128.3
click at [400, 49] on html "CloseCore Dashboard My Tasks Folders Checklist Reconciliations Notes Documents …" at bounding box center [629, 96] width 1259 height 1778
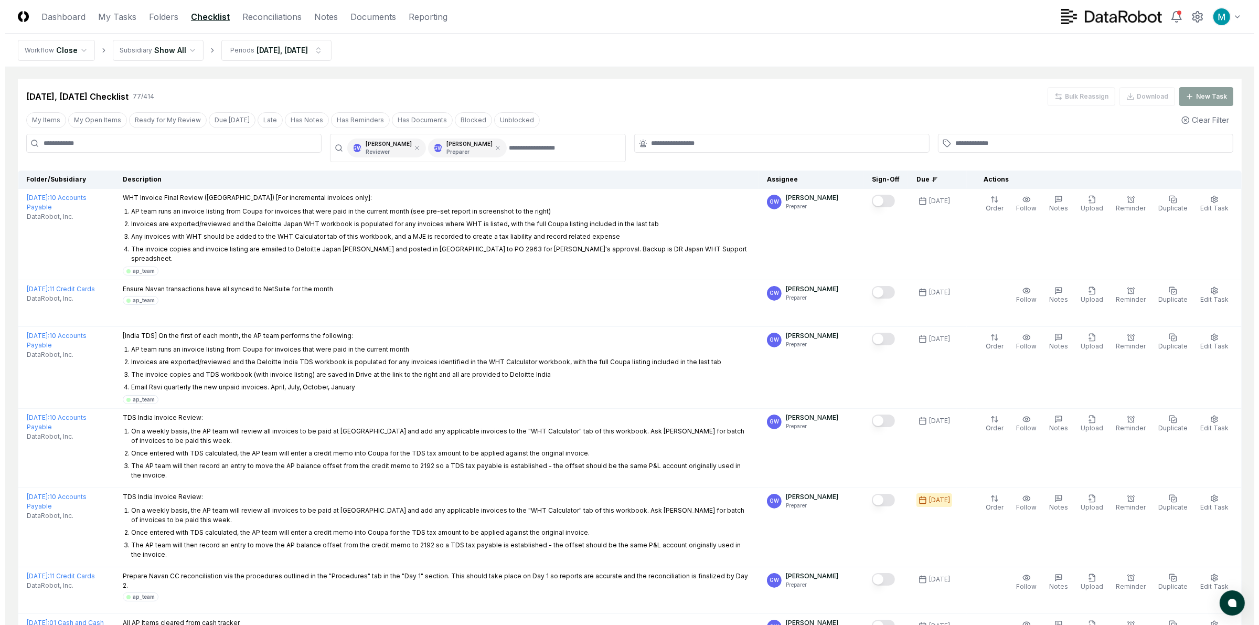
scroll to position [0, 0]
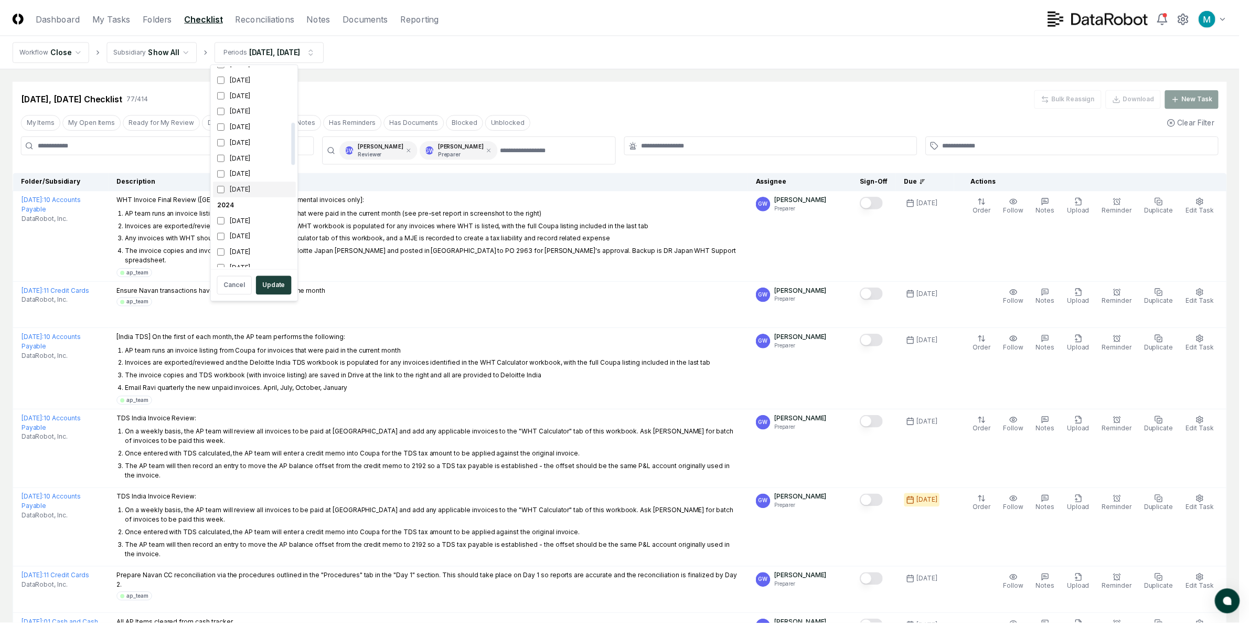
scroll to position [197, 0]
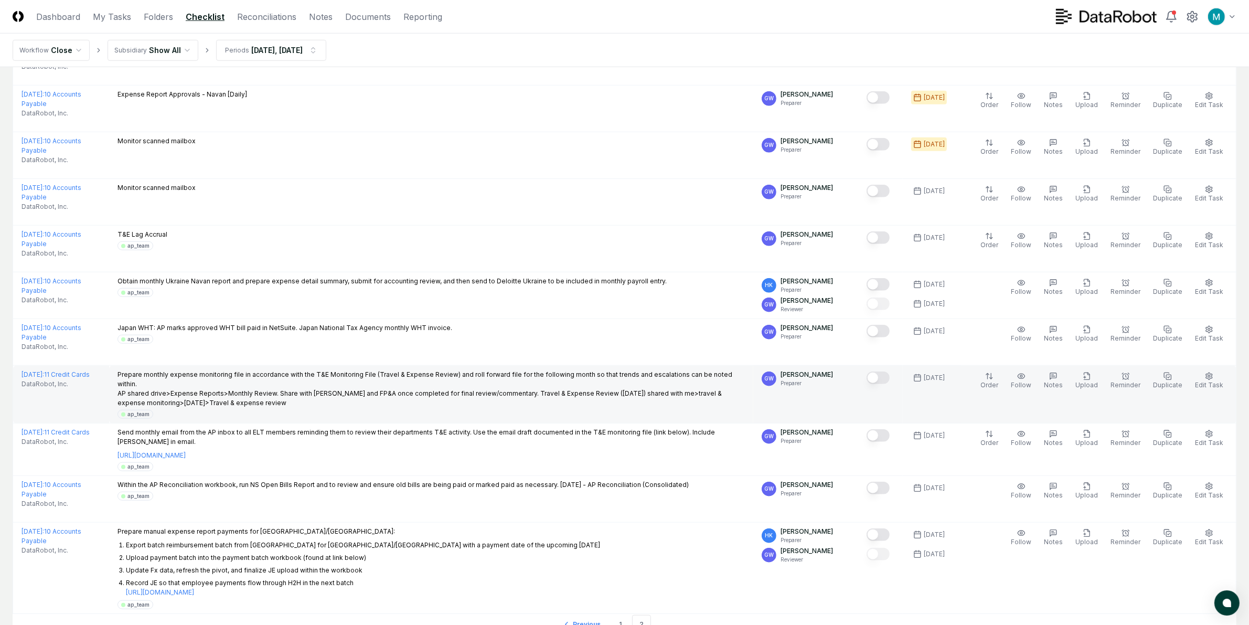
scroll to position [1121, 0]
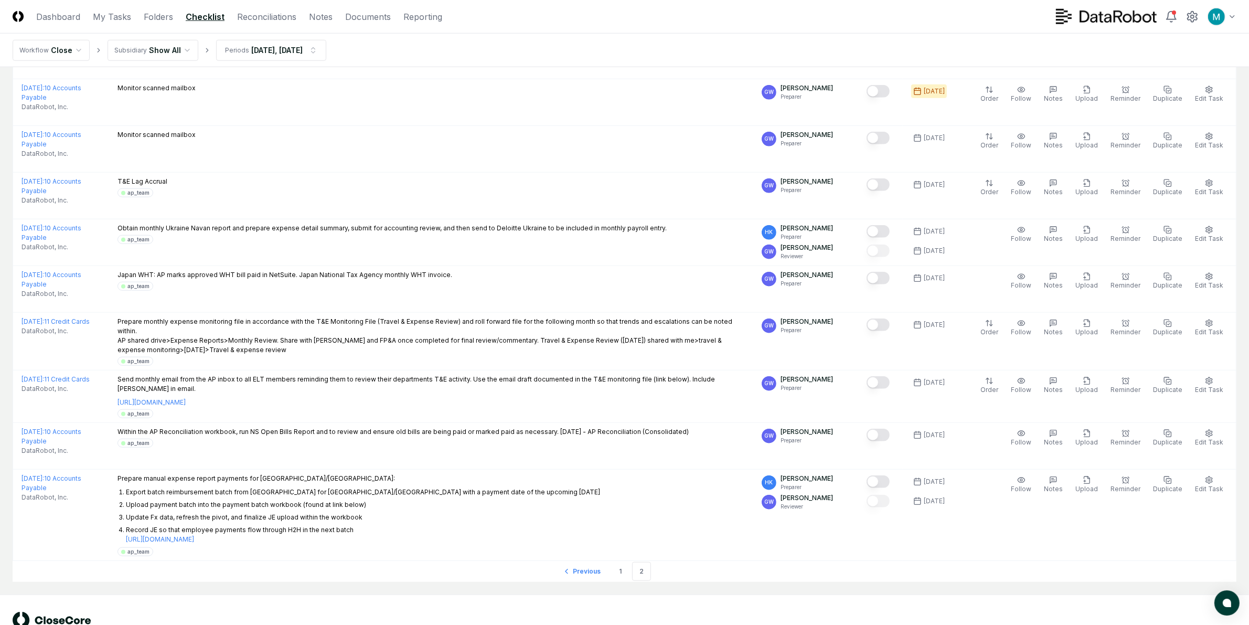
click at [648, 562] on li "2" at bounding box center [641, 571] width 19 height 19
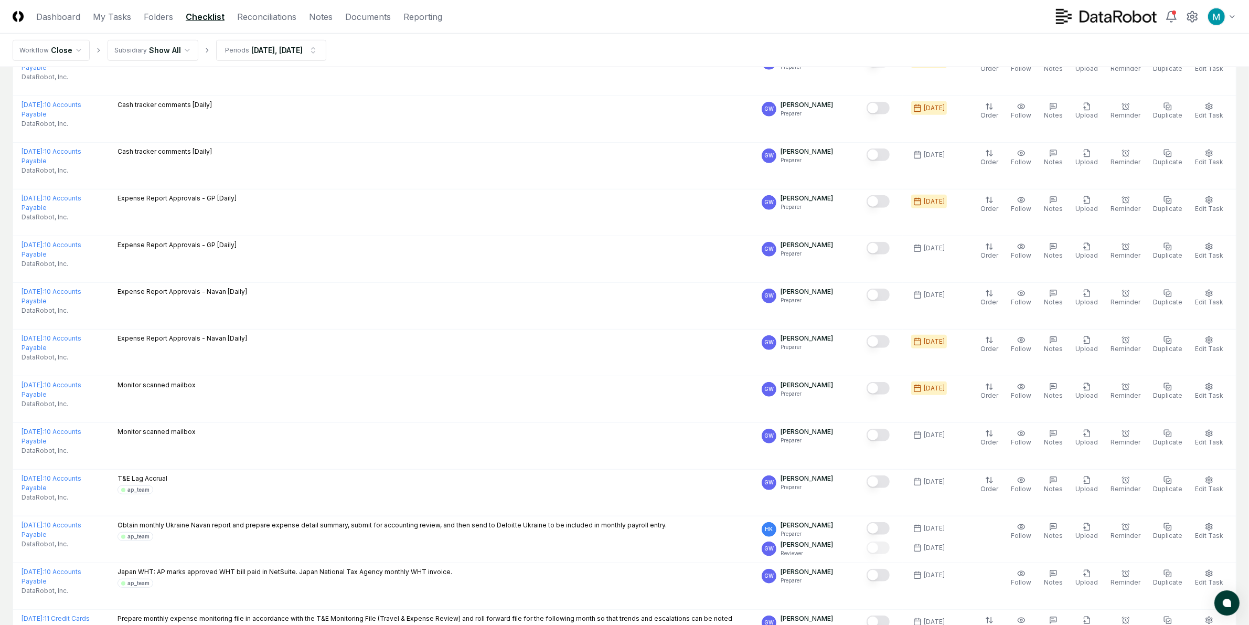
scroll to position [793, 0]
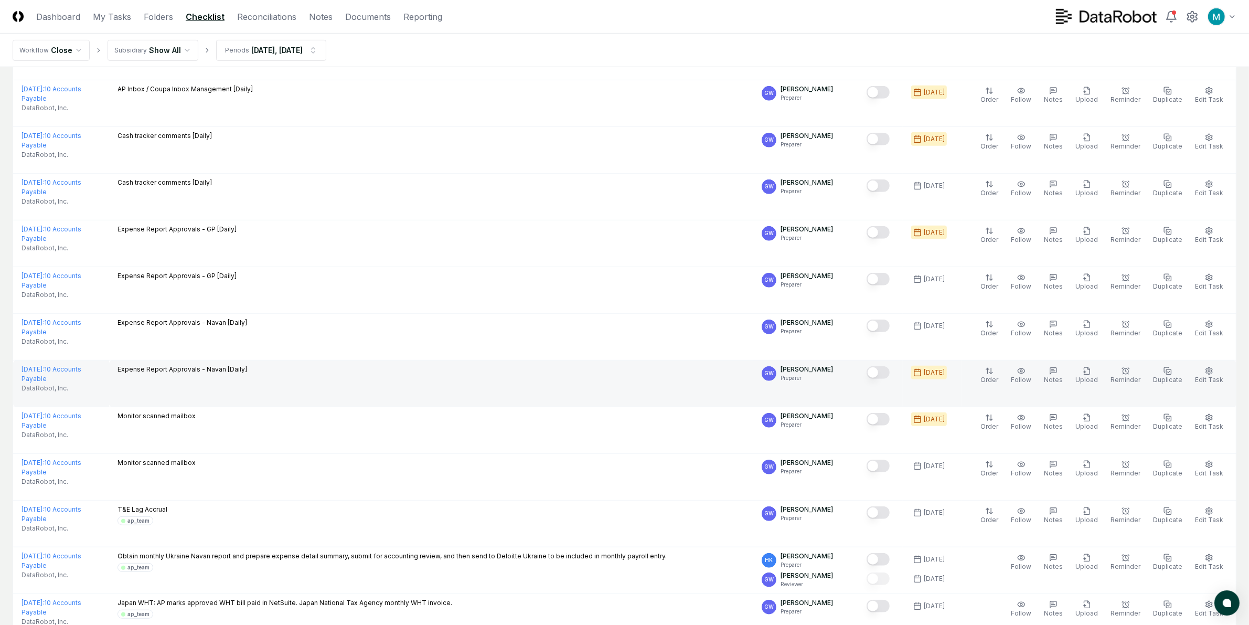
click at [567, 360] on td "Expense Report Approvals - Navan [Daily]" at bounding box center [431, 383] width 644 height 47
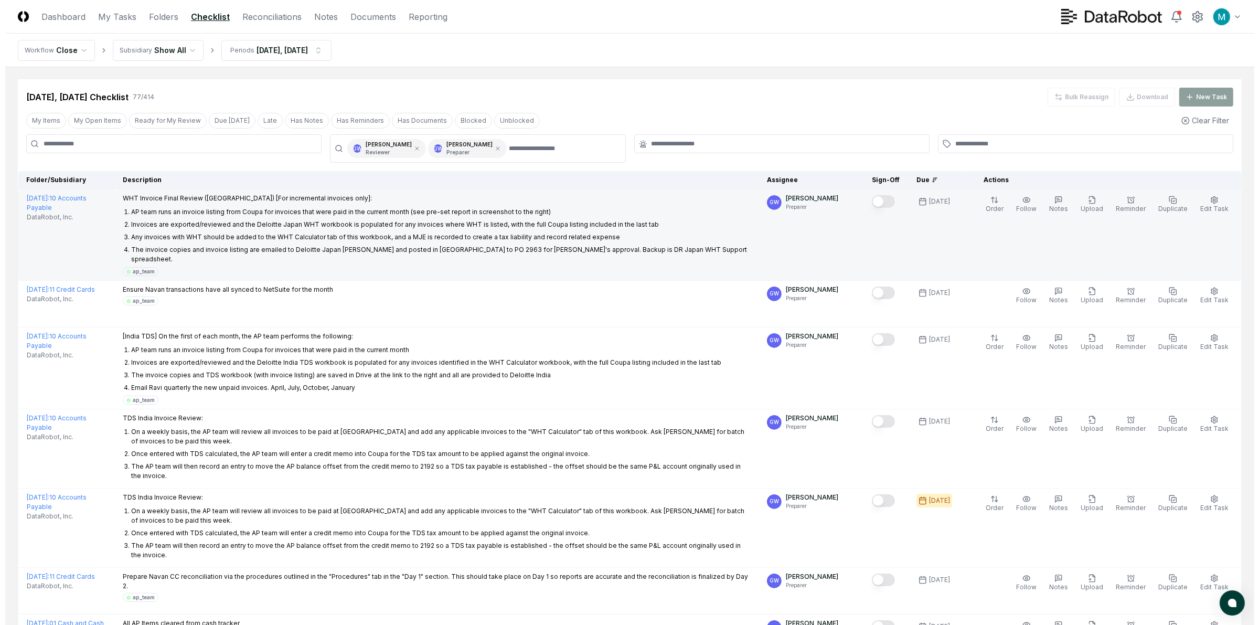
scroll to position [0, 0]
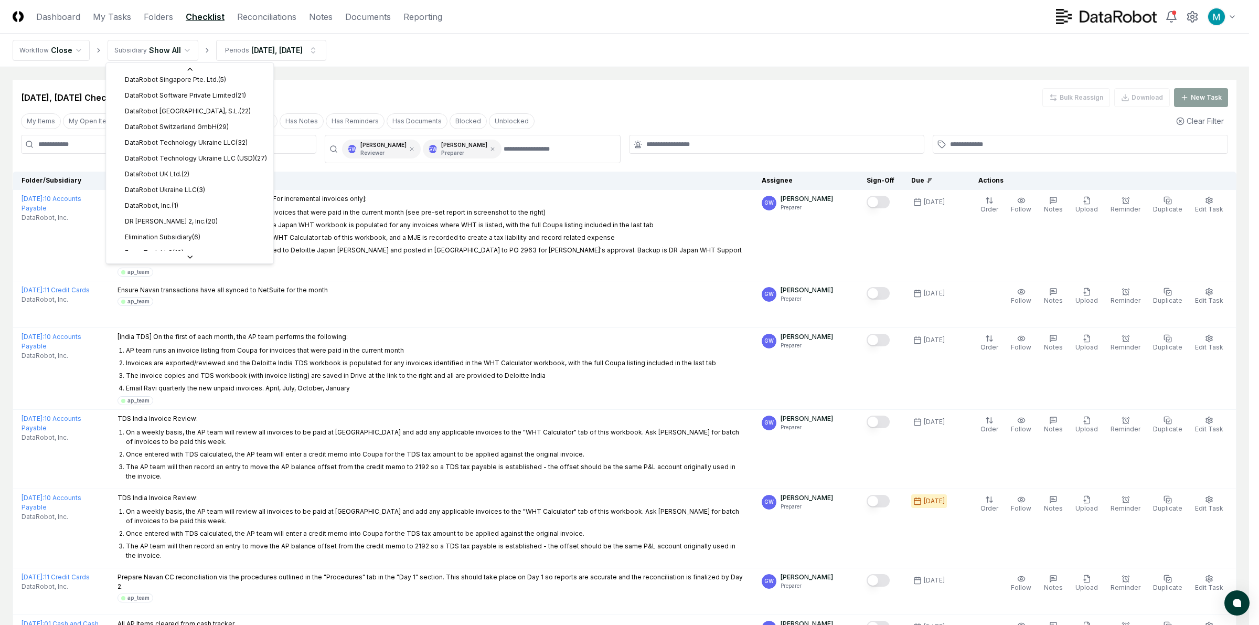
scroll to position [325, 0]
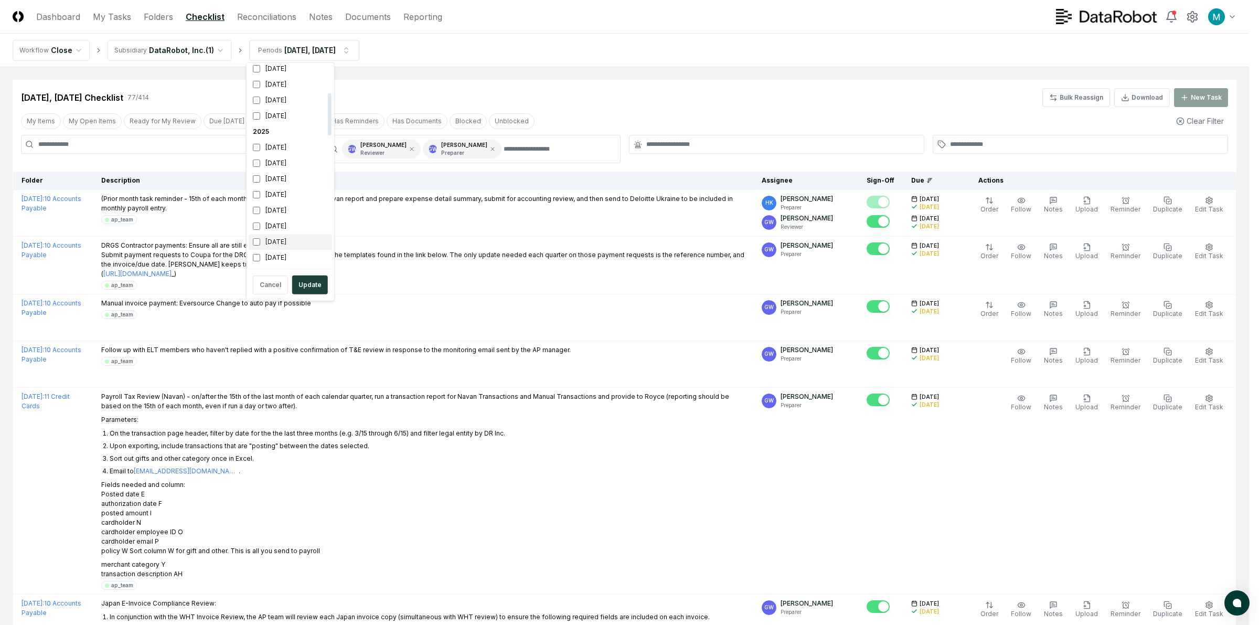
scroll to position [131, 0]
click at [278, 190] on div "[DATE]" at bounding box center [290, 194] width 83 height 16
click at [303, 278] on button "Update" at bounding box center [310, 284] width 36 height 19
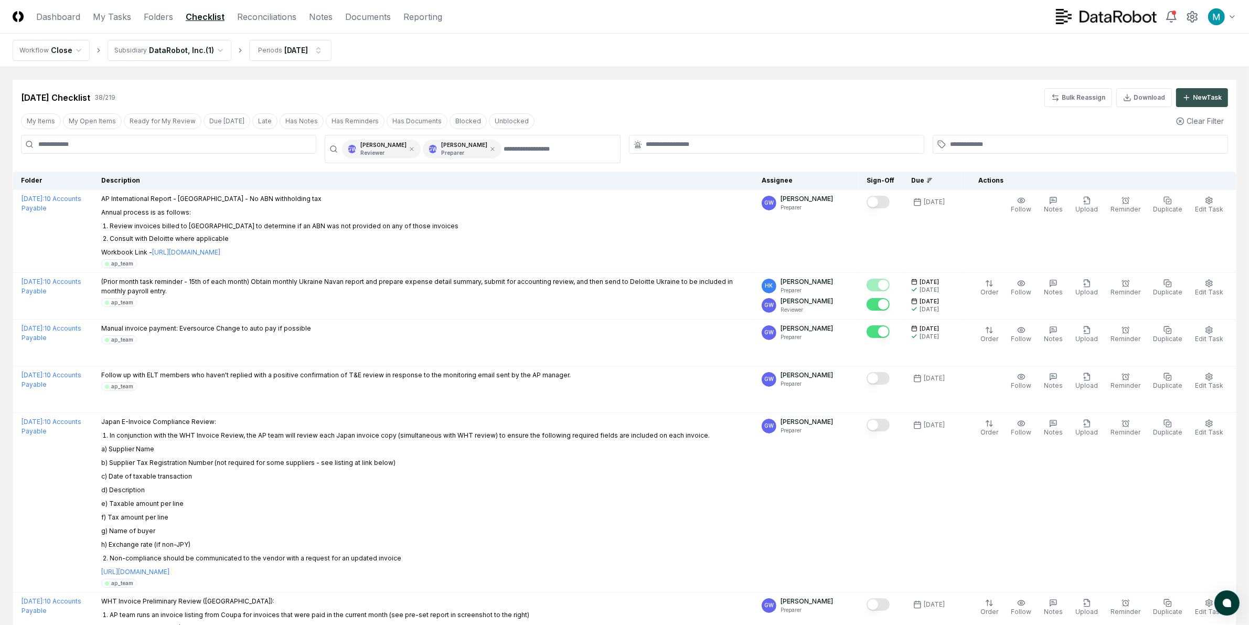
click at [1214, 100] on div "New Task" at bounding box center [1207, 97] width 29 height 9
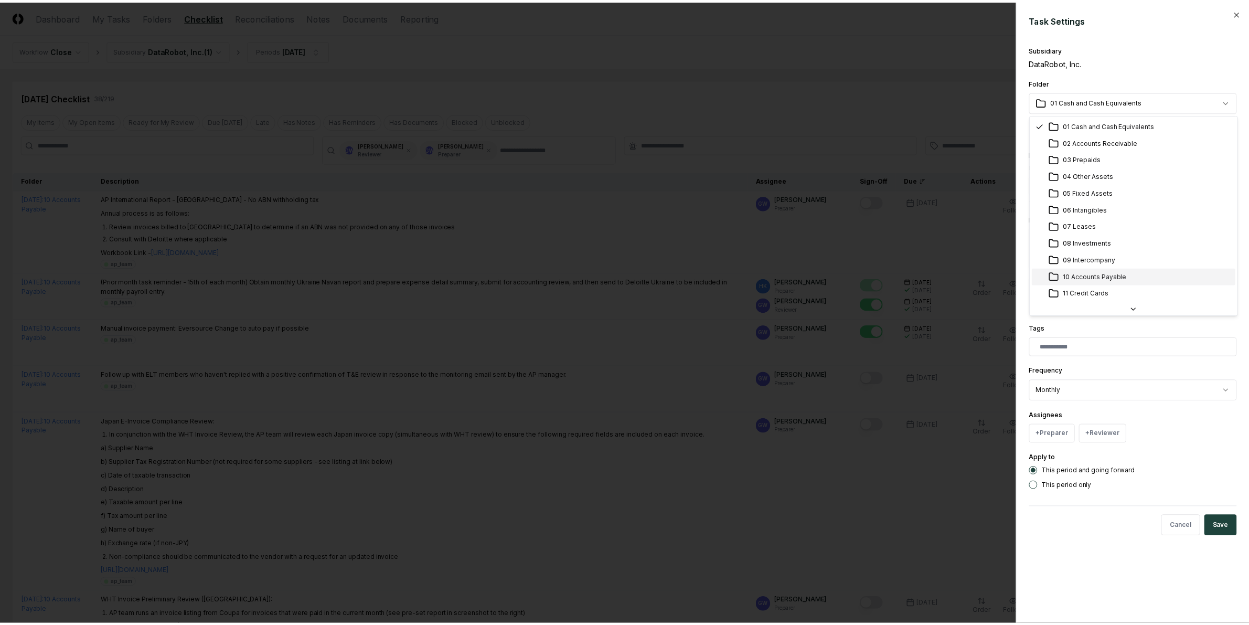
scroll to position [17, 0]
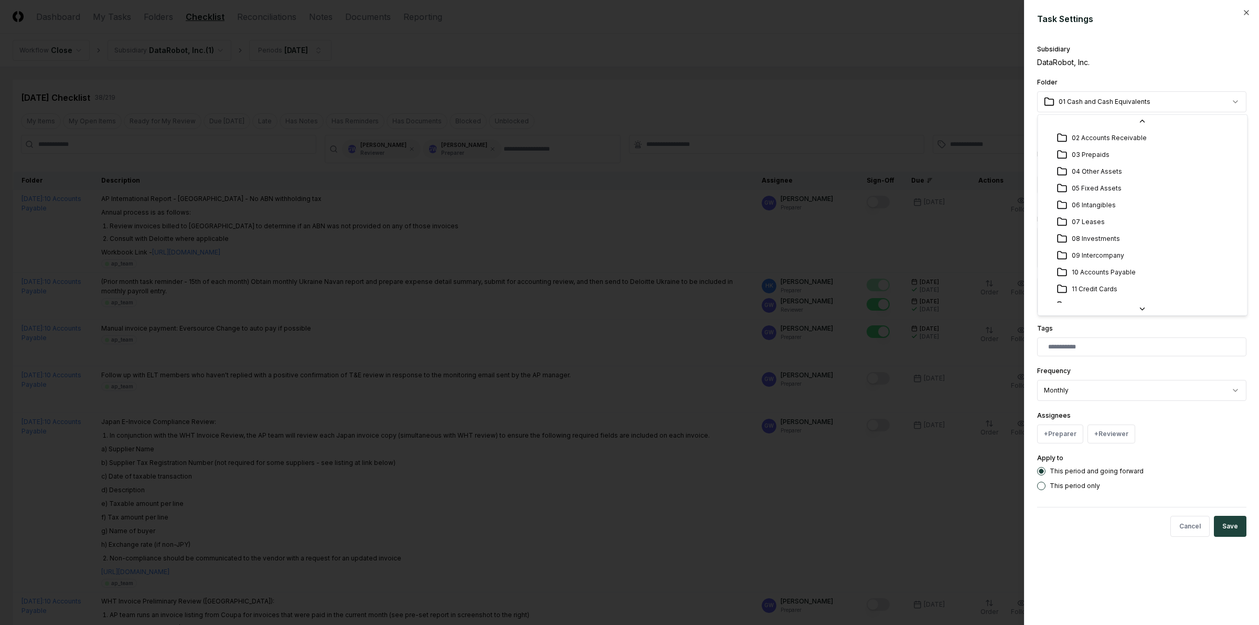
select select "**********"
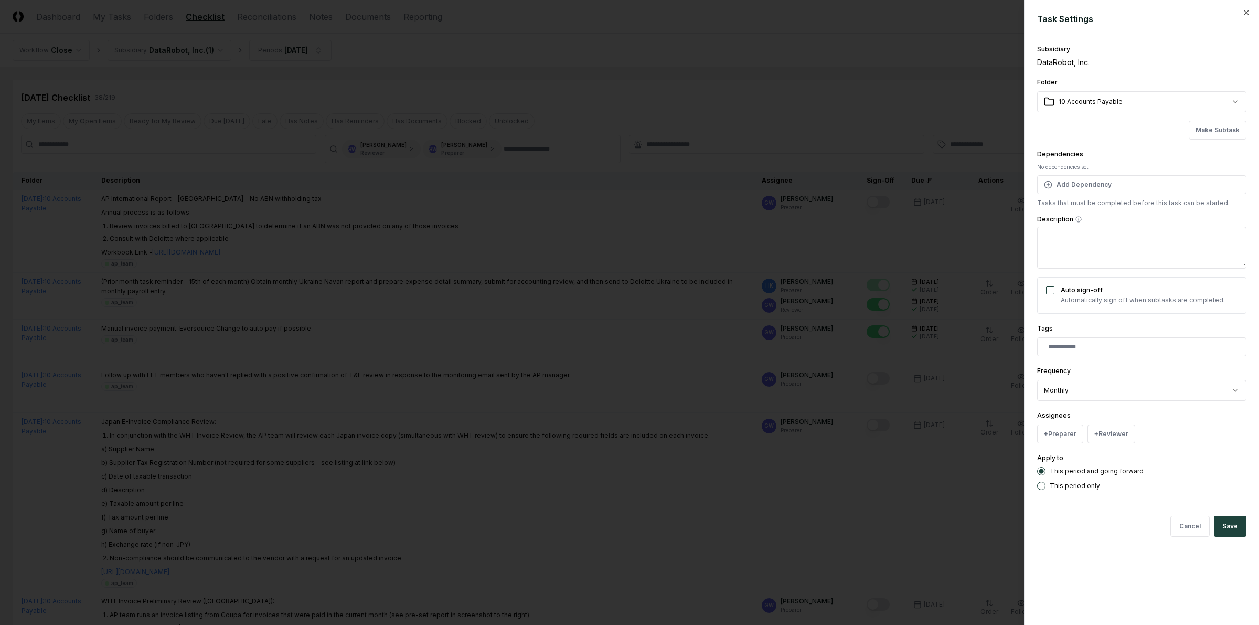
click at [1156, 54] on div "Subsidiary DataRobot, Inc." at bounding box center [1141, 55] width 209 height 26
click at [1155, 263] on textarea "Description" at bounding box center [1141, 248] width 209 height 42
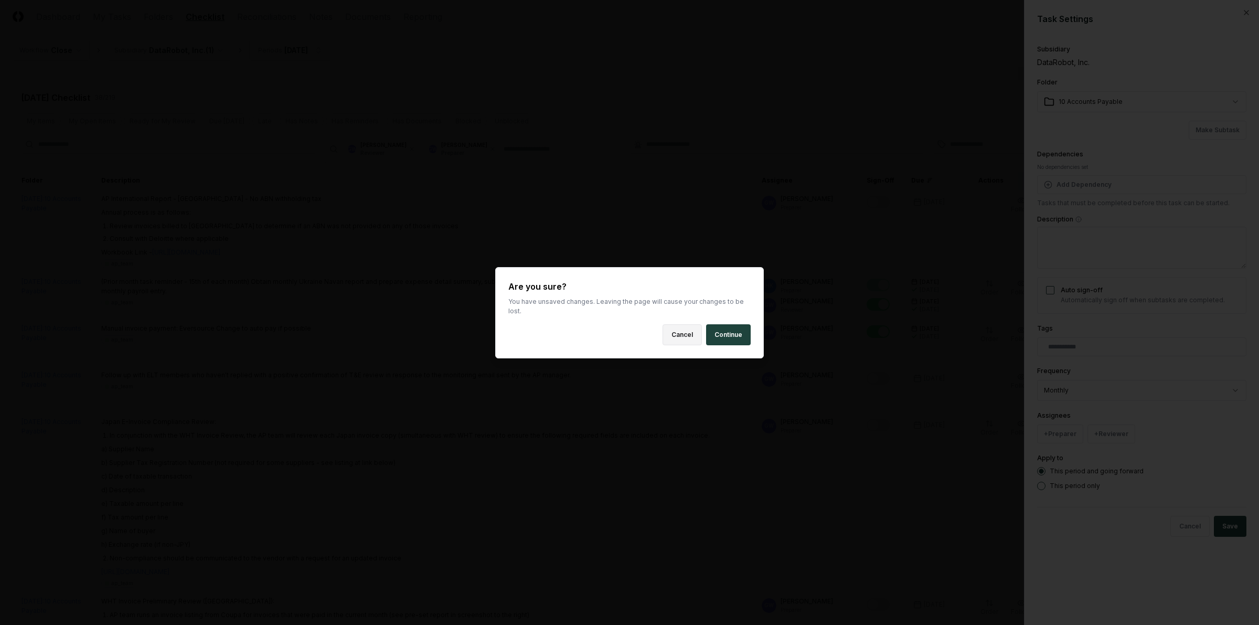
click at [683, 328] on button "Cancel" at bounding box center [682, 334] width 39 height 21
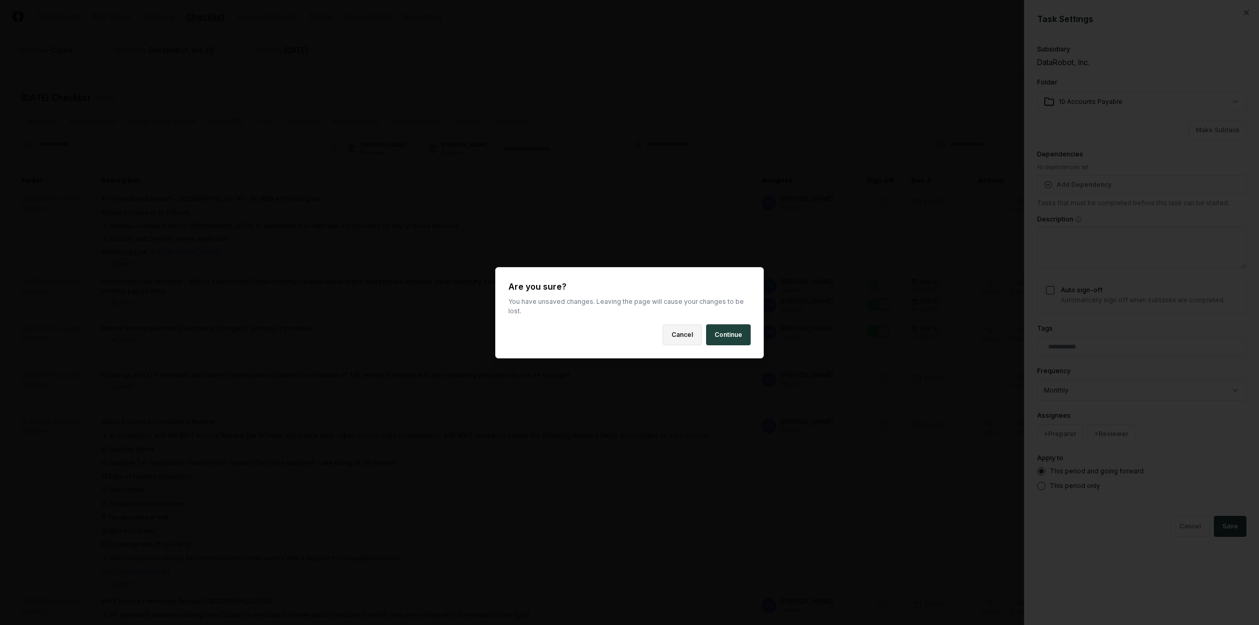
click at [694, 336] on button "Cancel" at bounding box center [682, 334] width 39 height 21
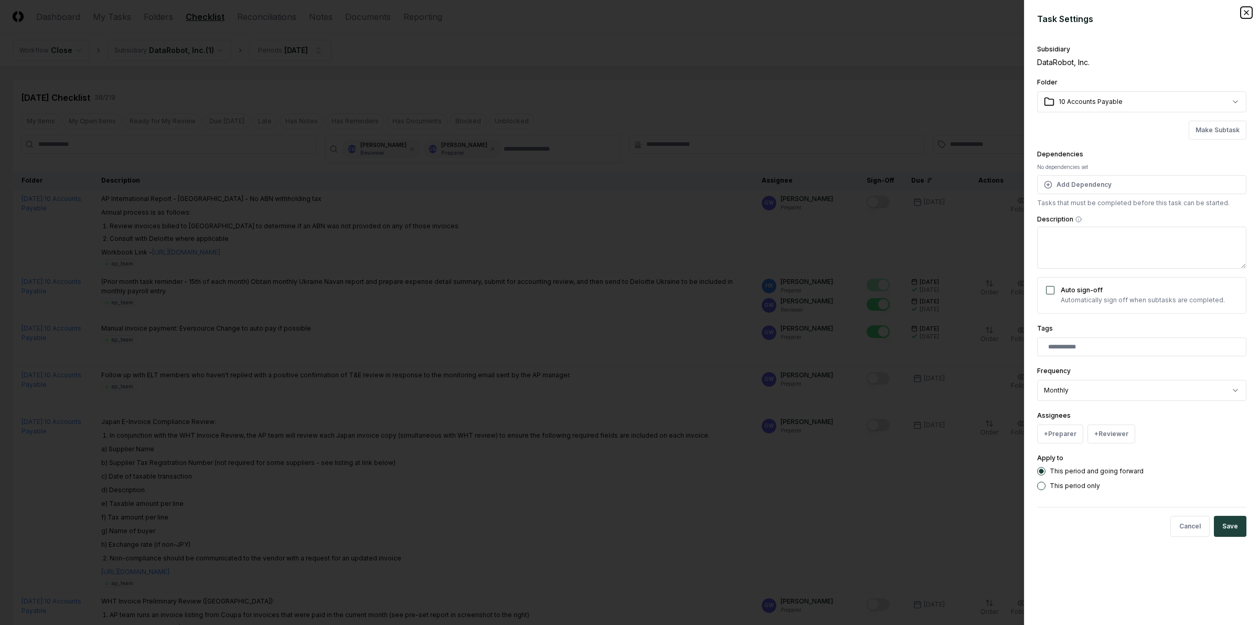
click at [1244, 12] on icon "button" at bounding box center [1246, 12] width 8 height 8
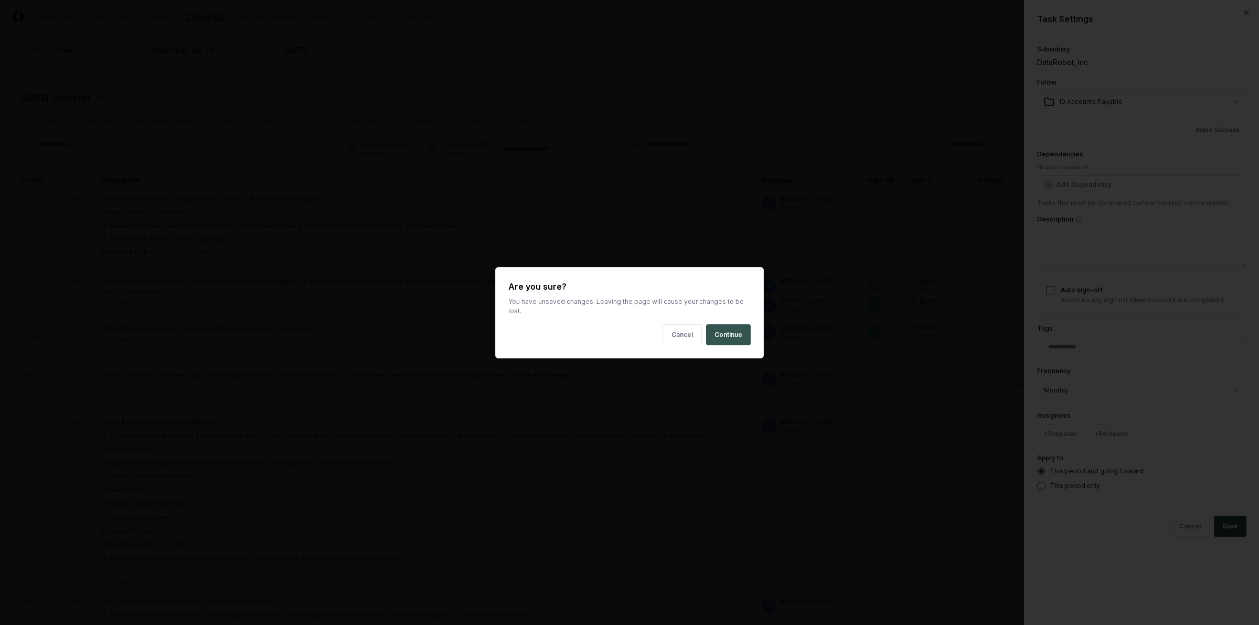
click at [735, 338] on button "Continue" at bounding box center [728, 334] width 45 height 21
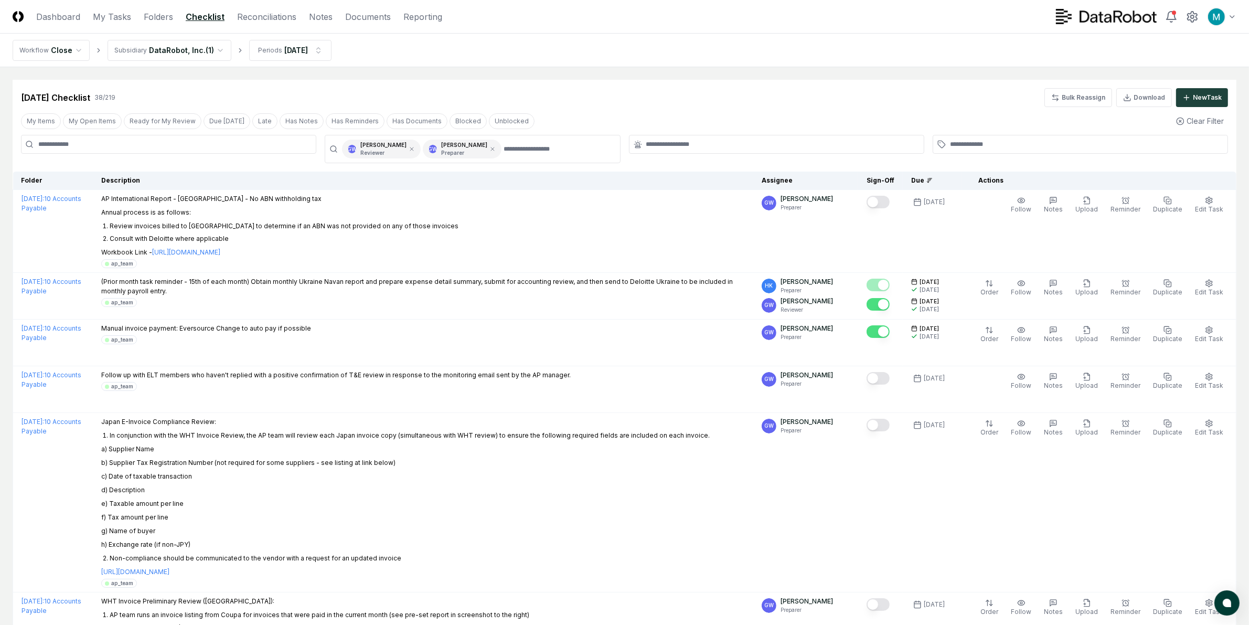
scroll to position [209, 0]
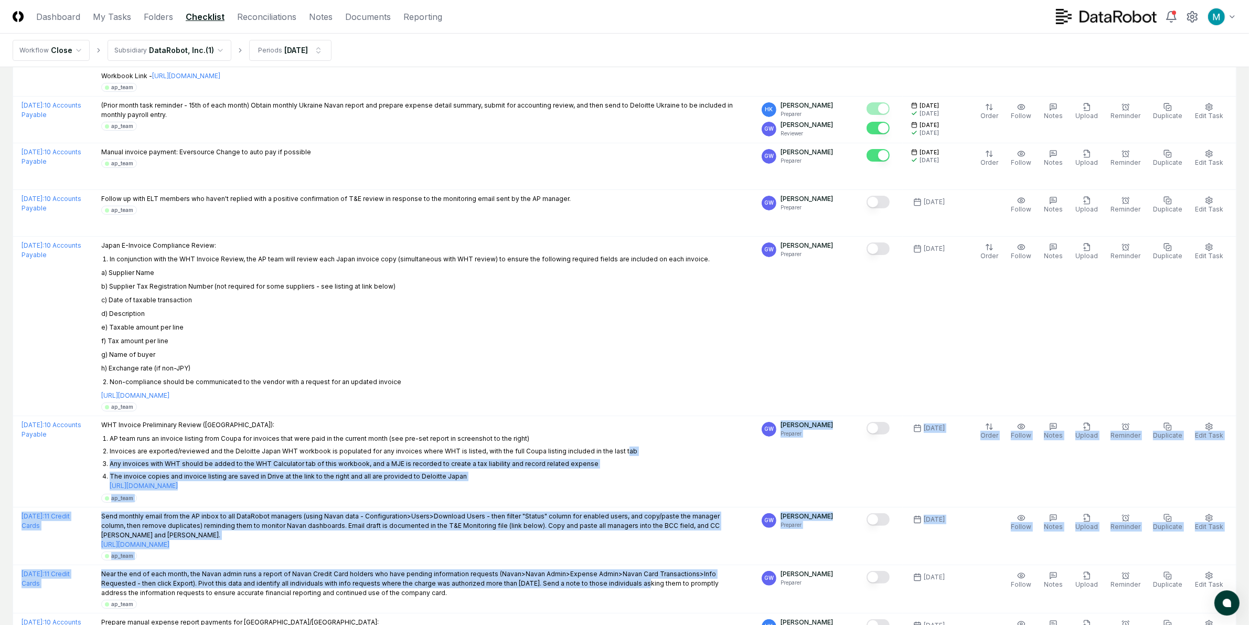
drag, startPoint x: 618, startPoint y: 622, endPoint x: 606, endPoint y: 646, distance: 27.2
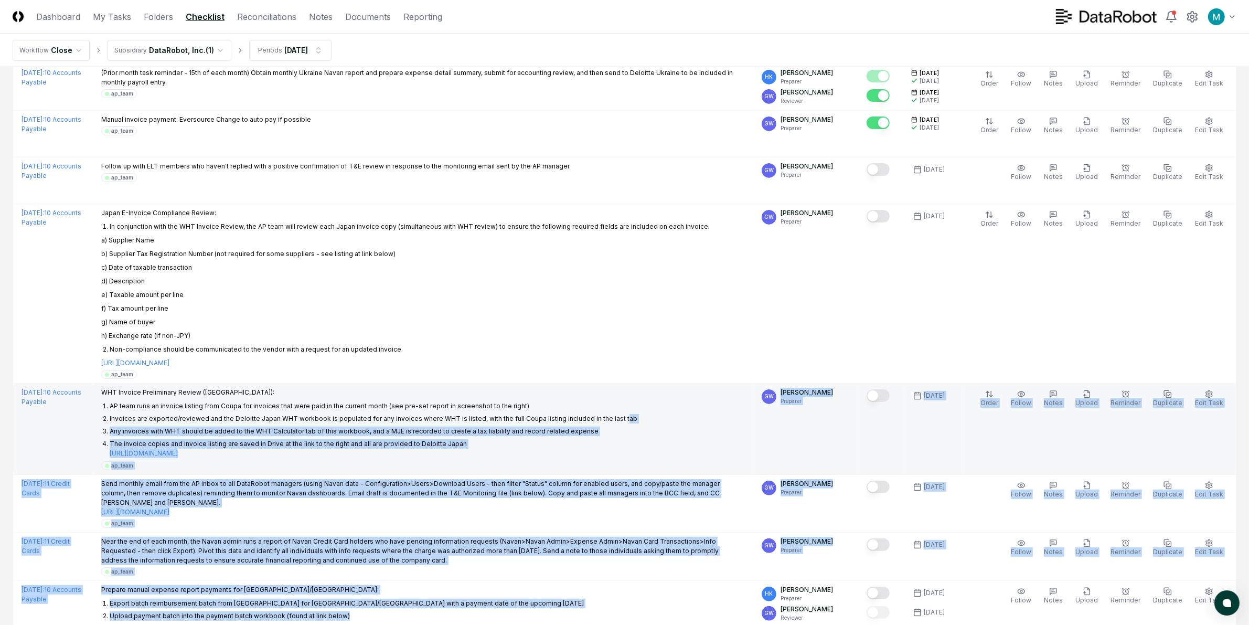
click at [639, 429] on div "WHT Invoice Preliminary Review (Japan): AP team runs an invoice listing from Co…" at bounding box center [423, 429] width 644 height 82
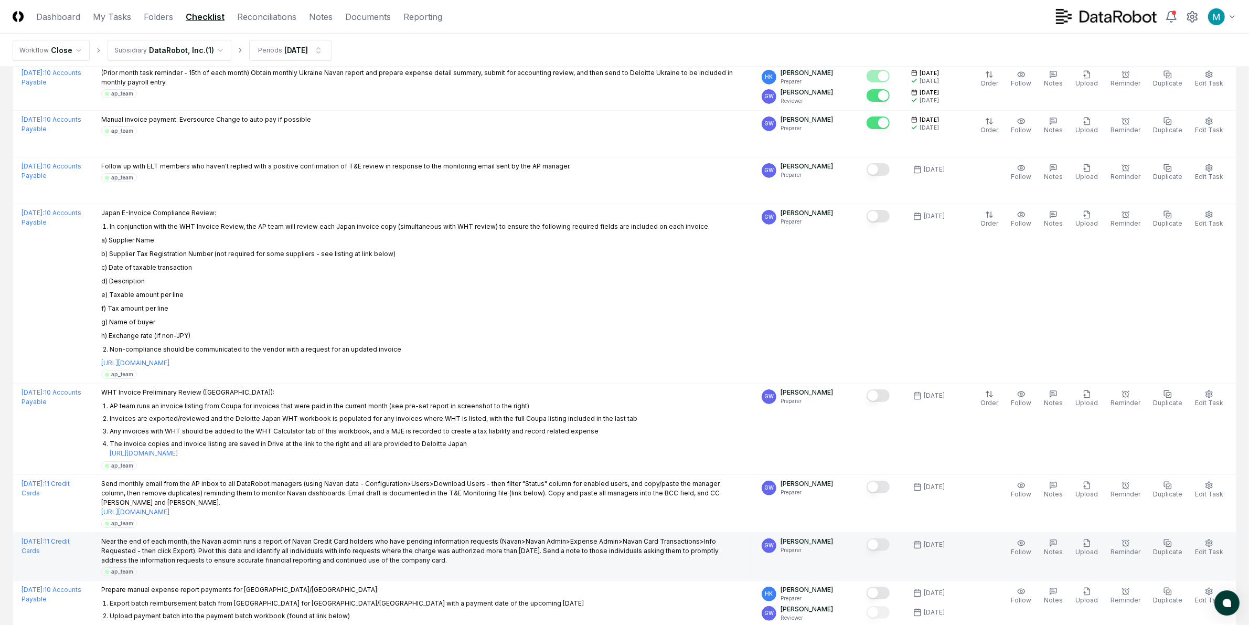
click at [418, 549] on p "Near the end of each month, the Navan admin runs a report of Navan Credit Card …" at bounding box center [423, 551] width 644 height 28
drag, startPoint x: 461, startPoint y: 538, endPoint x: 580, endPoint y: 544, distance: 119.8
click at [576, 542] on p "Near the end of each month, the Navan admin runs a report of Navan Credit Card …" at bounding box center [423, 551] width 644 height 28
click at [588, 547] on p "Near the end of each month, the Navan admin runs a report of Navan Credit Card …" at bounding box center [423, 551] width 644 height 28
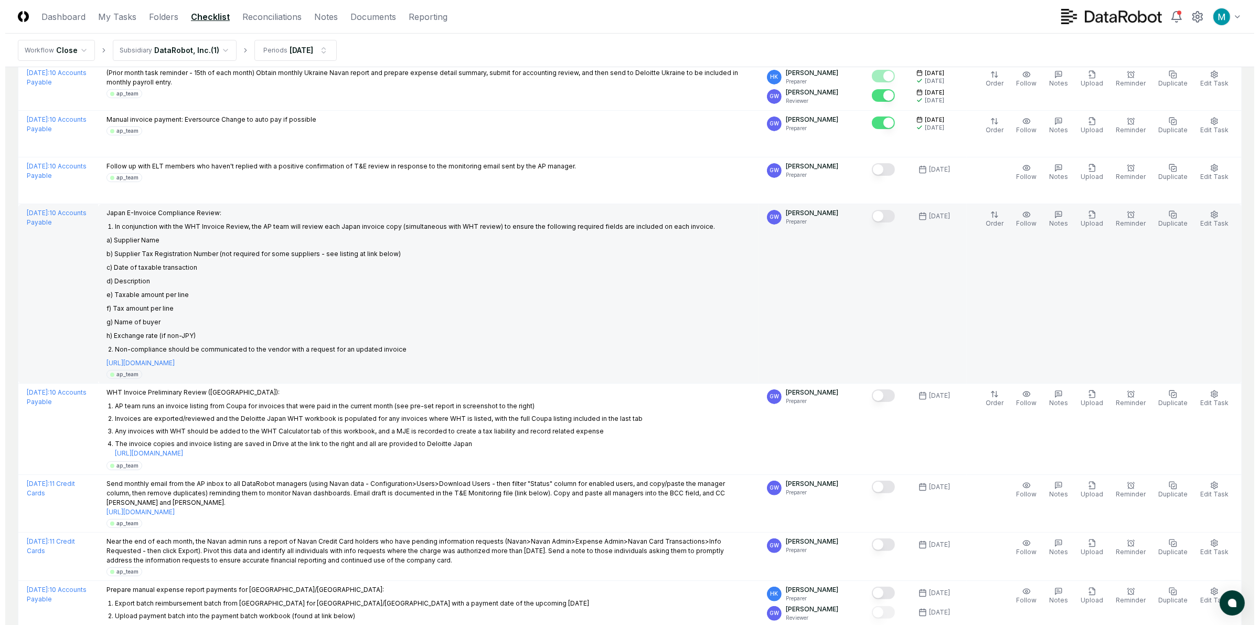
scroll to position [0, 0]
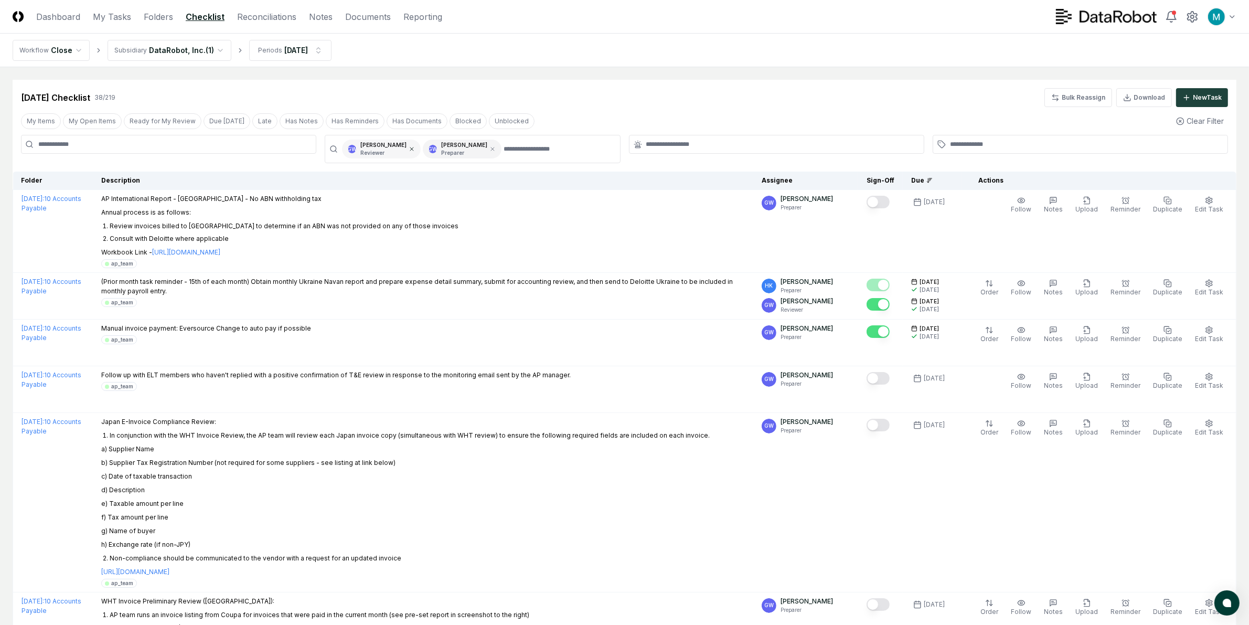
click at [409, 151] on icon at bounding box center [412, 149] width 6 height 6
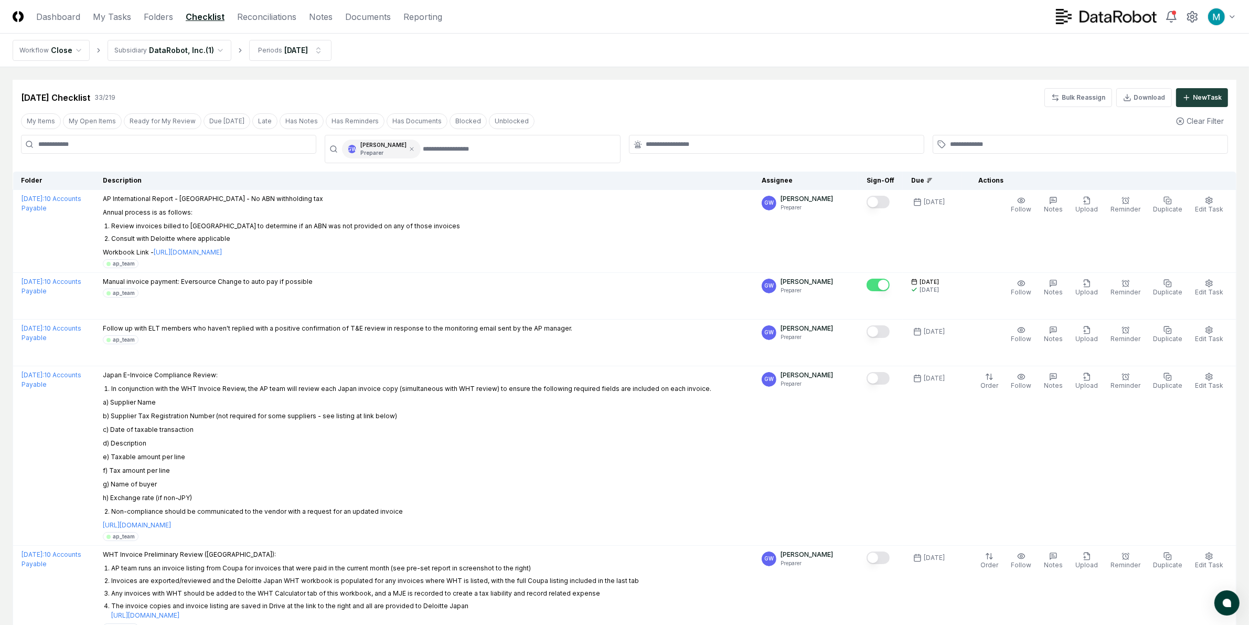
click at [409, 151] on icon at bounding box center [412, 149] width 6 height 6
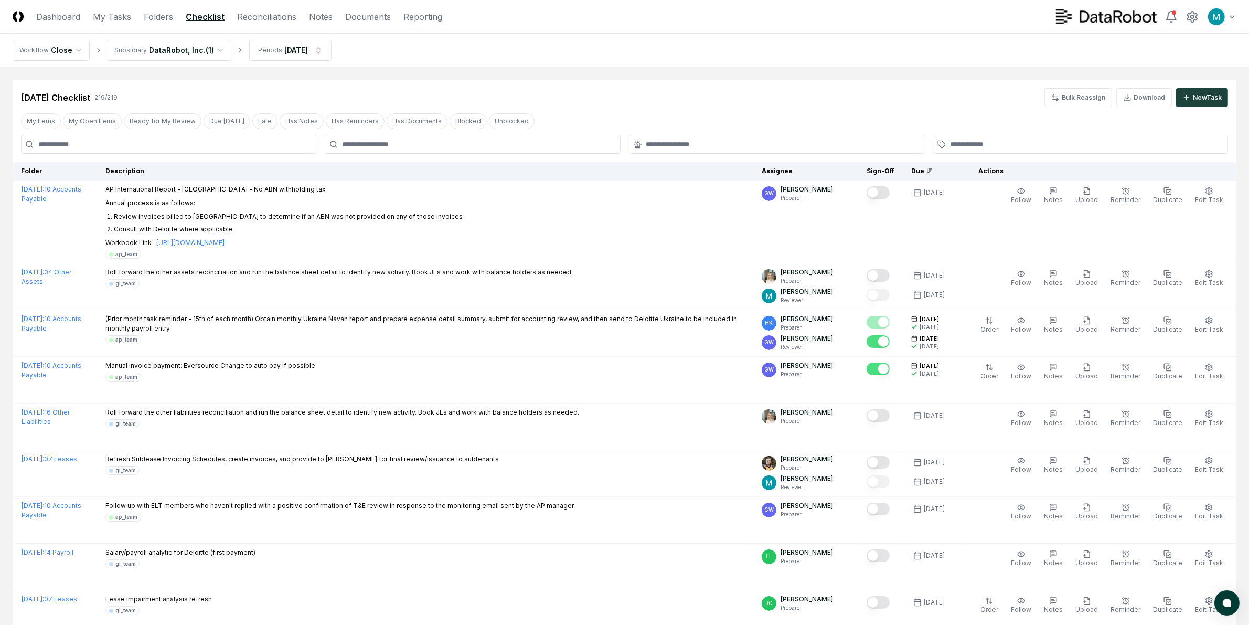
click at [448, 66] on nav "Workflow Close Subsidiary DataRobot, Inc. ( 1 ) Periods Oct 2025" at bounding box center [624, 51] width 1249 height 34
click at [155, 150] on input at bounding box center [168, 144] width 295 height 19
type input "********"
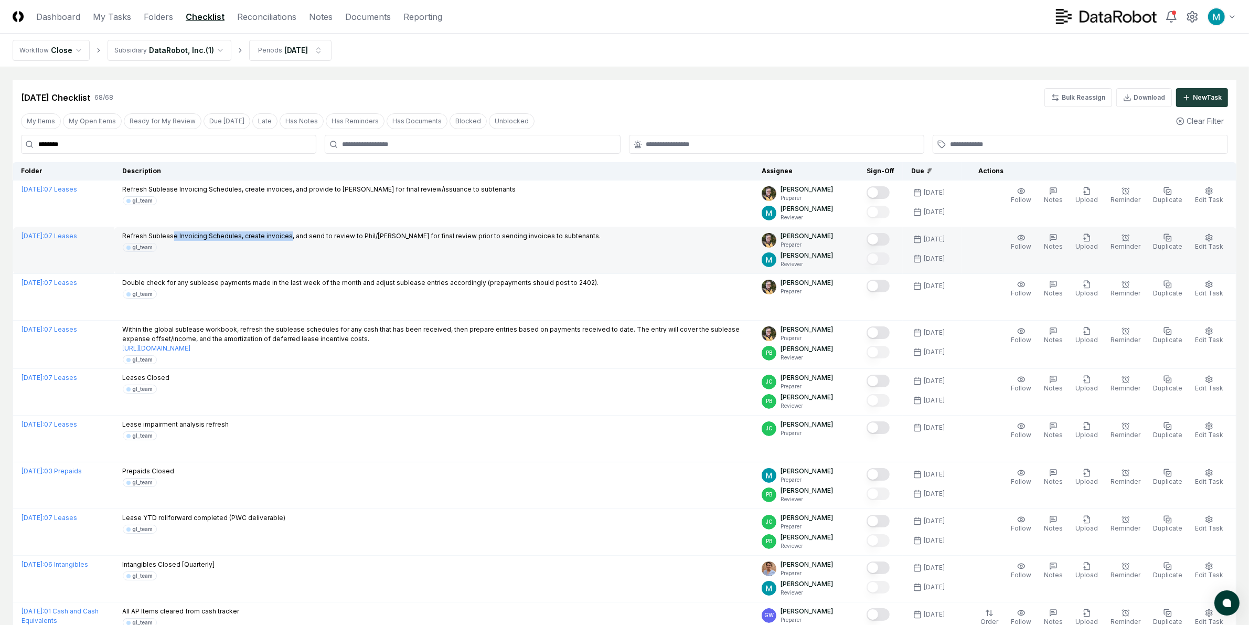
drag, startPoint x: 184, startPoint y: 238, endPoint x: 298, endPoint y: 231, distance: 114.0
click at [298, 231] on p "Refresh Sublease Invoicing Schedules, create invoices, and send to review to Ph…" at bounding box center [362, 235] width 479 height 9
click at [379, 247] on div "gl_team" at bounding box center [362, 247] width 479 height 9
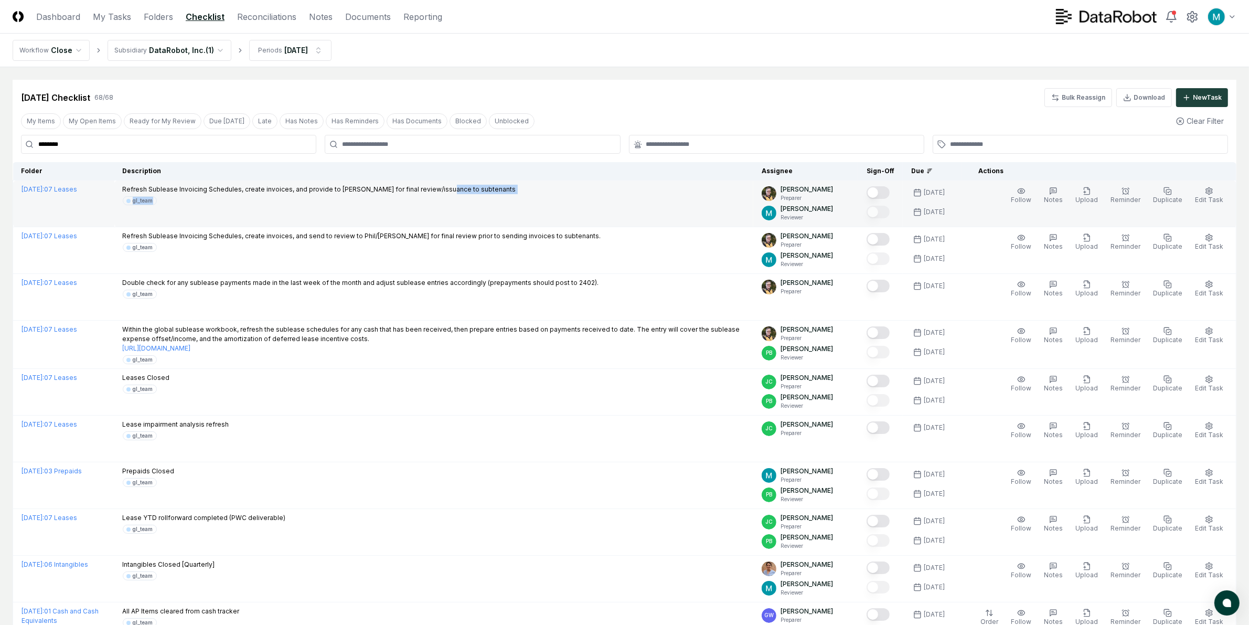
drag, startPoint x: 419, startPoint y: 193, endPoint x: 454, endPoint y: 197, distance: 35.4
click at [449, 194] on div "Refresh Sublease Invoicing Schedules, create invoices, and provide to Phil Bian…" at bounding box center [320, 195] width 394 height 20
click at [454, 197] on div "gl_team" at bounding box center [320, 200] width 394 height 9
click at [1124, 199] on span "Reminder" at bounding box center [1126, 200] width 30 height 8
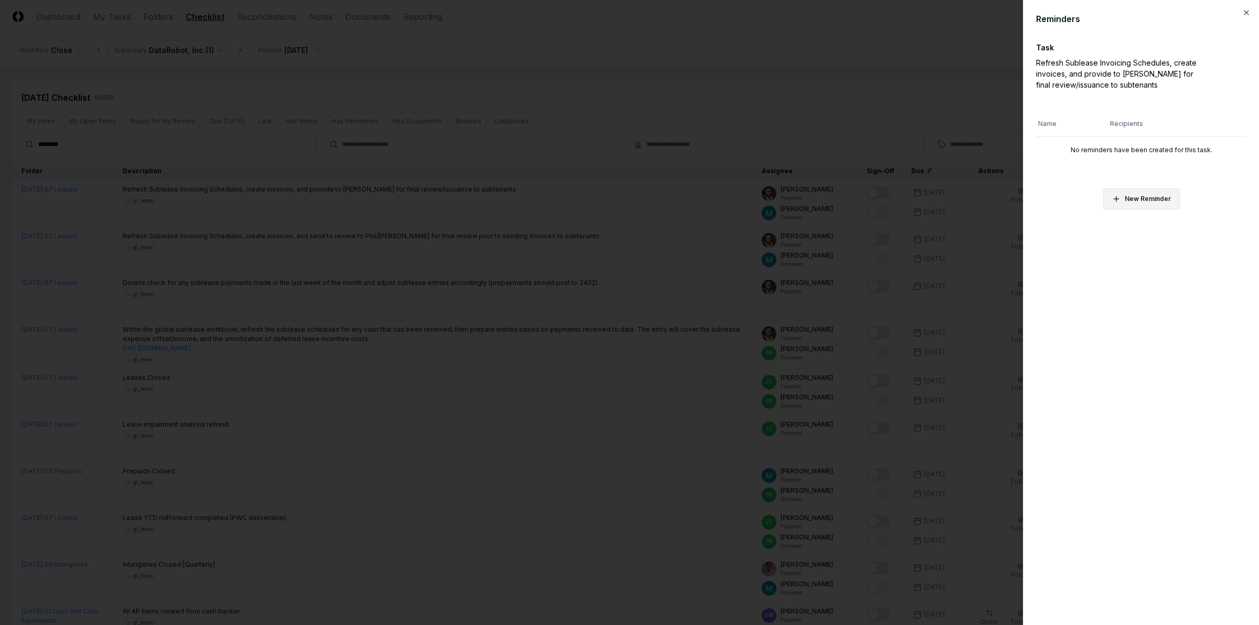
click at [1140, 202] on button "New Reminder" at bounding box center [1141, 198] width 77 height 21
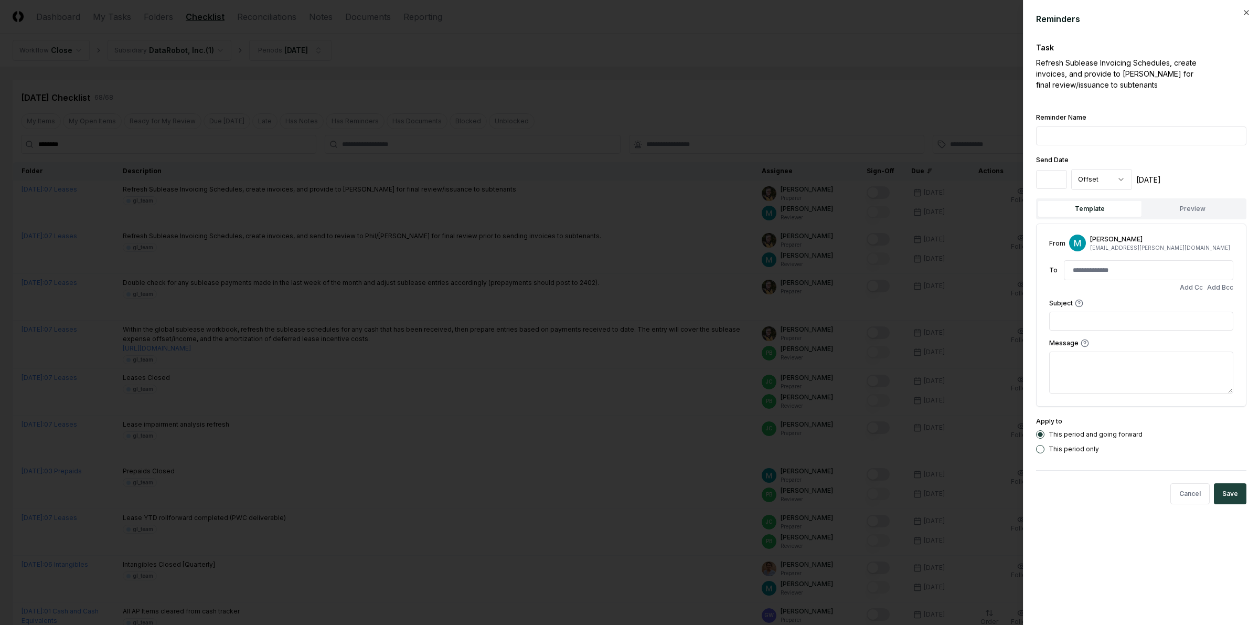
click at [972, 202] on div at bounding box center [629, 312] width 1259 height 625
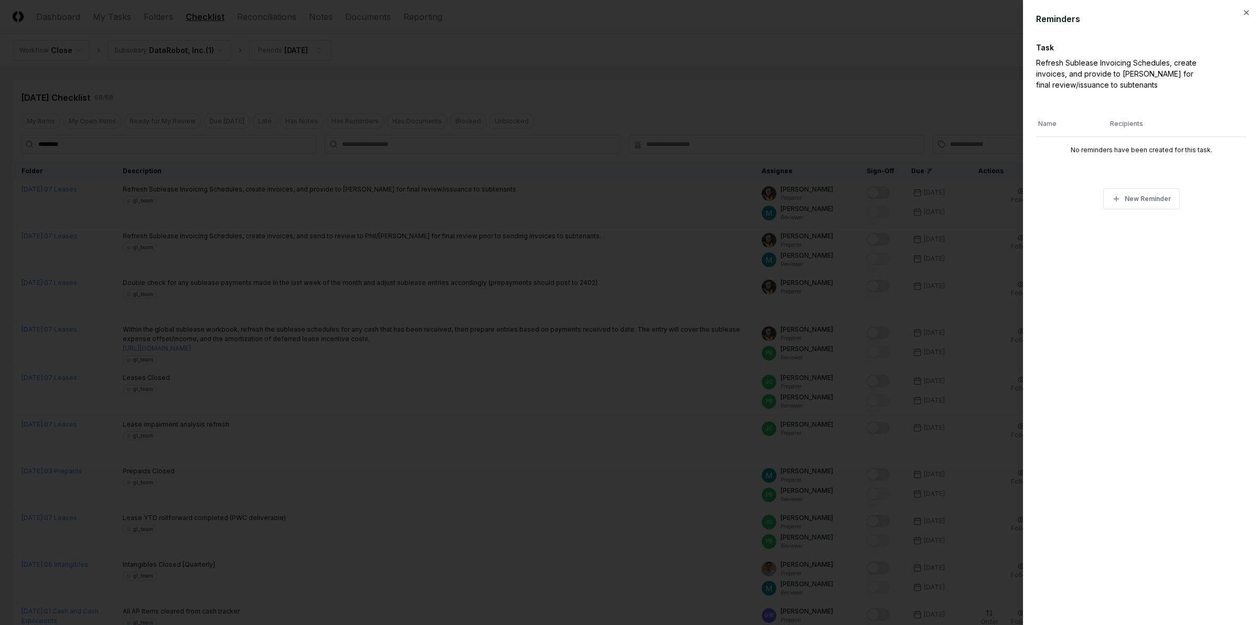
click at [1016, 186] on div at bounding box center [629, 312] width 1259 height 625
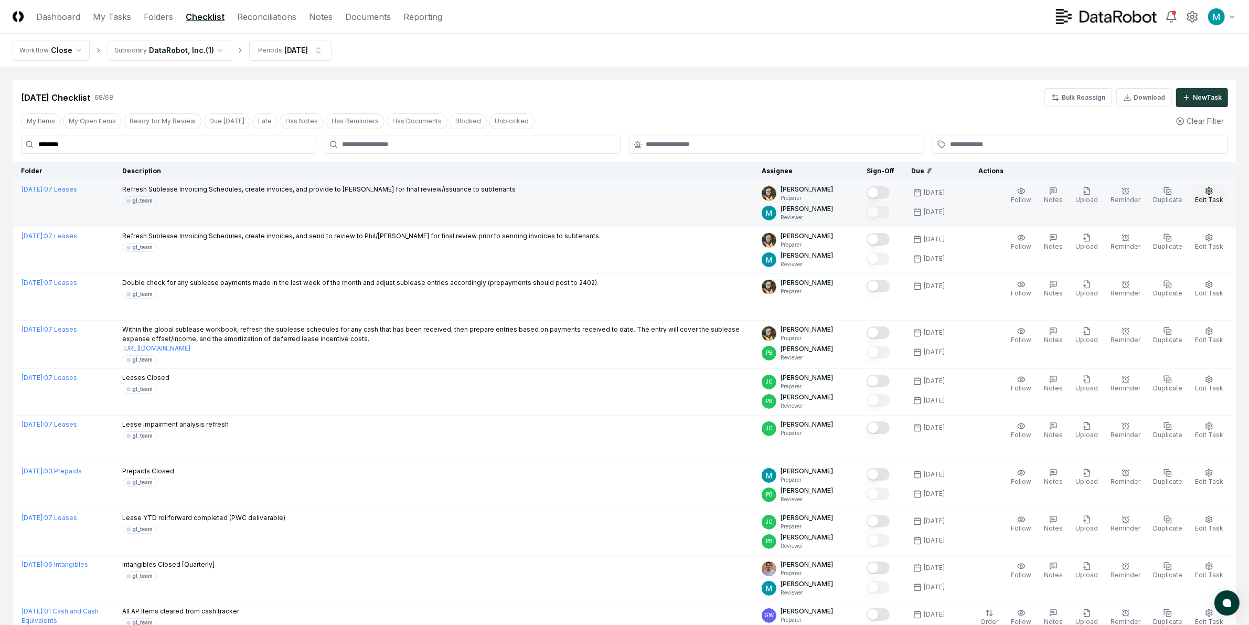
click at [1215, 193] on button "Edit Task" at bounding box center [1209, 196] width 33 height 22
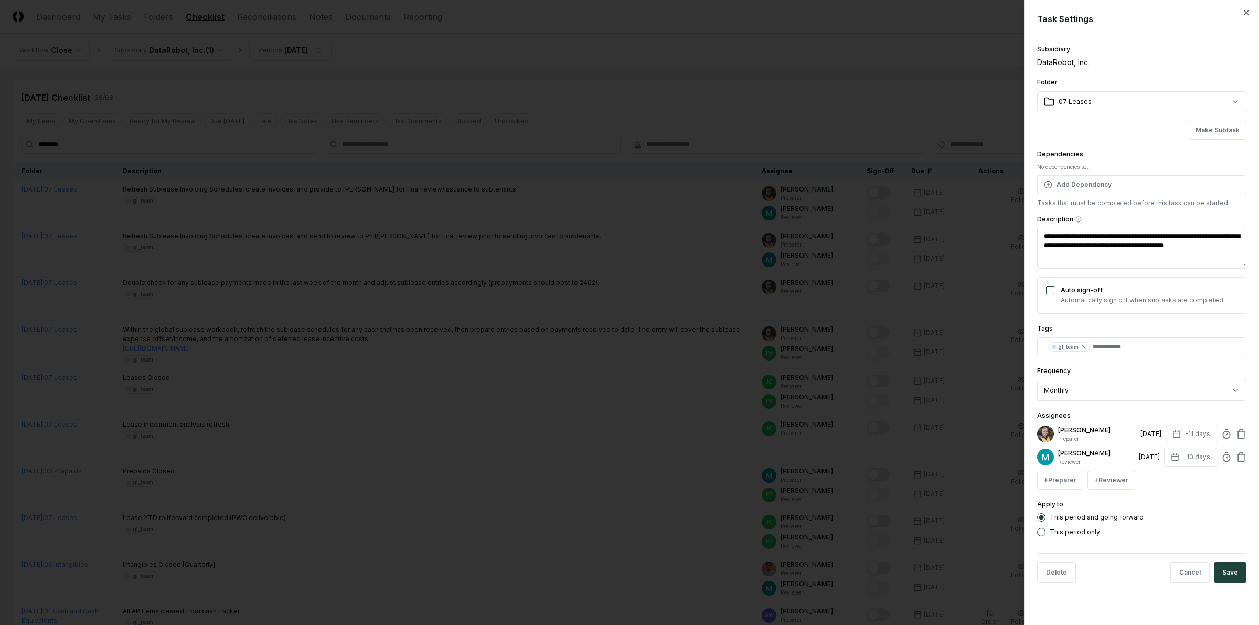
click at [971, 382] on div at bounding box center [629, 312] width 1259 height 625
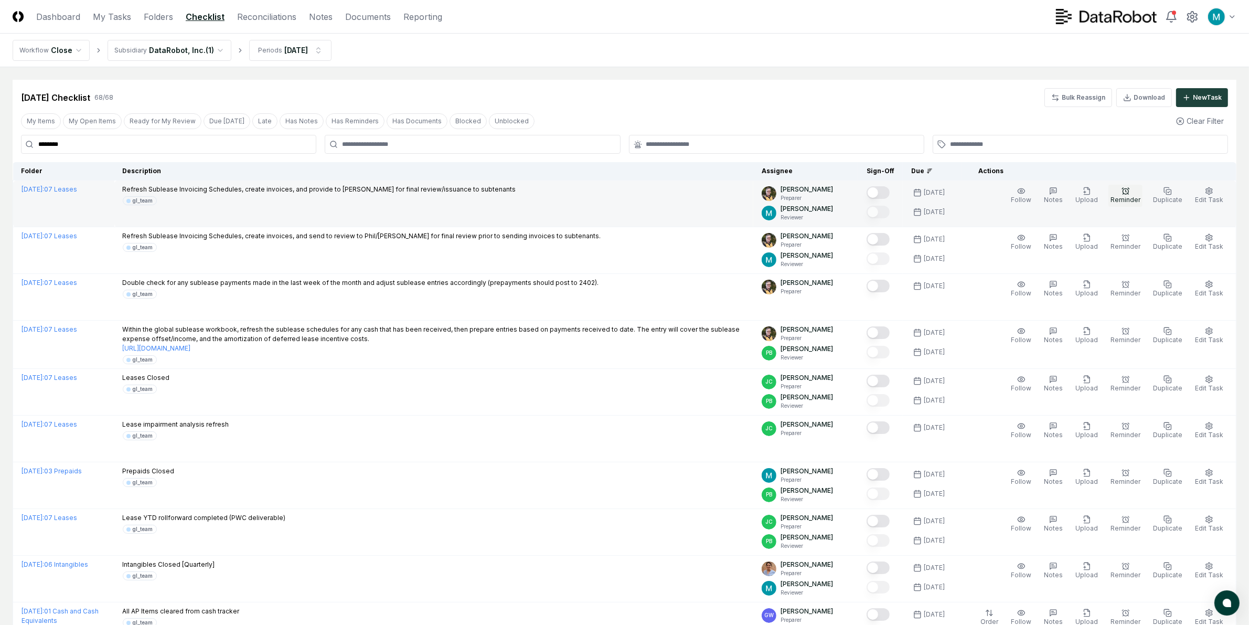
click at [1130, 195] on icon "button" at bounding box center [1126, 191] width 8 height 8
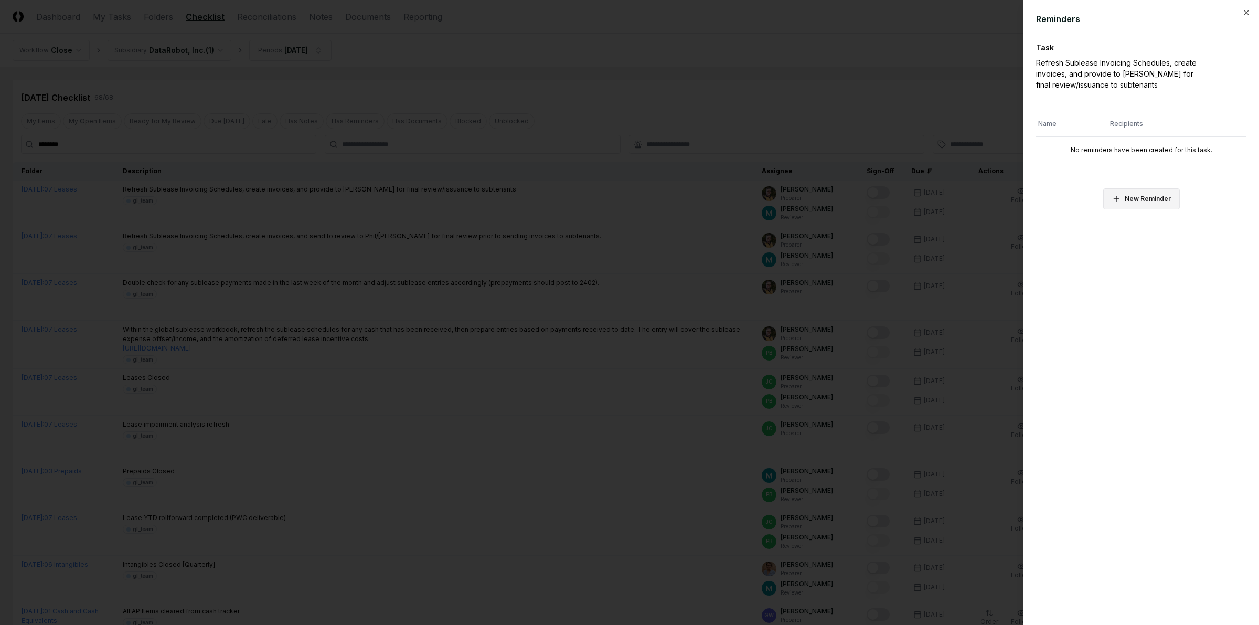
click at [1168, 198] on button "New Reminder" at bounding box center [1141, 198] width 77 height 21
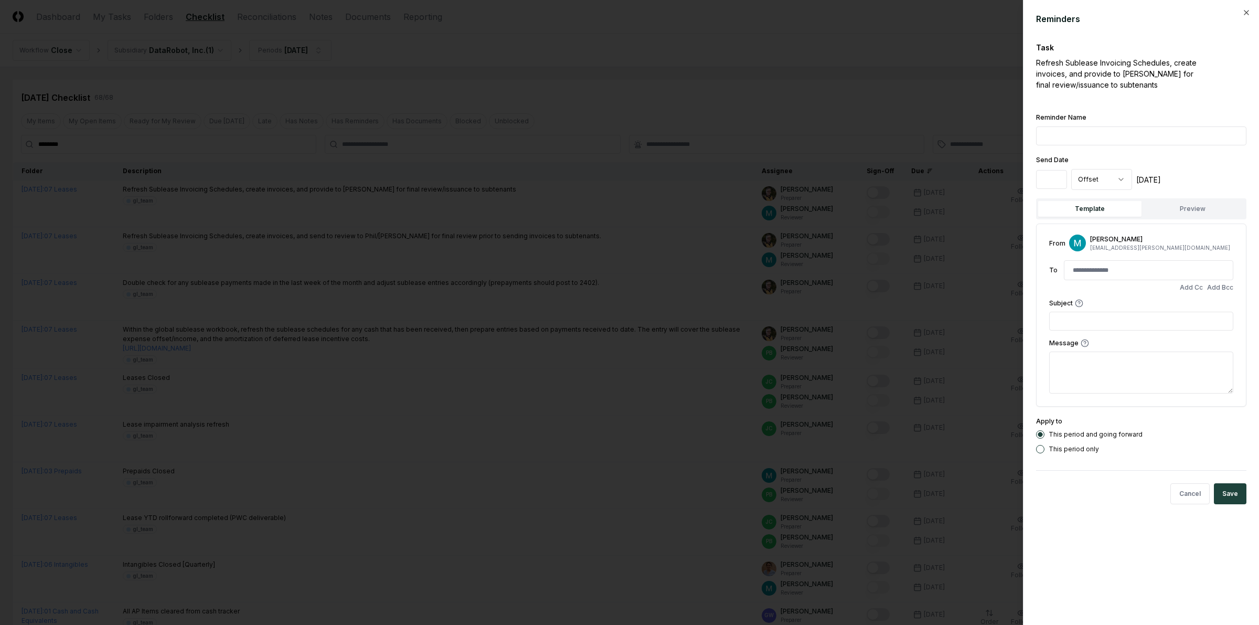
drag, startPoint x: 1053, startPoint y: 184, endPoint x: 1001, endPoint y: 187, distance: 52.6
type input "**"
type input "***"
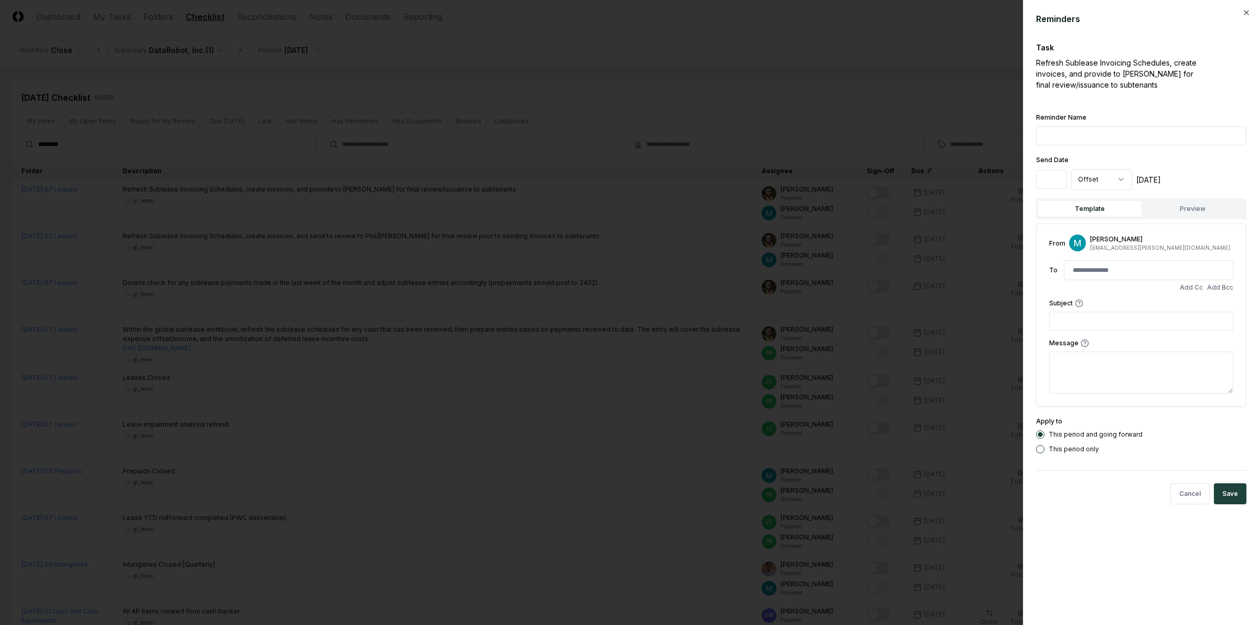
drag, startPoint x: 1110, startPoint y: 157, endPoint x: 1115, endPoint y: 166, distance: 10.2
click at [1111, 156] on div "**********" at bounding box center [1141, 172] width 210 height 36
select select "****"
drag, startPoint x: 1060, startPoint y: 186, endPoint x: 1008, endPoint y: 184, distance: 52.5
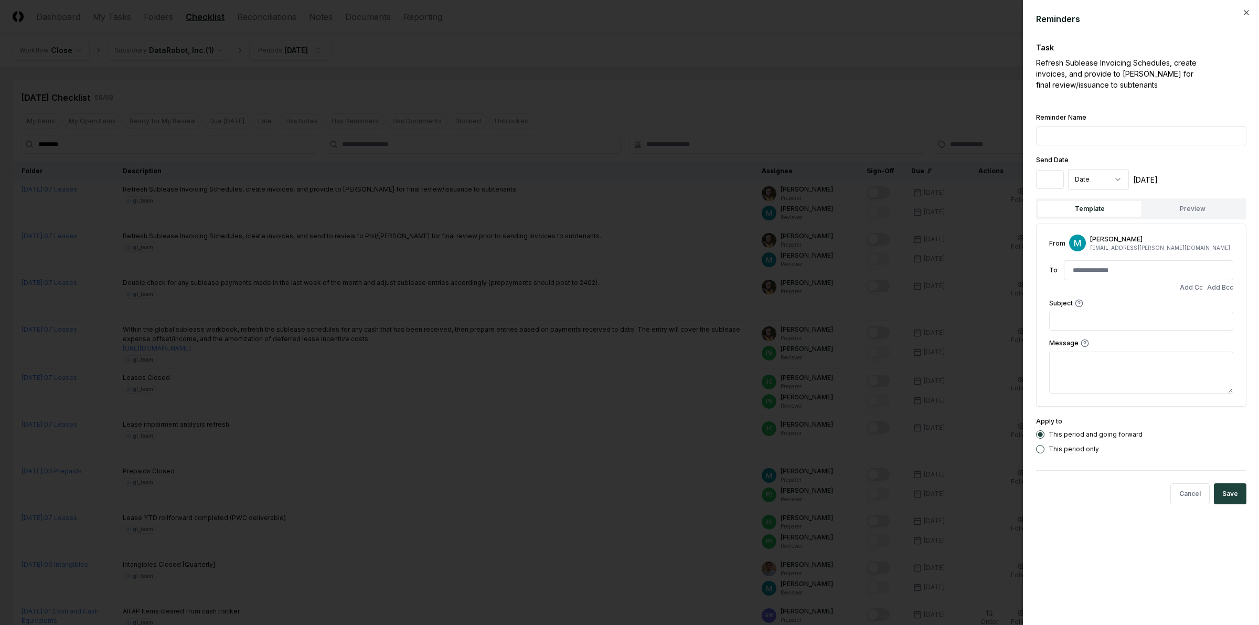
type input "**"
click at [1096, 152] on div "**********" at bounding box center [1141, 282] width 210 height 342
drag, startPoint x: 1090, startPoint y: 147, endPoint x: 1090, endPoint y: 137, distance: 10.0
click at [1090, 146] on div "**********" at bounding box center [1141, 282] width 210 height 342
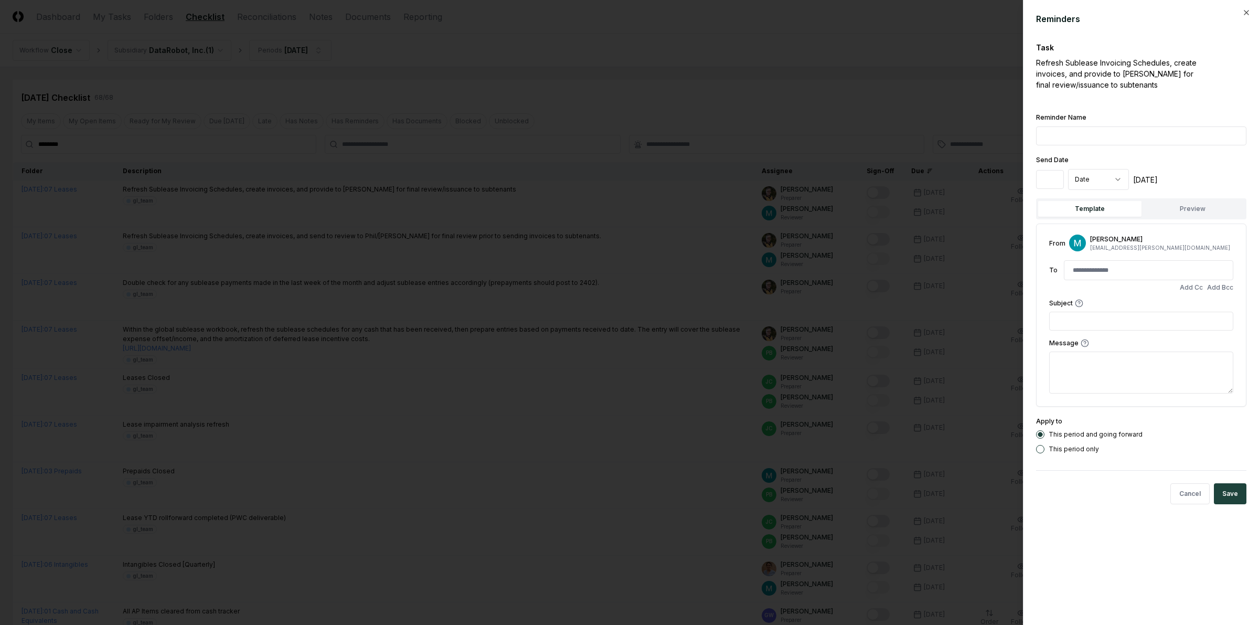
click at [1090, 137] on input "Reminder Name" at bounding box center [1141, 135] width 210 height 19
type input "**********"
click at [1158, 174] on div "[DATE]" at bounding box center [1145, 179] width 25 height 11
click at [1094, 271] on input at bounding box center [1149, 270] width 164 height 19
click at [1089, 273] on input "*******" at bounding box center [1149, 270] width 164 height 19
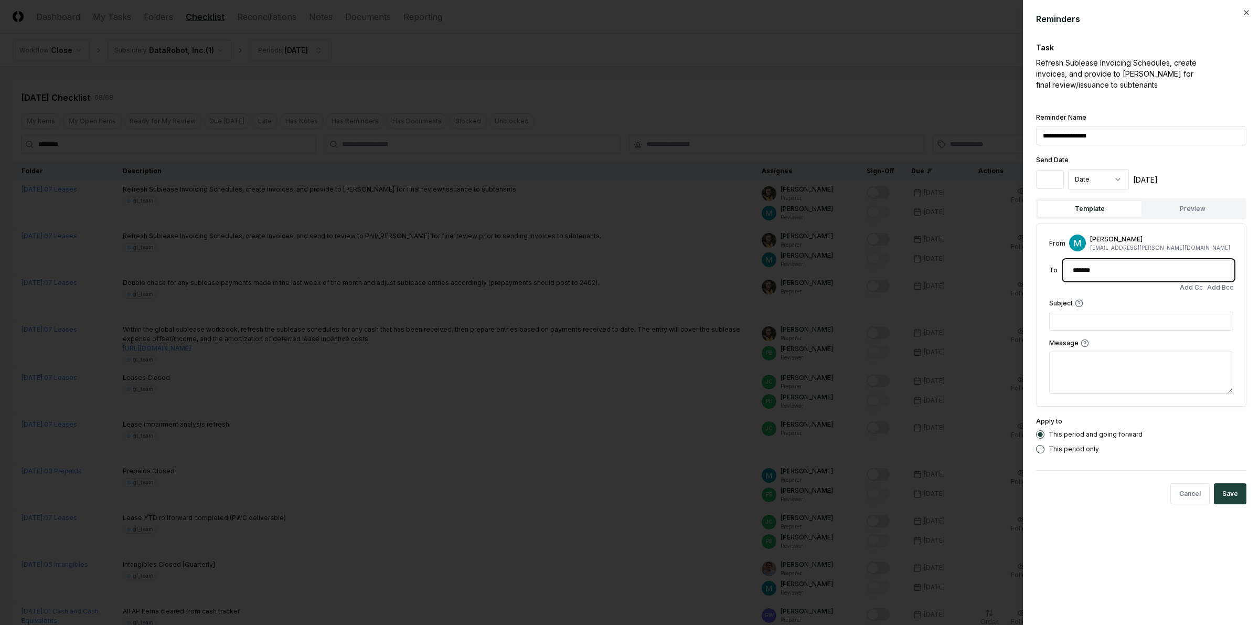
click at [1089, 273] on input "*******" at bounding box center [1149, 270] width 164 height 19
paste input "**********"
type input "**********"
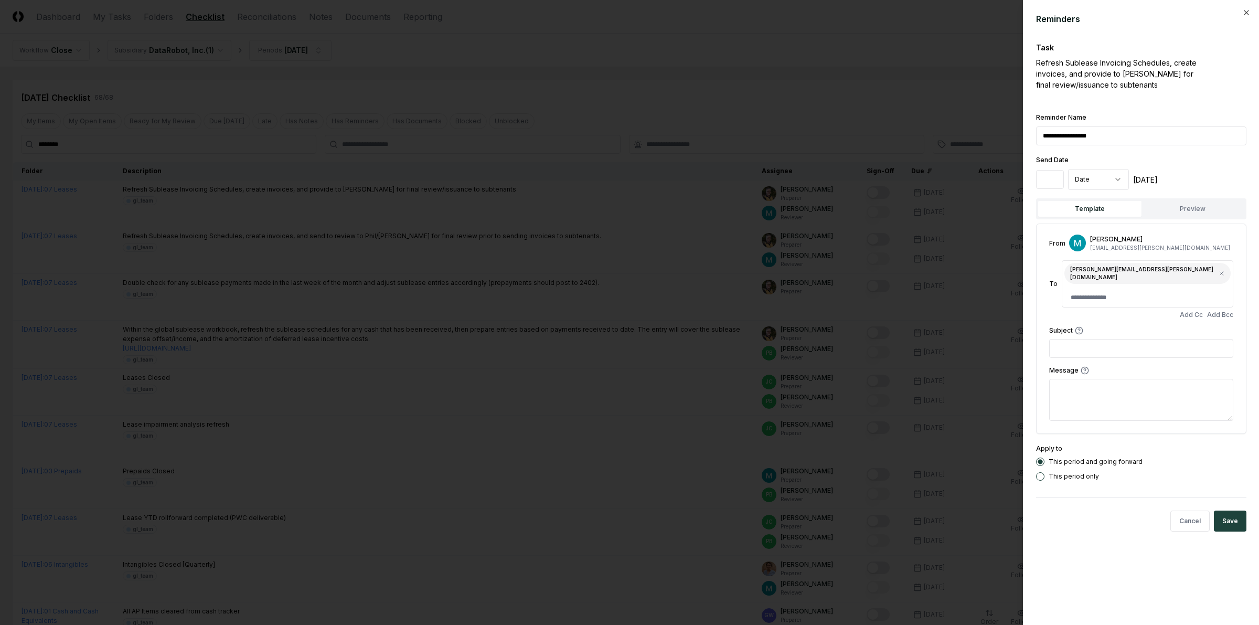
click at [1199, 312] on button "Add Cc" at bounding box center [1191, 315] width 23 height 6
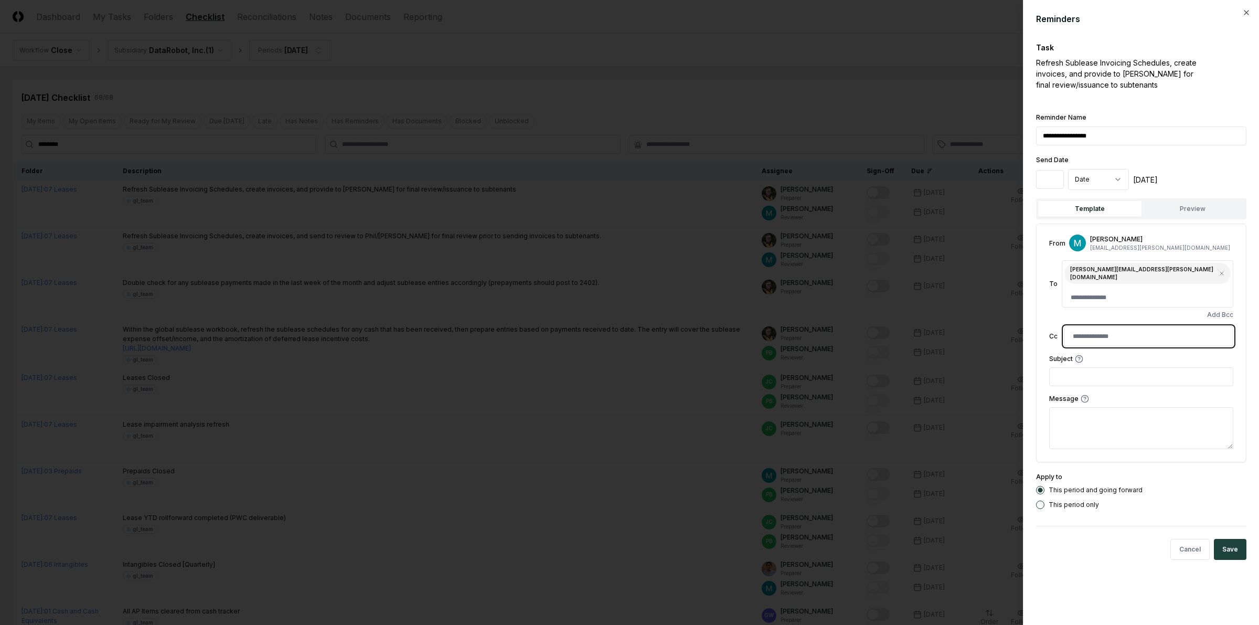
click at [1127, 327] on input at bounding box center [1149, 336] width 164 height 19
paste input "**********"
type input "**********"
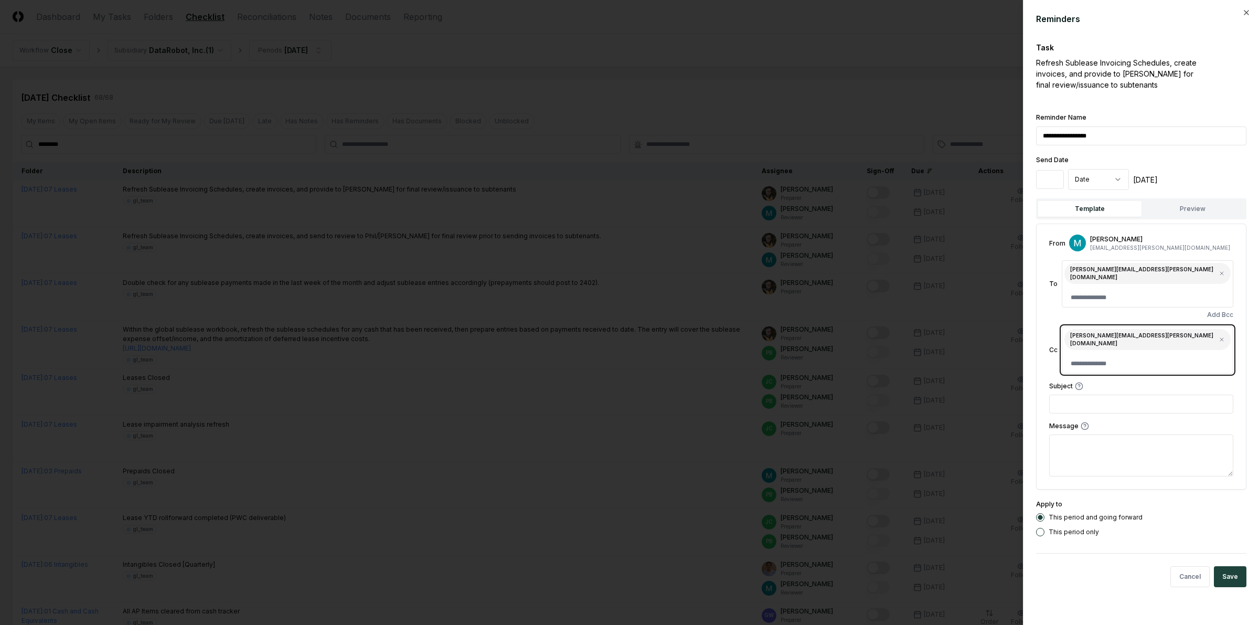
click at [1221, 354] on input at bounding box center [1148, 363] width 166 height 19
type input "**********"
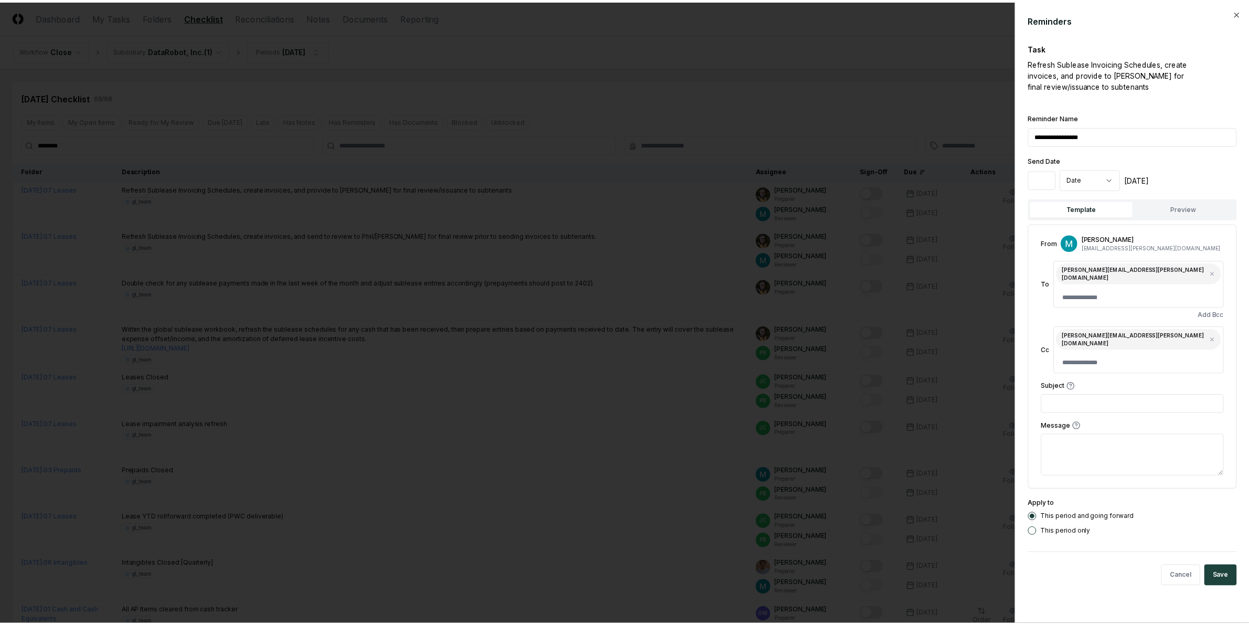
scroll to position [0, 0]
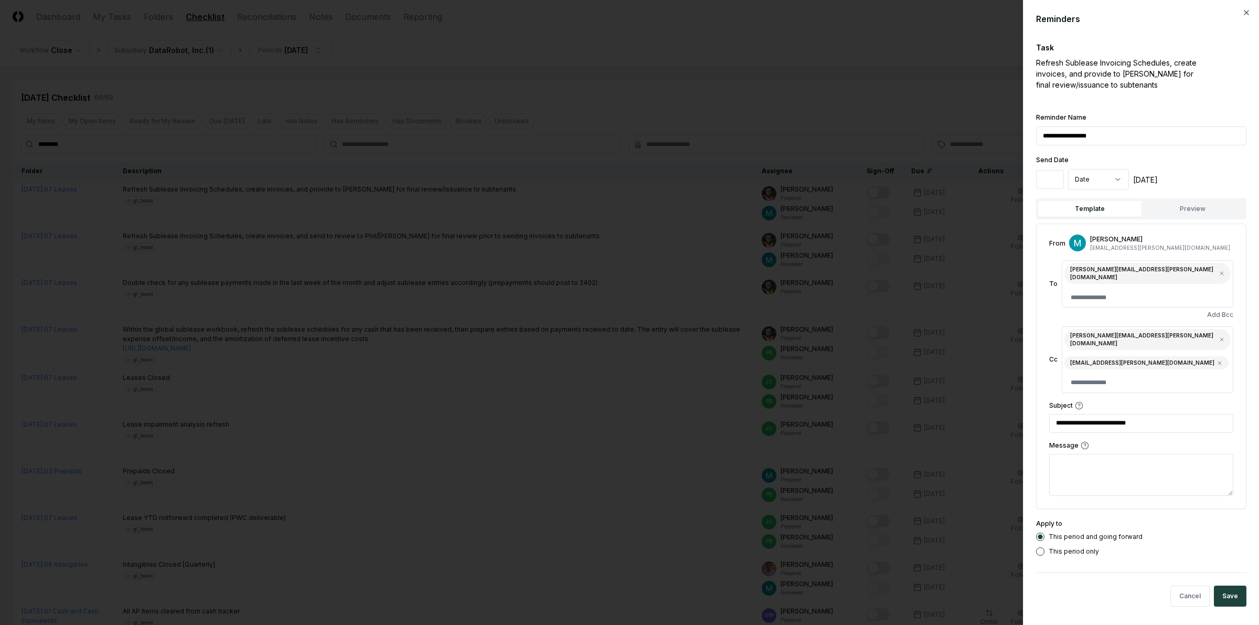
type input "**********"
click at [1119, 87] on div "Refresh Sublease Invoicing Schedules, create invoices, and provide to [PERSON_N…" at bounding box center [1122, 73] width 173 height 33
click at [1114, 454] on textarea "**********" at bounding box center [1141, 475] width 184 height 42
type textarea "**********"
click at [1195, 213] on button "Preview" at bounding box center [1193, 209] width 103 height 16
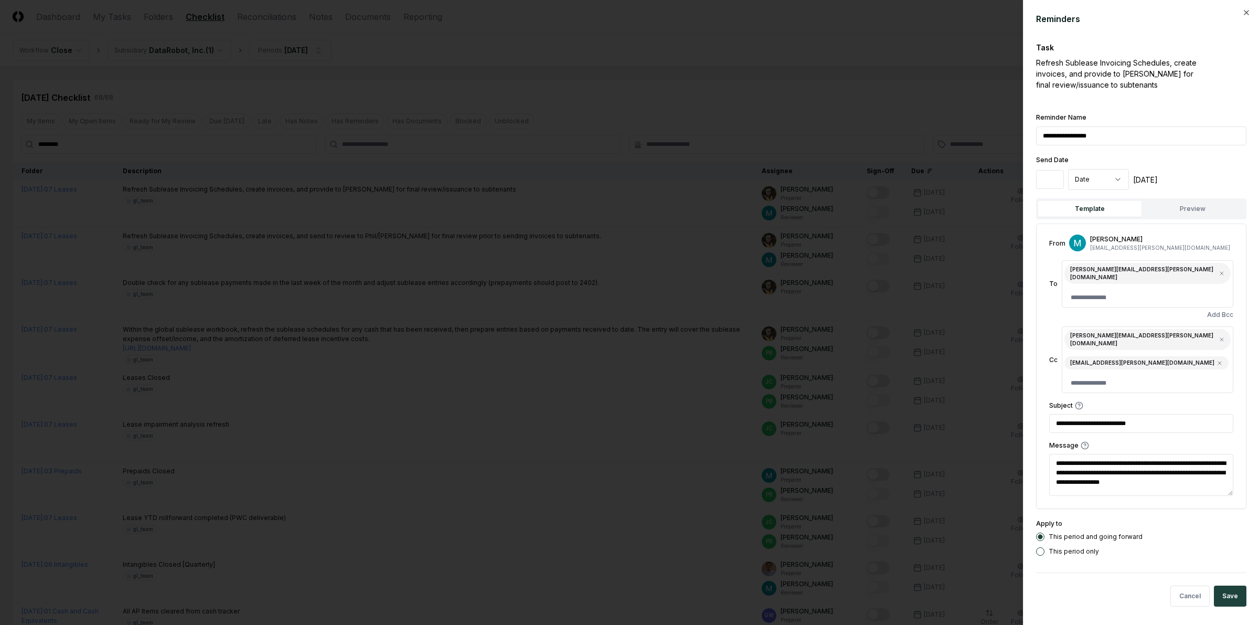
click at [1102, 211] on button "Template" at bounding box center [1089, 209] width 103 height 16
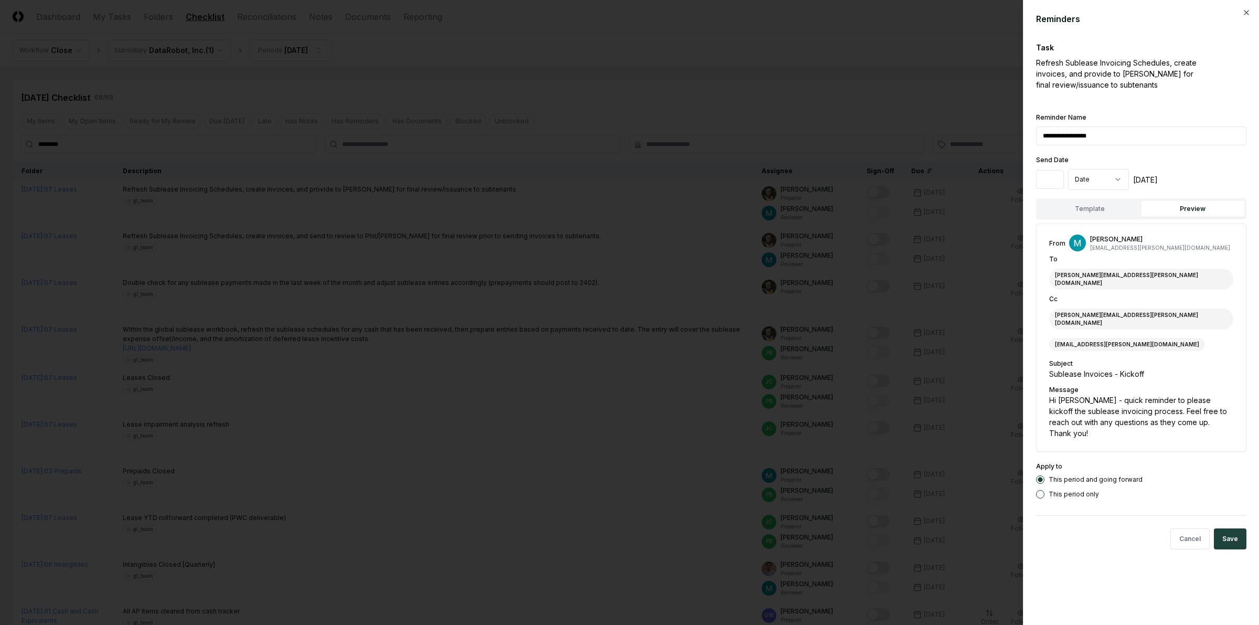
click at [1182, 210] on button "Preview" at bounding box center [1193, 209] width 103 height 16
click at [1242, 528] on button "Save" at bounding box center [1230, 538] width 33 height 21
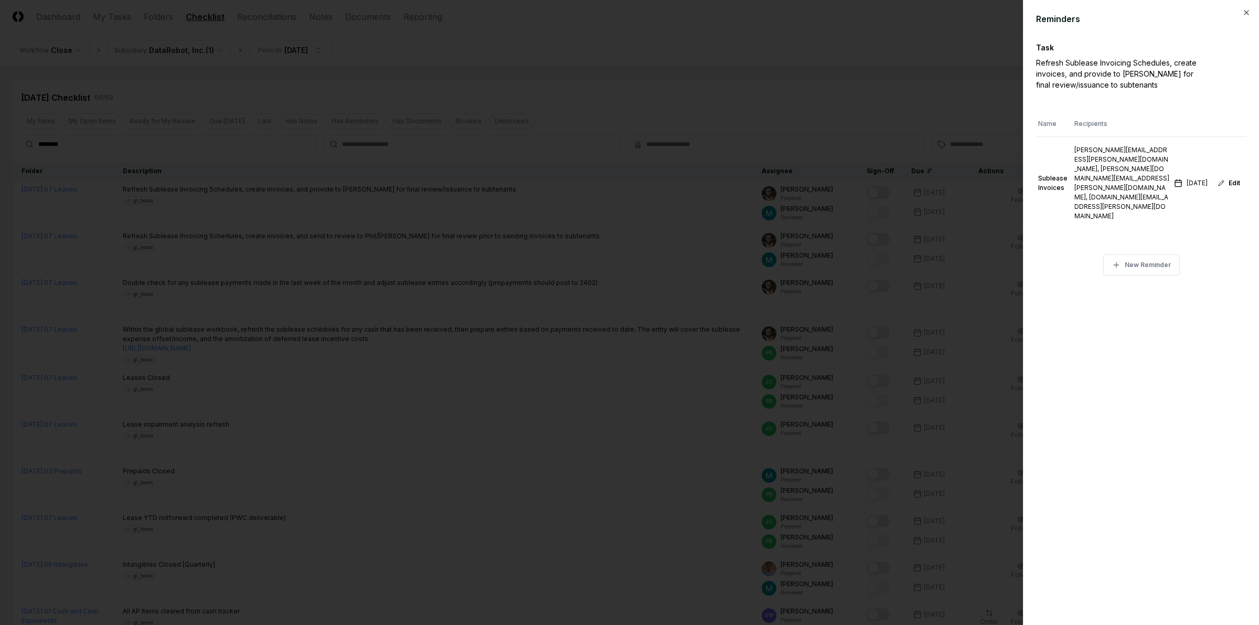
click at [883, 130] on div at bounding box center [629, 312] width 1259 height 625
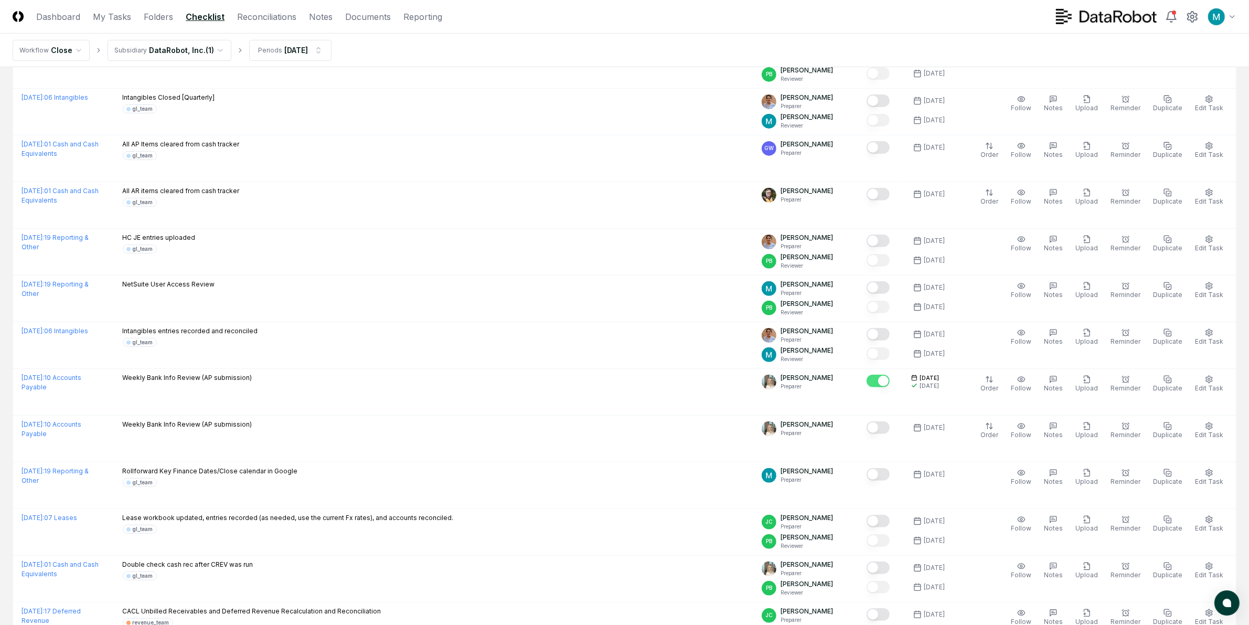
scroll to position [546, 0]
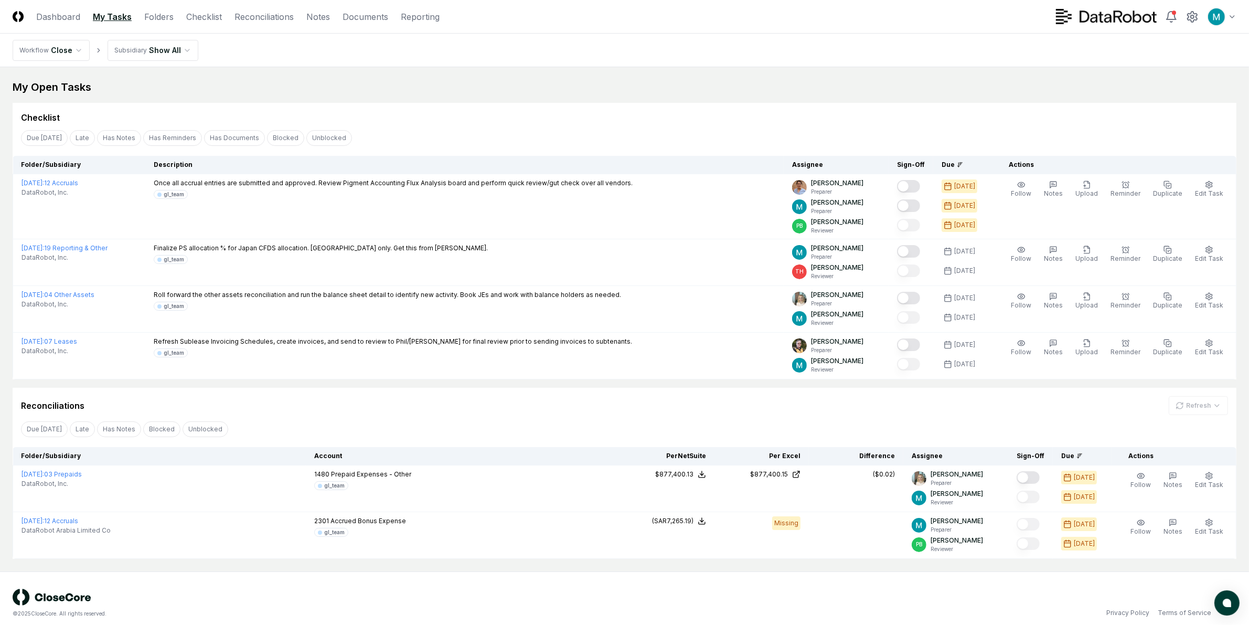
click at [599, 59] on nav "Workflow Close Subsidiary Show All" at bounding box center [624, 51] width 1249 height 34
